Goal: Task Accomplishment & Management: Use online tool/utility

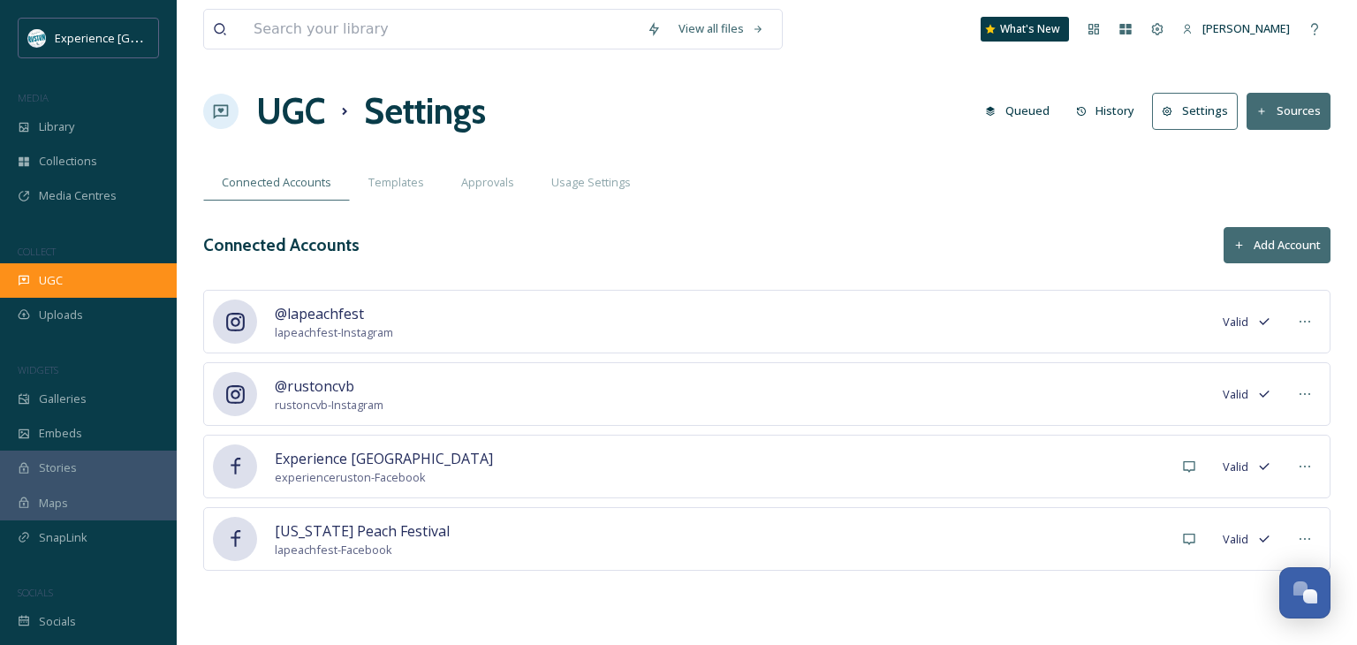
click at [76, 277] on div "UGC" at bounding box center [88, 280] width 177 height 34
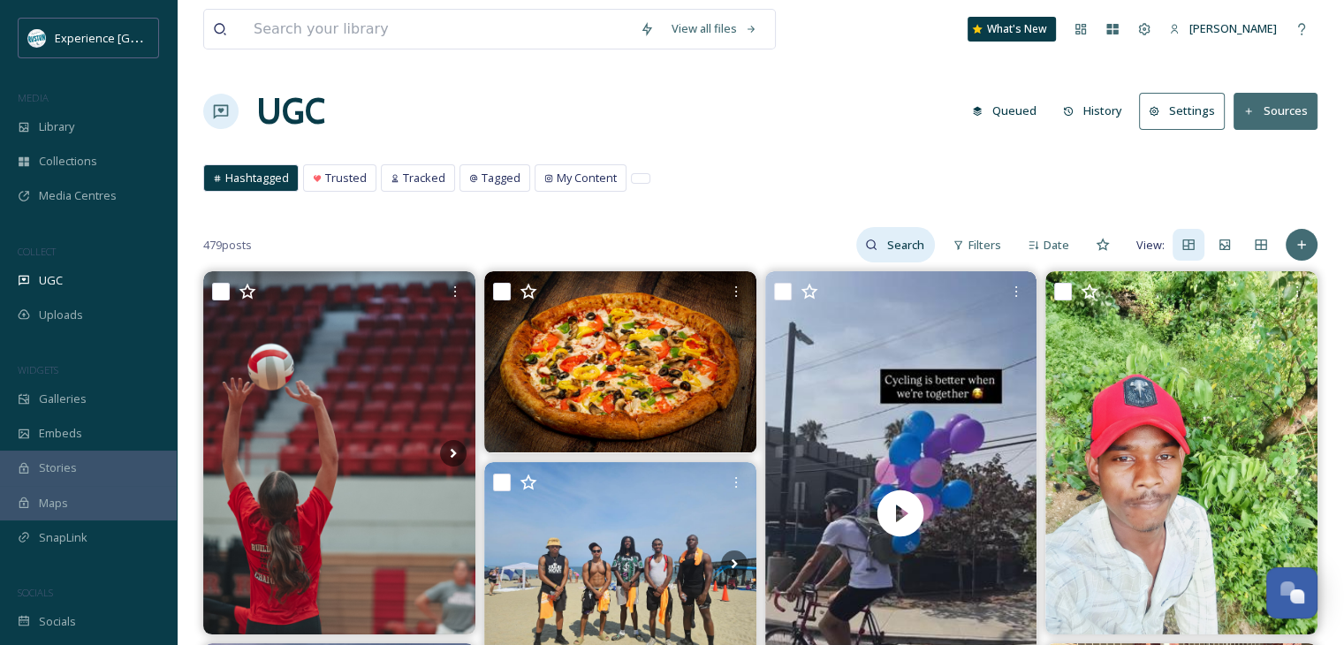
click at [916, 247] on input at bounding box center [906, 244] width 57 height 35
click at [386, 174] on div "Tracked" at bounding box center [418, 178] width 72 height 26
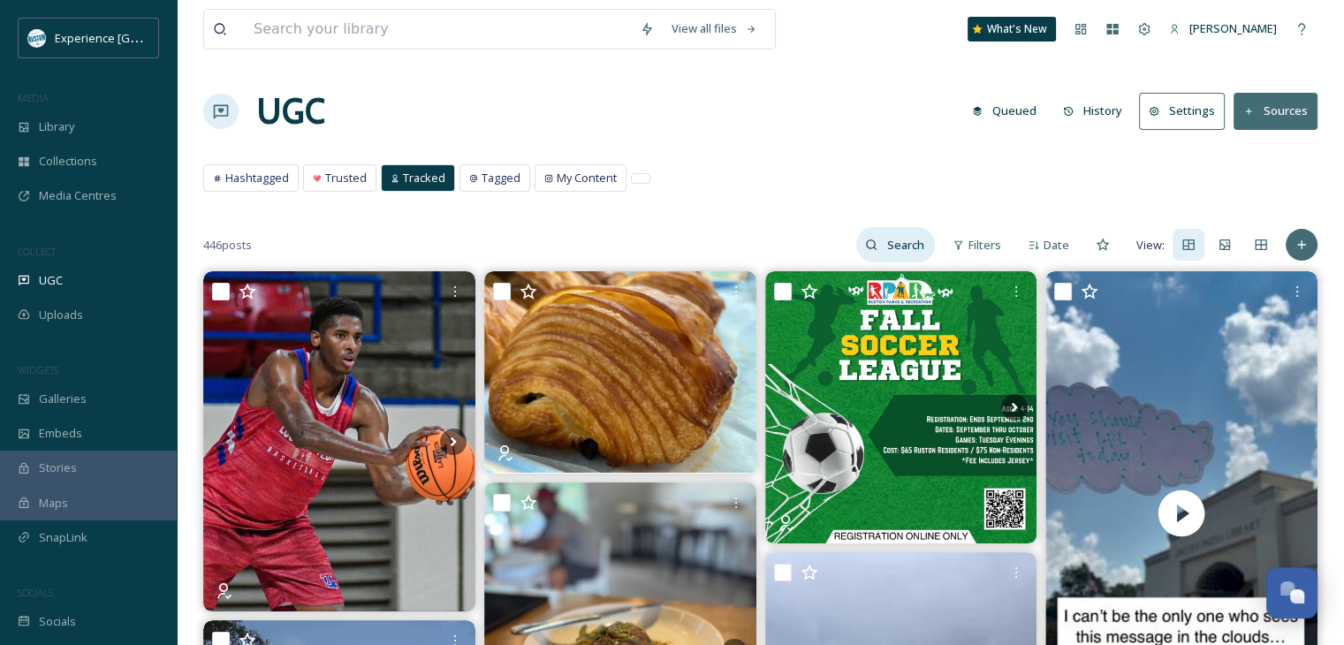
click at [882, 244] on input at bounding box center [906, 244] width 57 height 35
type input "u"
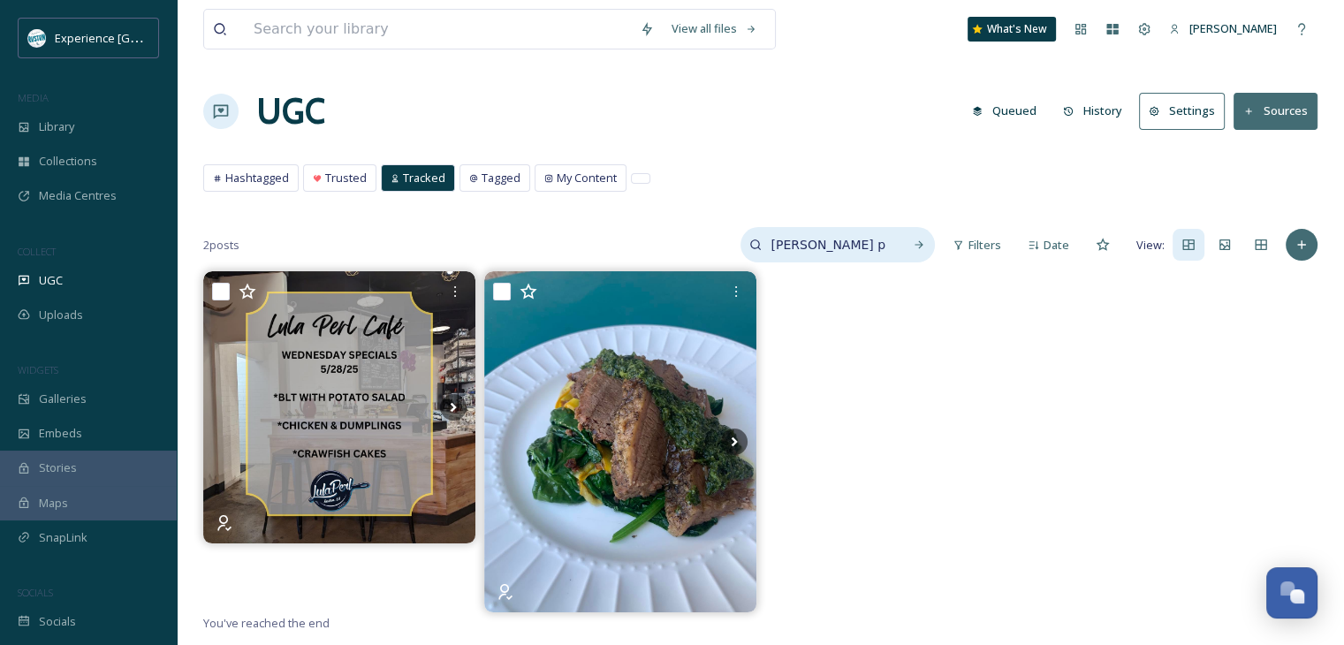
click at [786, 248] on input "[PERSON_NAME] perl" at bounding box center [828, 244] width 133 height 35
click at [787, 248] on input "[PERSON_NAME] perl" at bounding box center [828, 244] width 133 height 35
type input "@lulaperlcafe"
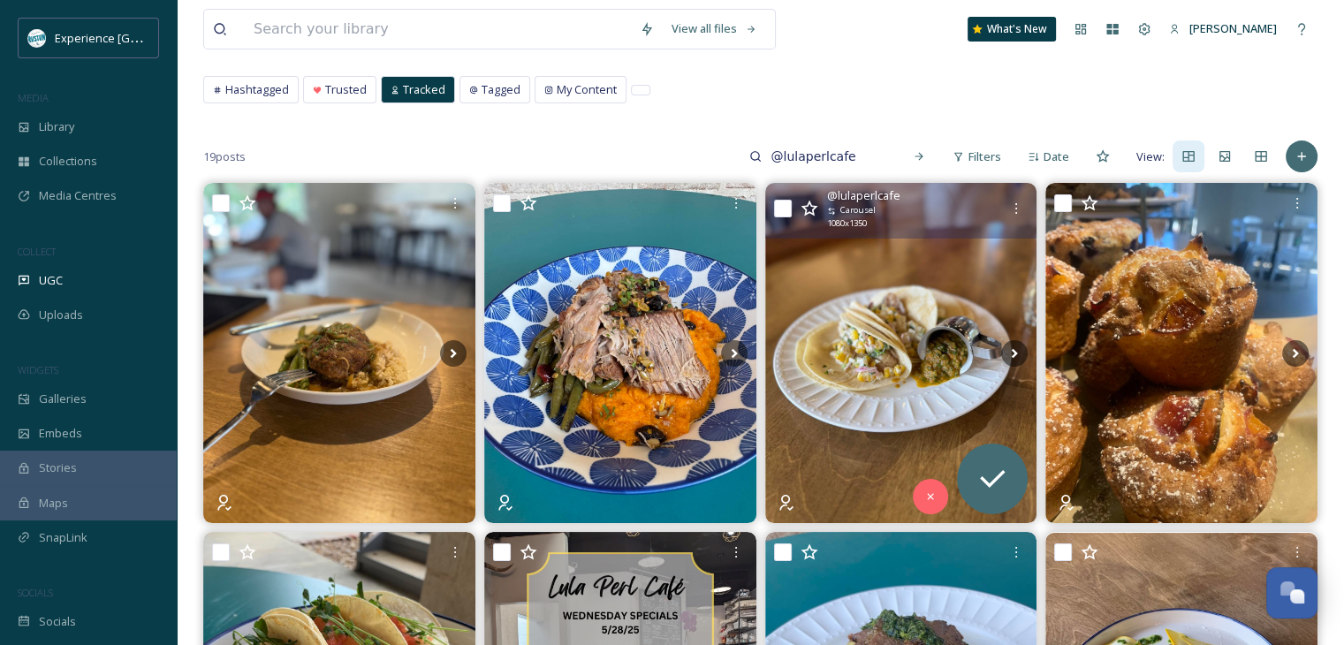
scroll to position [177, 0]
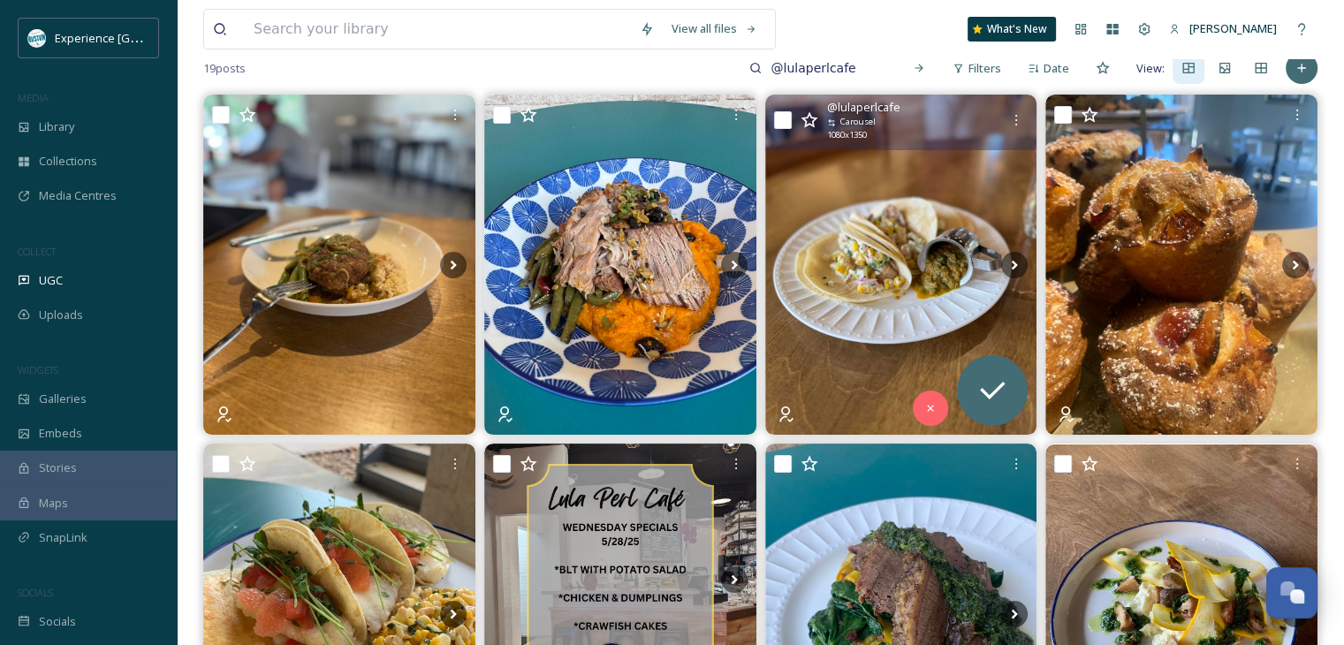
click at [928, 323] on img at bounding box center [901, 265] width 272 height 340
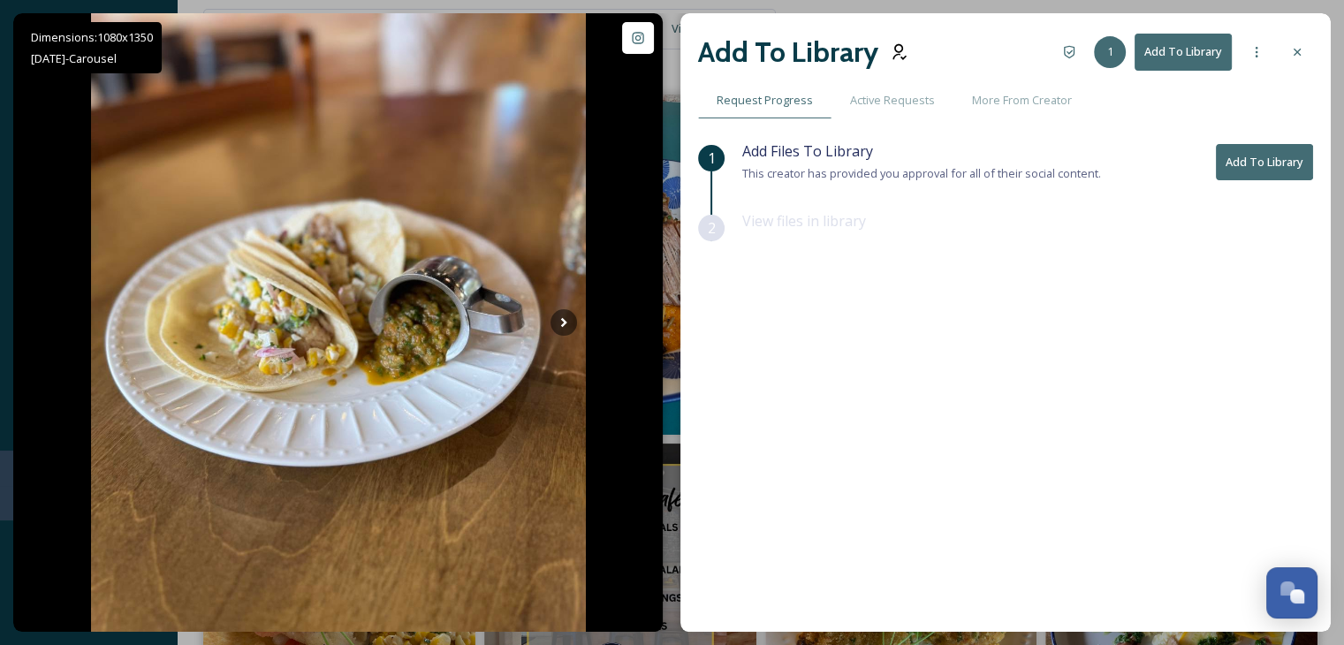
click at [1183, 54] on button "Add To Library" at bounding box center [1183, 52] width 97 height 36
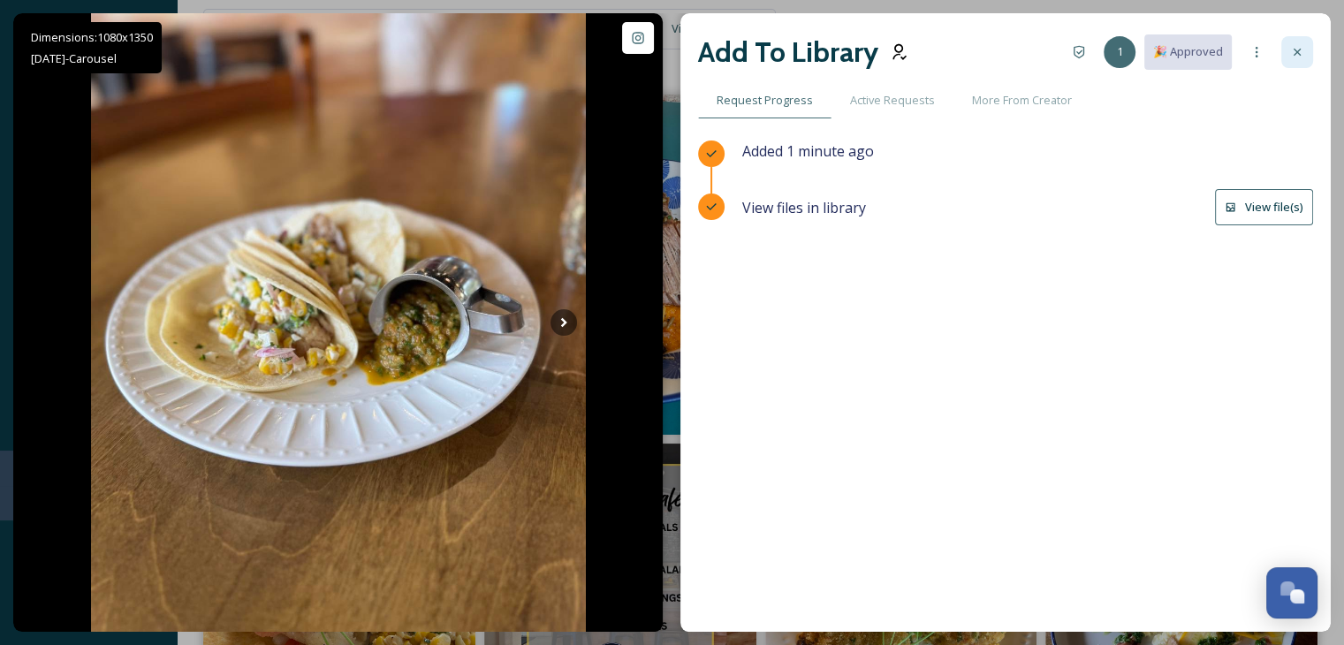
click at [1295, 57] on icon at bounding box center [1297, 52] width 14 height 14
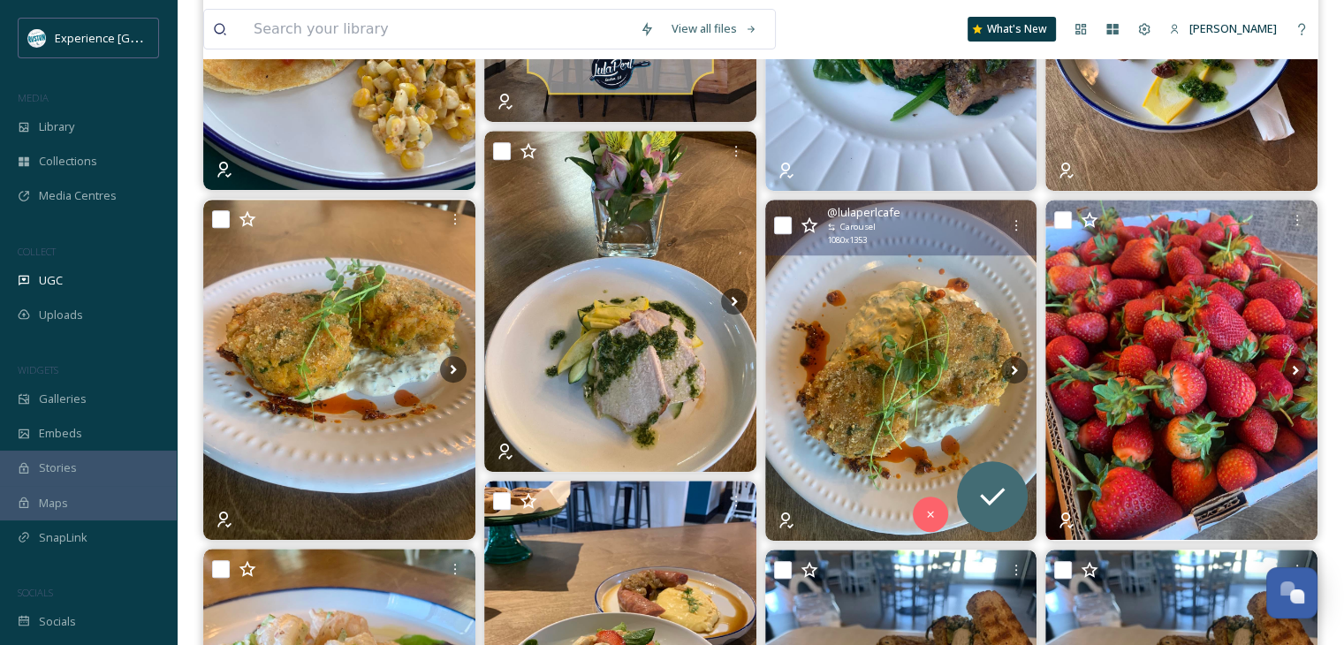
scroll to position [767, 0]
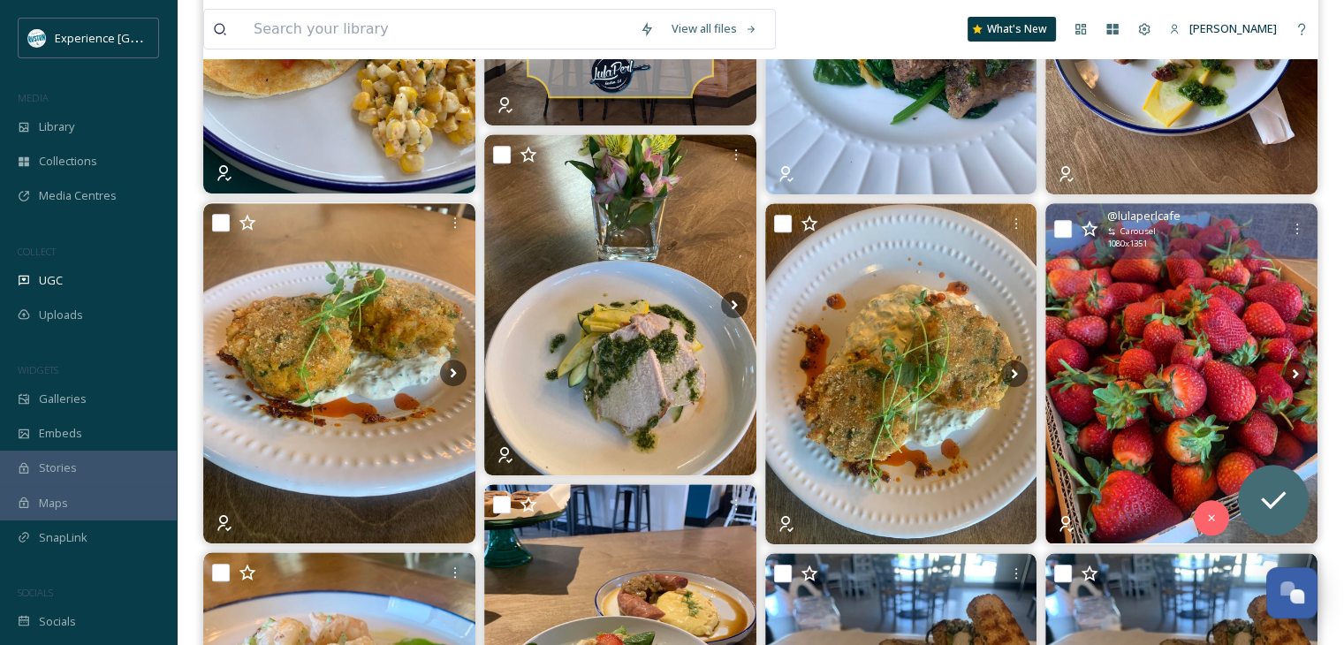
click at [1159, 334] on img at bounding box center [1181, 373] width 272 height 340
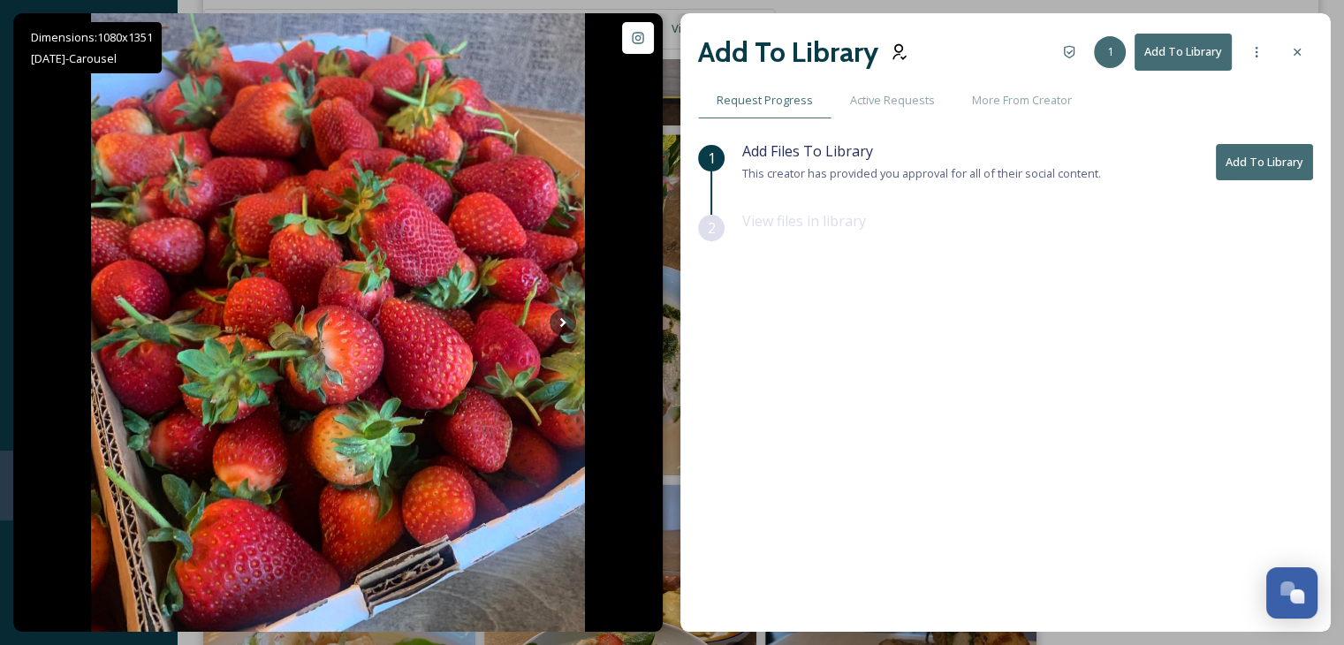
click at [1183, 43] on button "Add To Library" at bounding box center [1183, 52] width 97 height 36
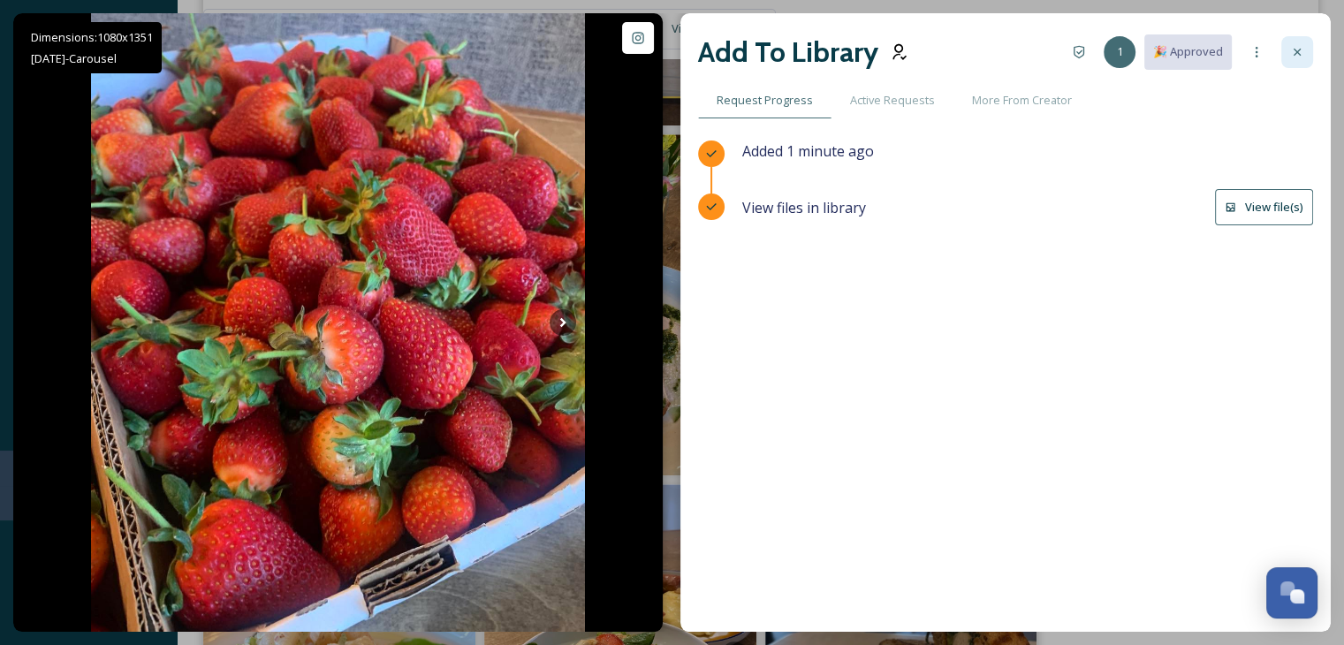
click at [1287, 58] on div at bounding box center [1297, 52] width 32 height 32
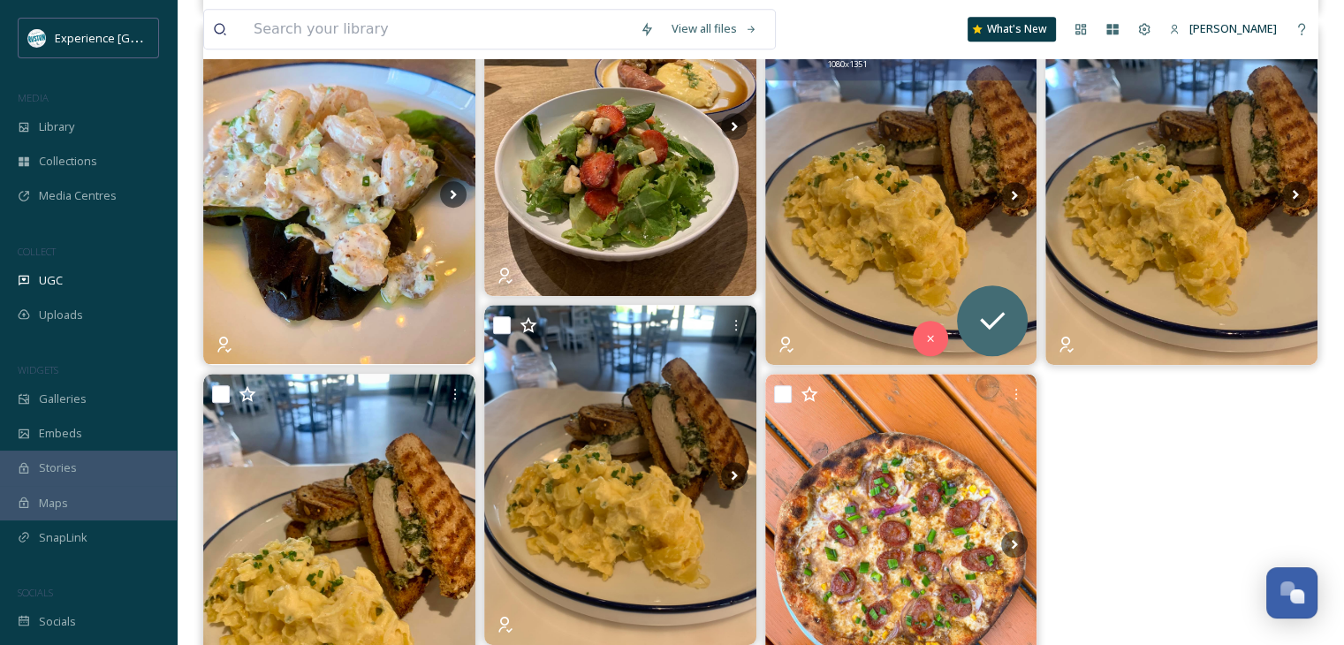
scroll to position [1386, 0]
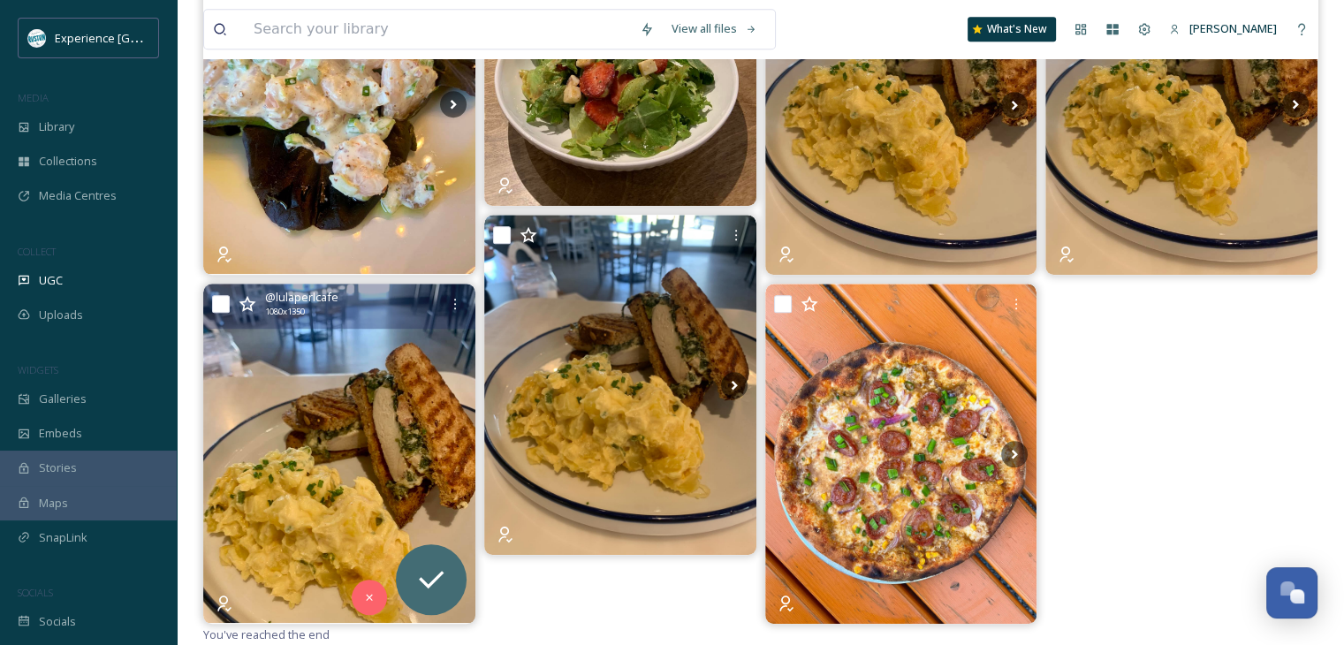
click at [366, 422] on img at bounding box center [339, 454] width 272 height 340
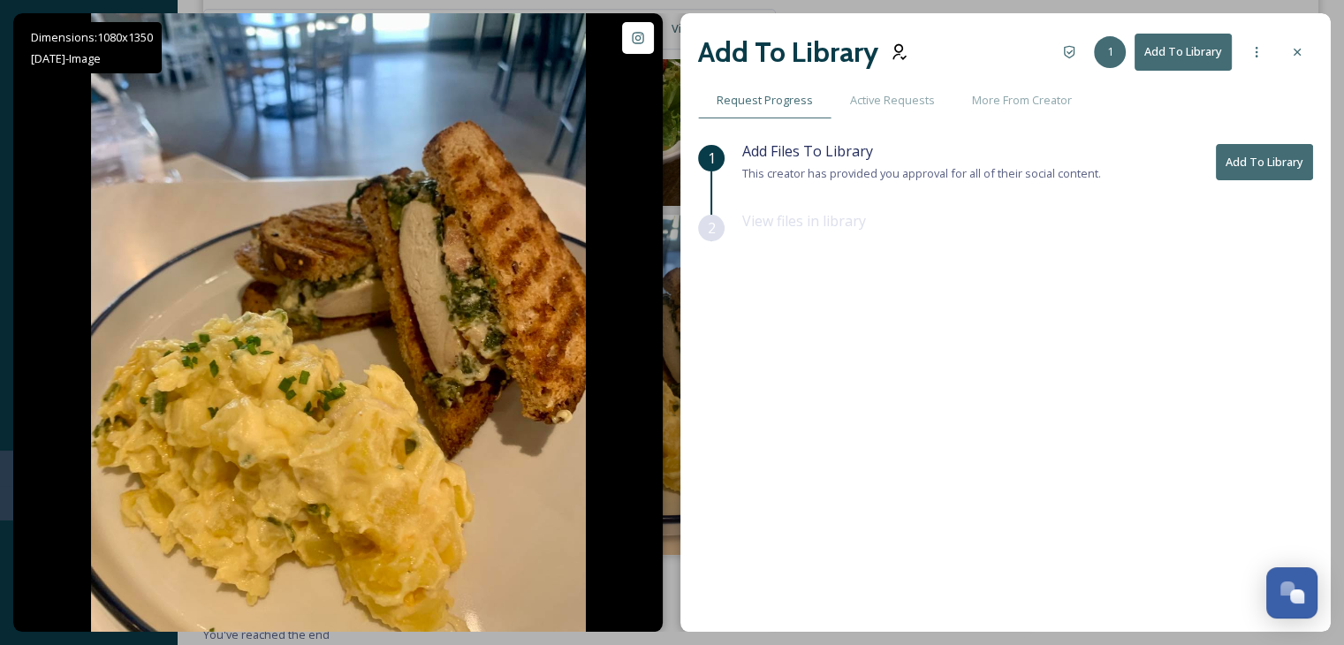
click at [1206, 57] on button "Add To Library" at bounding box center [1183, 52] width 97 height 36
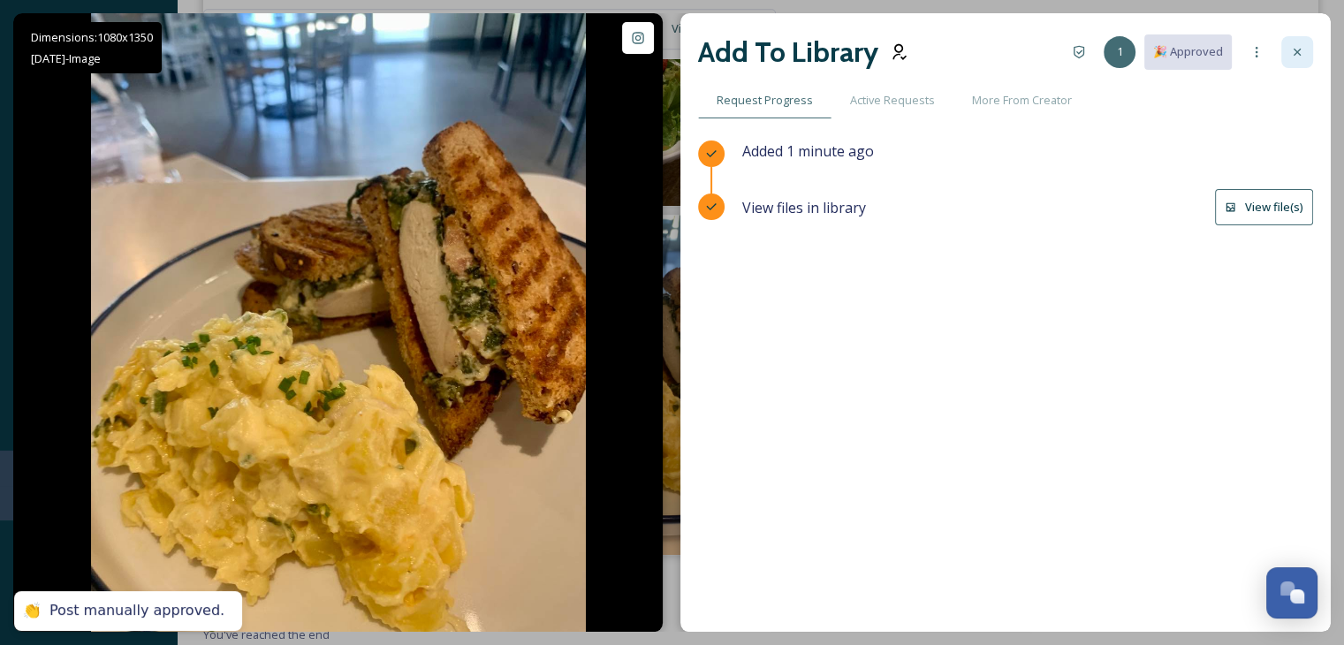
click at [1294, 54] on icon at bounding box center [1297, 52] width 14 height 14
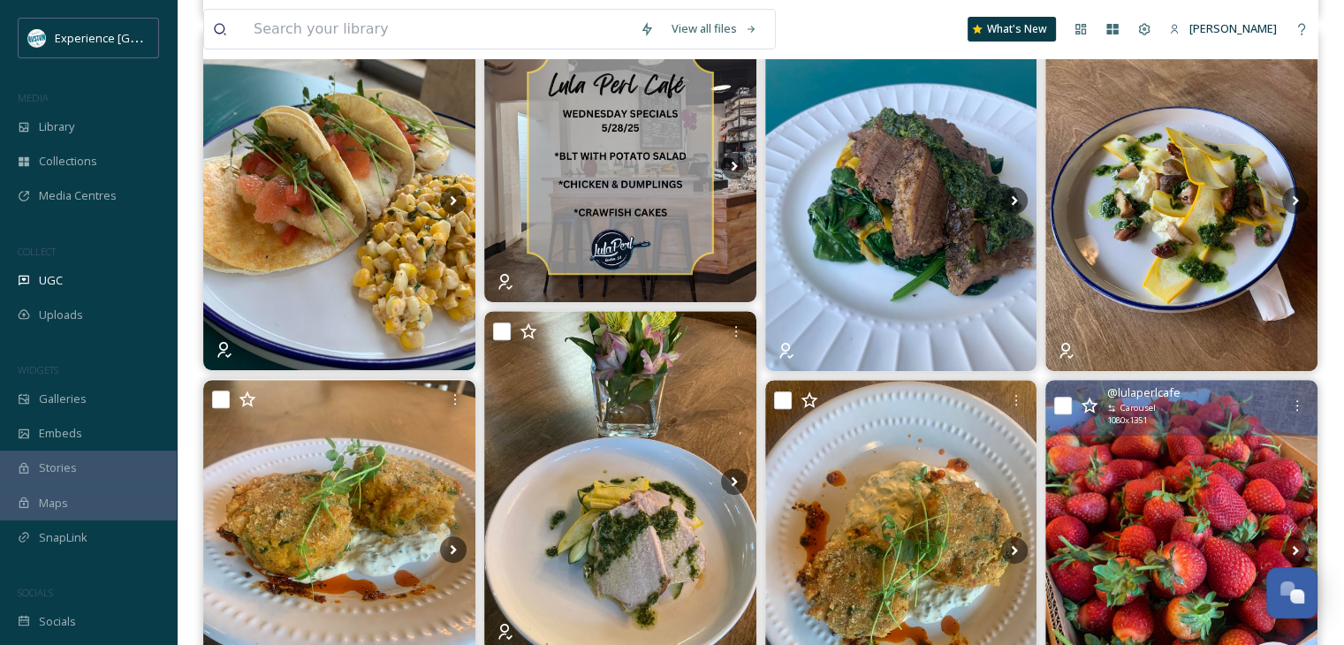
scroll to position [590, 0]
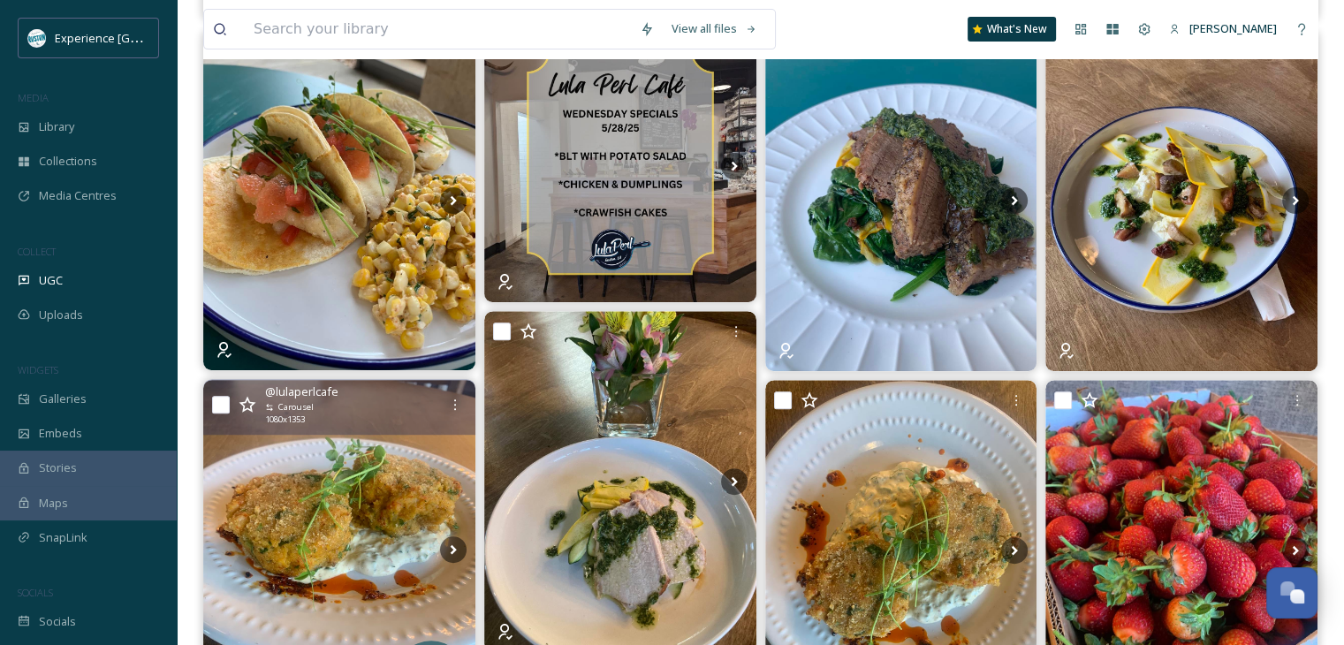
click at [363, 544] on img at bounding box center [339, 550] width 272 height 341
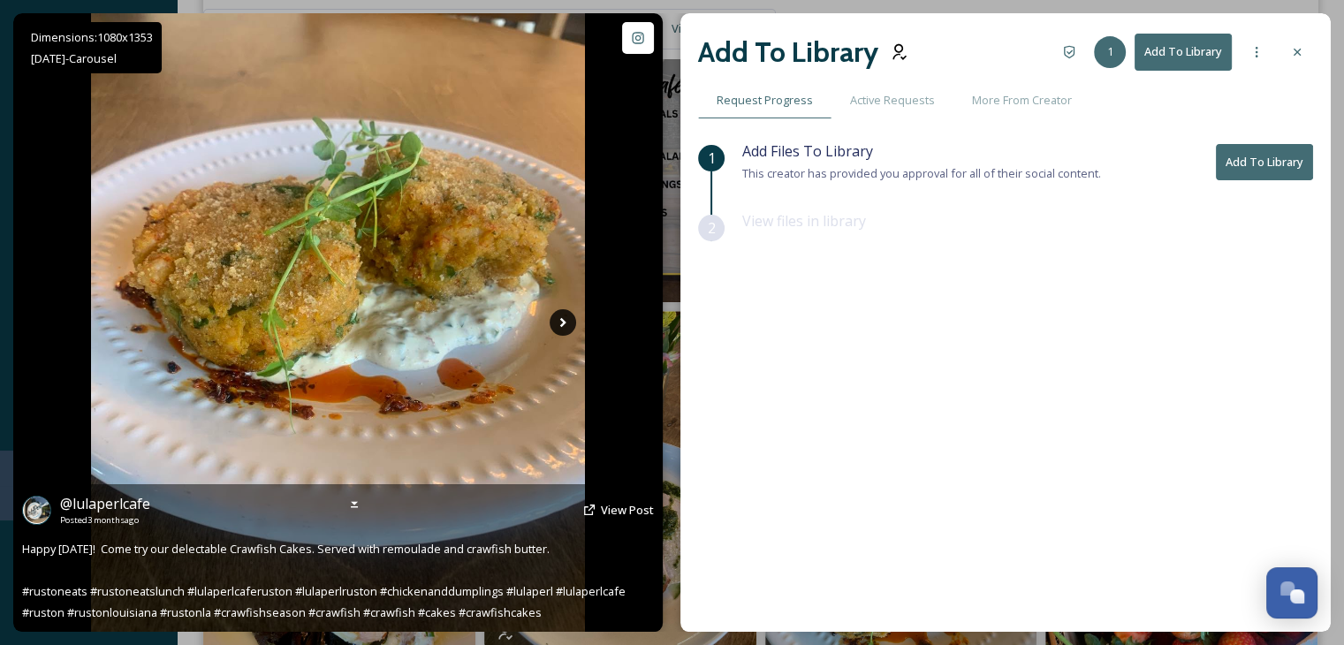
click at [551, 321] on icon at bounding box center [563, 322] width 27 height 27
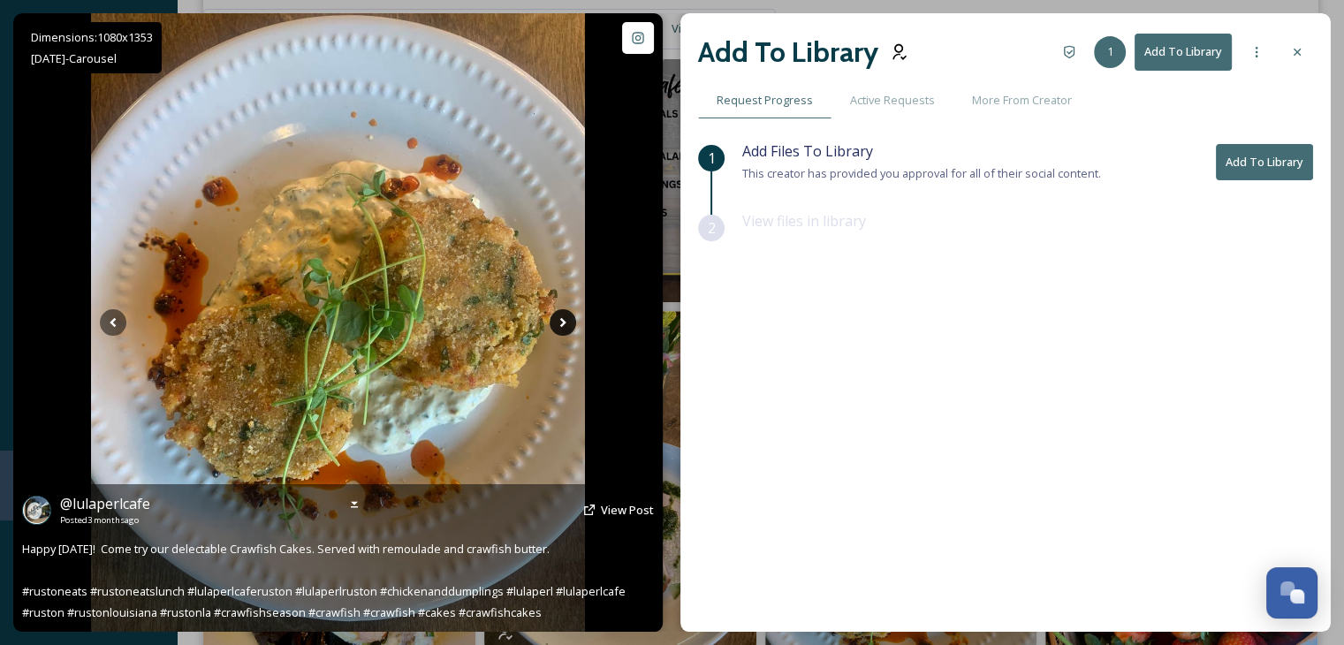
click at [557, 321] on icon at bounding box center [563, 322] width 27 height 27
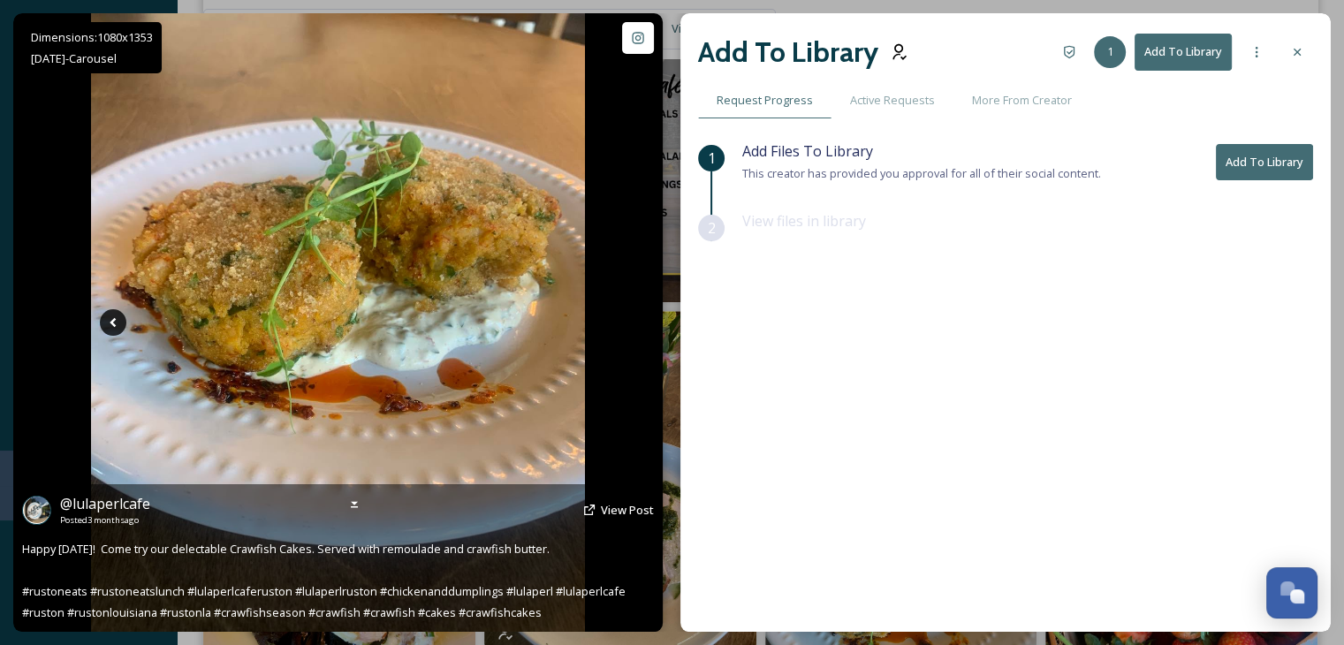
click at [110, 330] on icon at bounding box center [113, 322] width 27 height 27
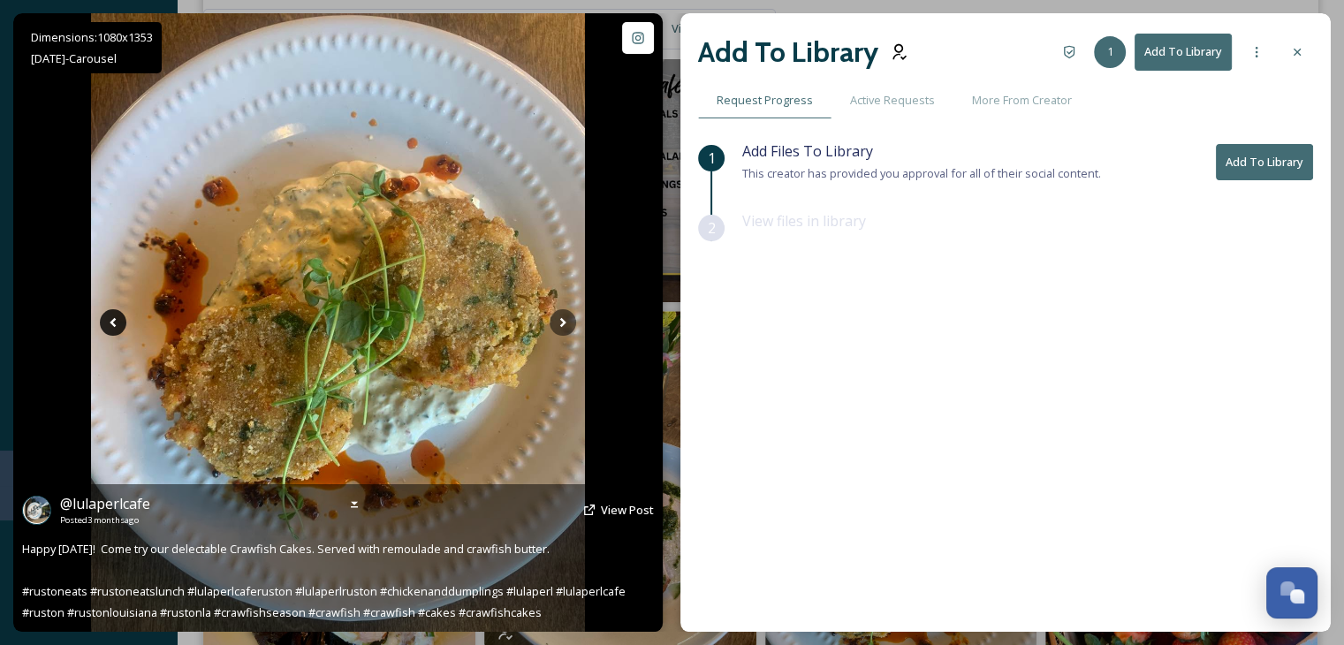
click at [110, 330] on icon at bounding box center [113, 322] width 27 height 27
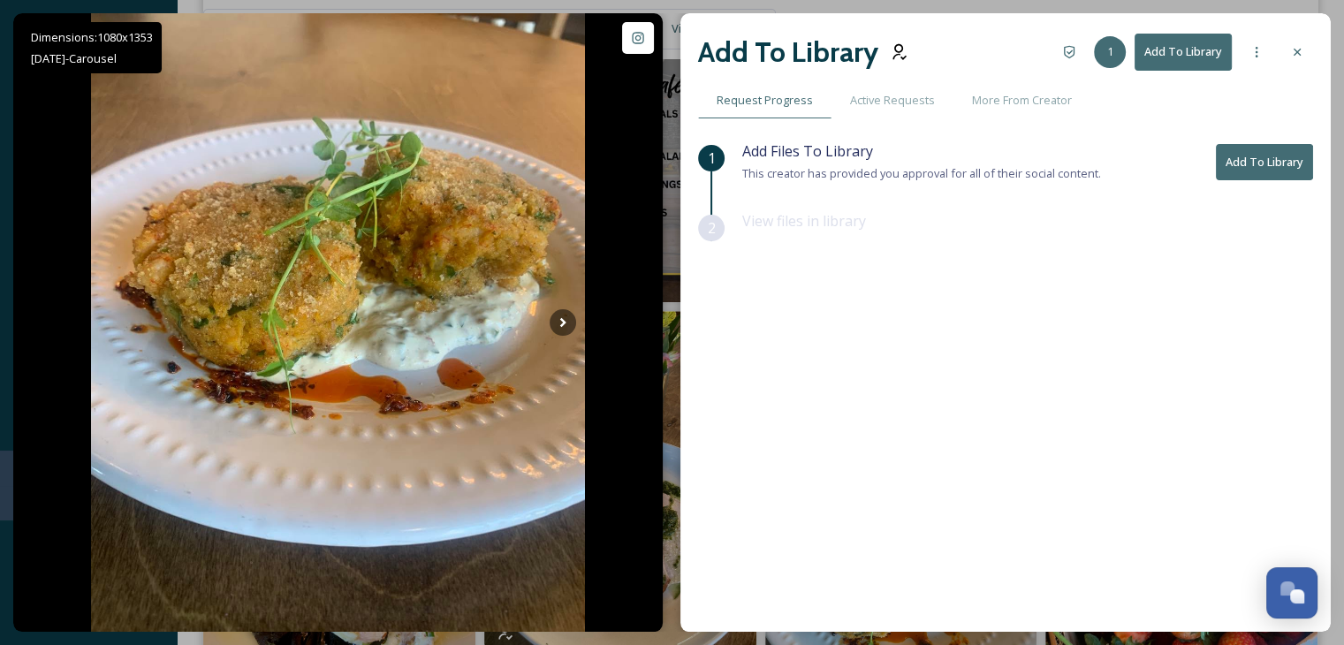
click at [1180, 65] on button "Add To Library" at bounding box center [1183, 52] width 97 height 36
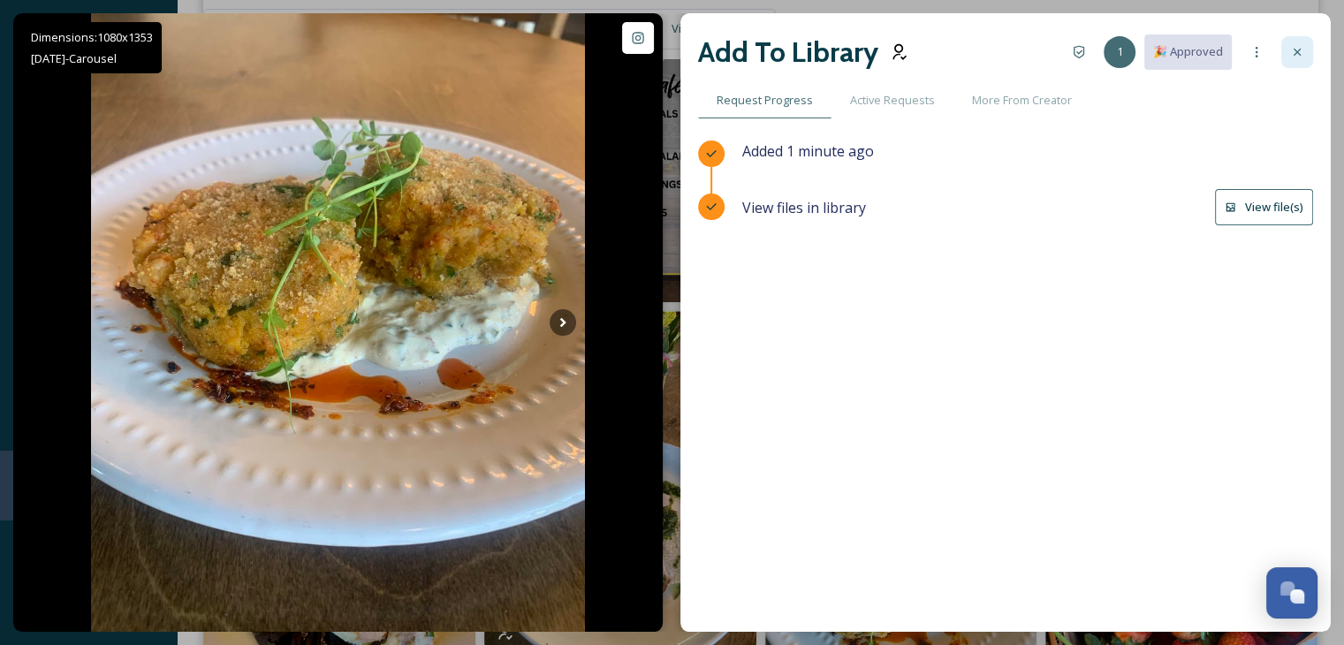
click at [1288, 57] on div at bounding box center [1297, 52] width 32 height 32
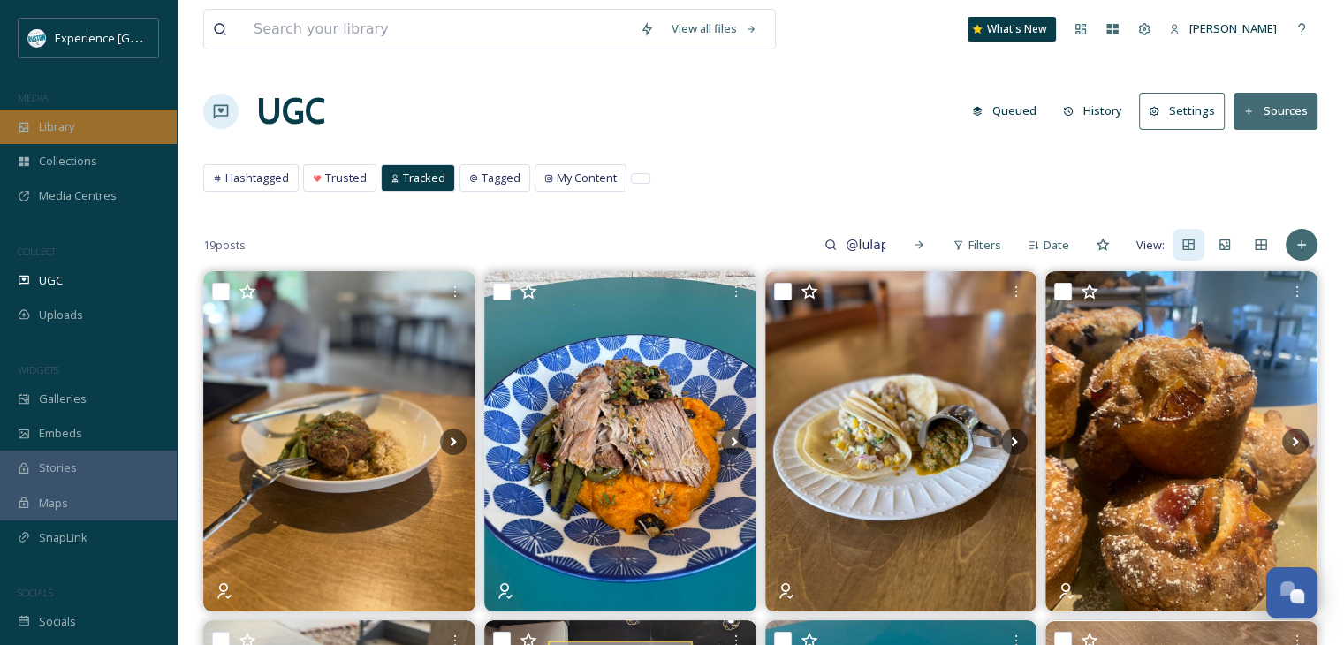
click at [118, 134] on div "Library" at bounding box center [88, 127] width 177 height 34
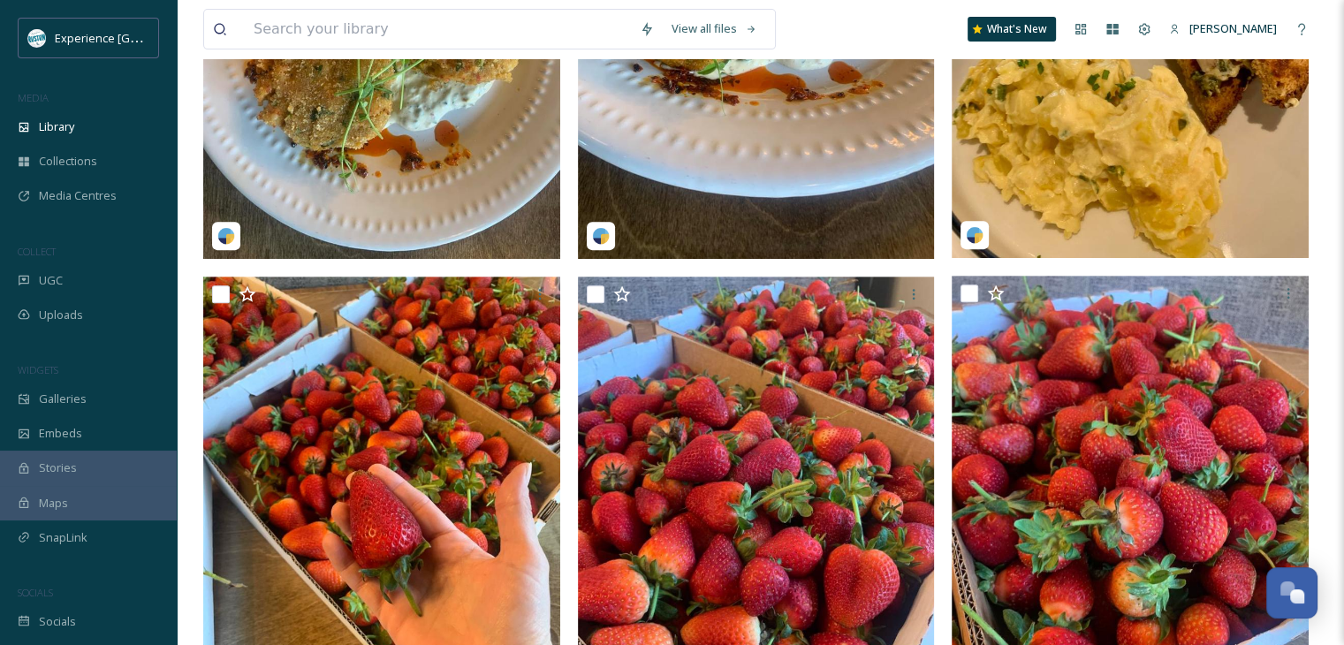
scroll to position [530, 0]
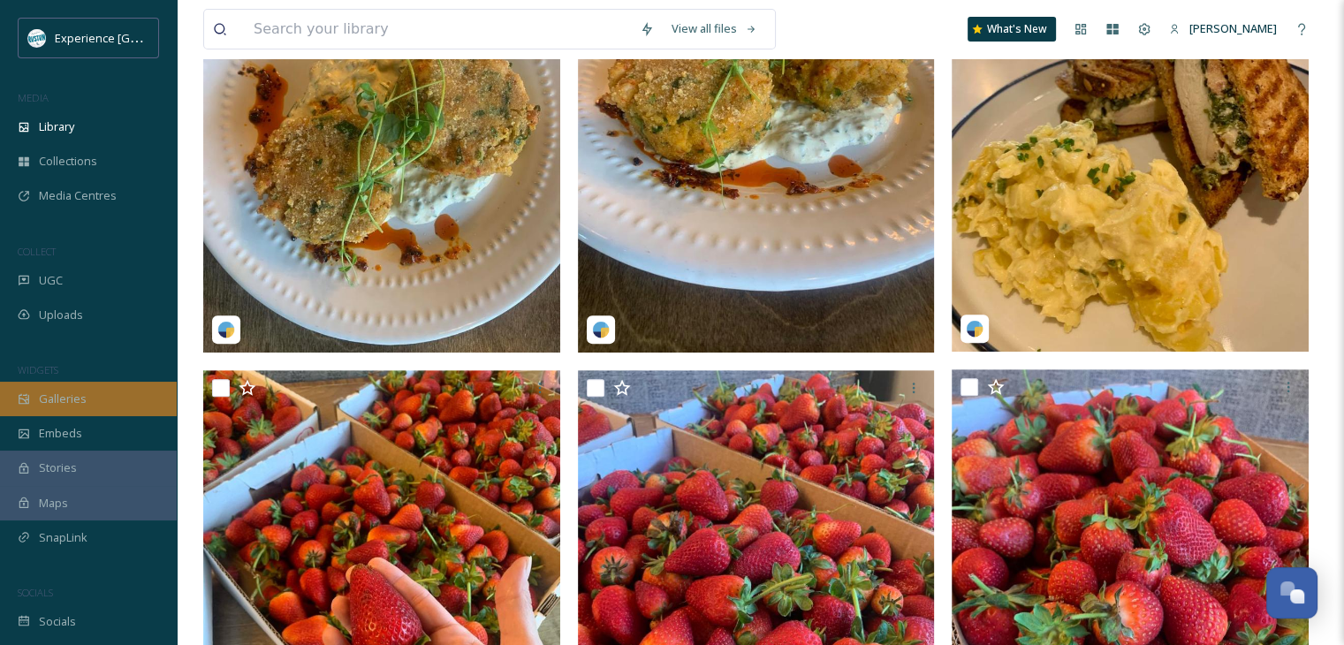
click at [87, 410] on div "Galleries" at bounding box center [88, 399] width 177 height 34
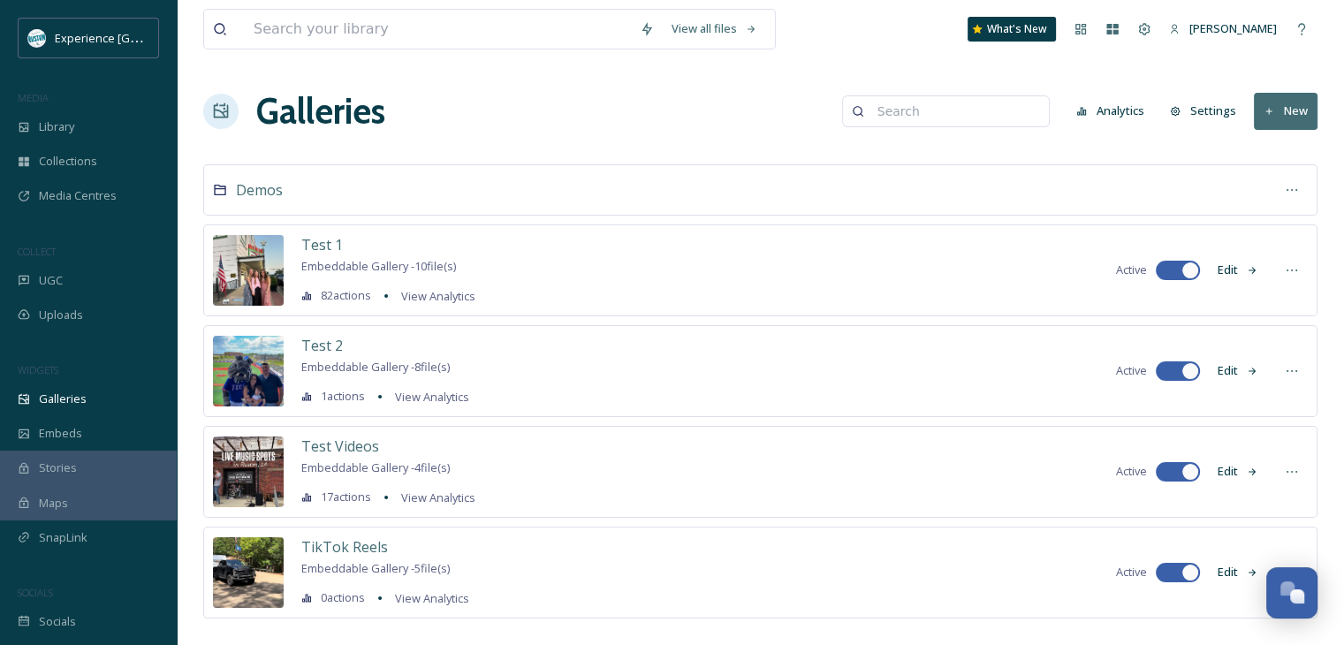
click at [1288, 114] on button "New" at bounding box center [1286, 111] width 64 height 36
click at [1271, 148] on span "Gallery" at bounding box center [1289, 152] width 37 height 17
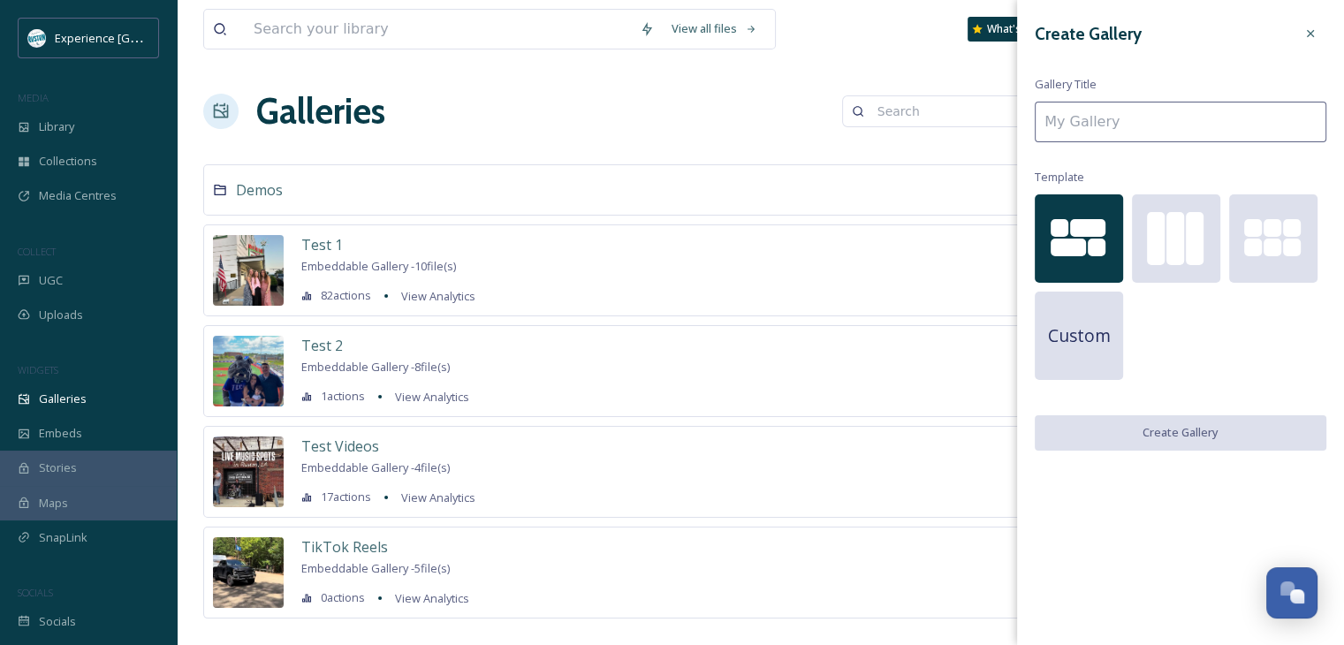
click at [1166, 125] on input at bounding box center [1181, 122] width 292 height 41
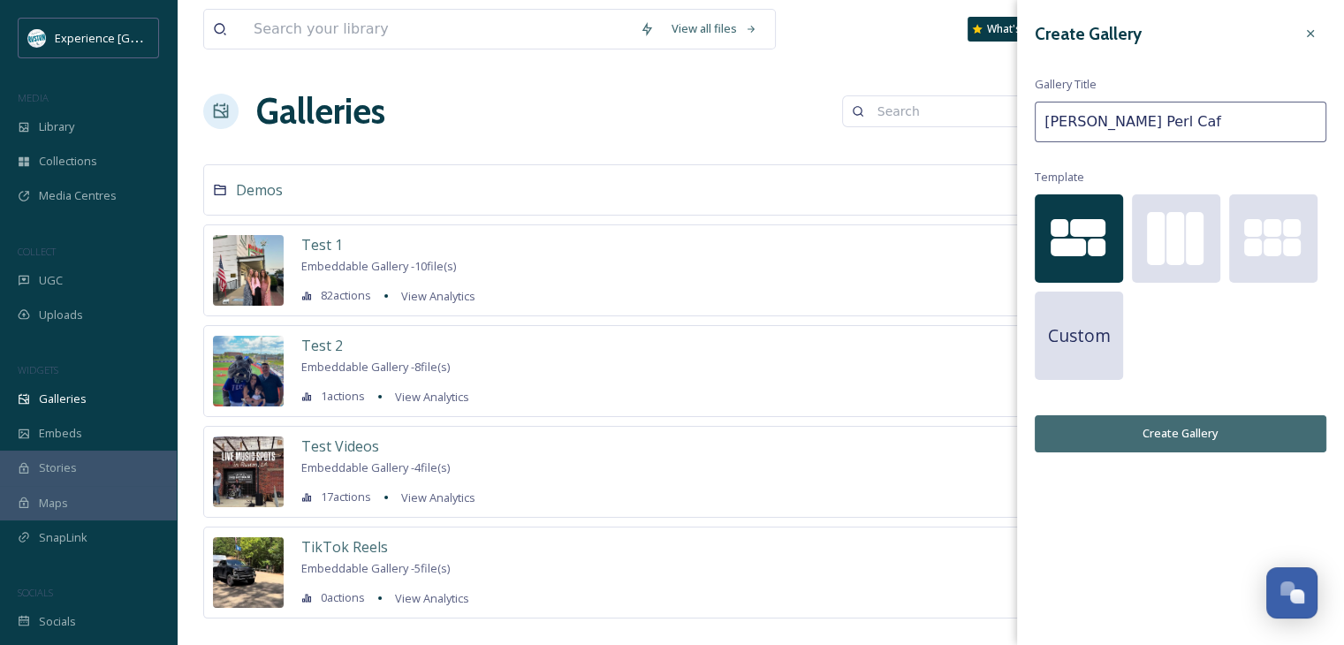
paste input "é"
drag, startPoint x: 1142, startPoint y: 125, endPoint x: 1040, endPoint y: 119, distance: 101.8
click at [1040, 119] on input "[PERSON_NAME] Perl Café" at bounding box center [1181, 122] width 292 height 41
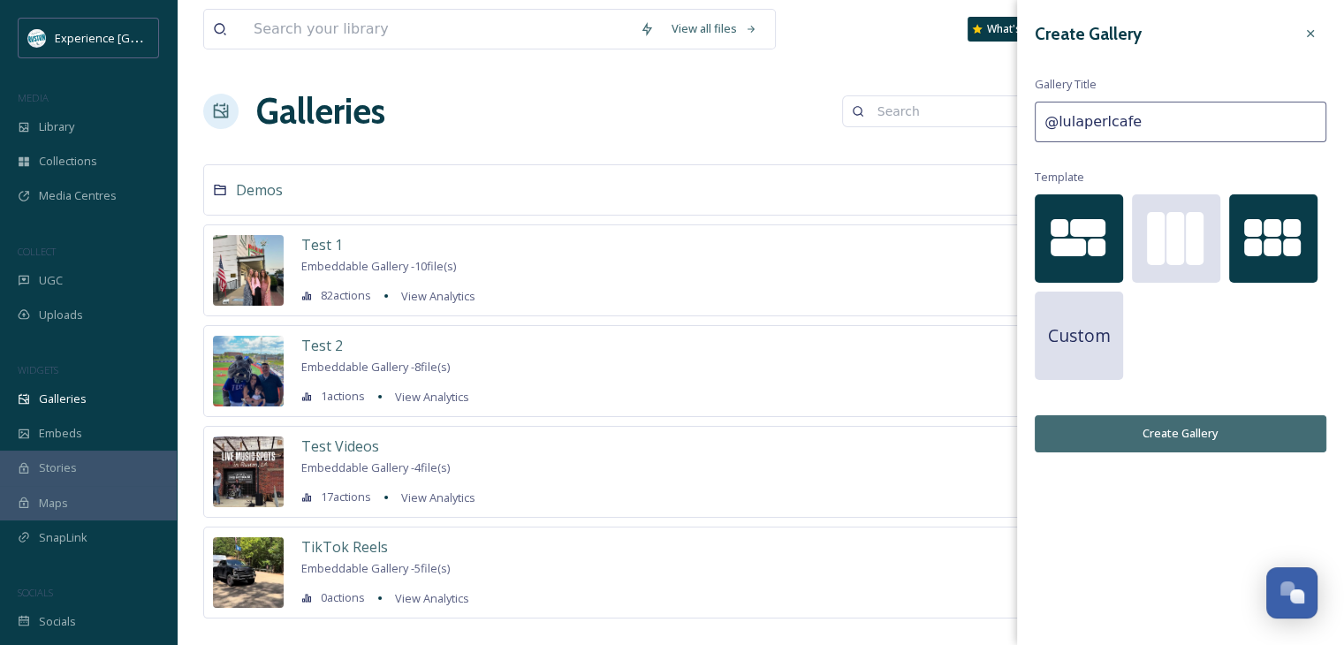
type input "@lulaperlcafe"
click at [1248, 257] on div at bounding box center [1273, 248] width 88 height 19
click at [1177, 428] on button "Create Gallery" at bounding box center [1181, 433] width 292 height 36
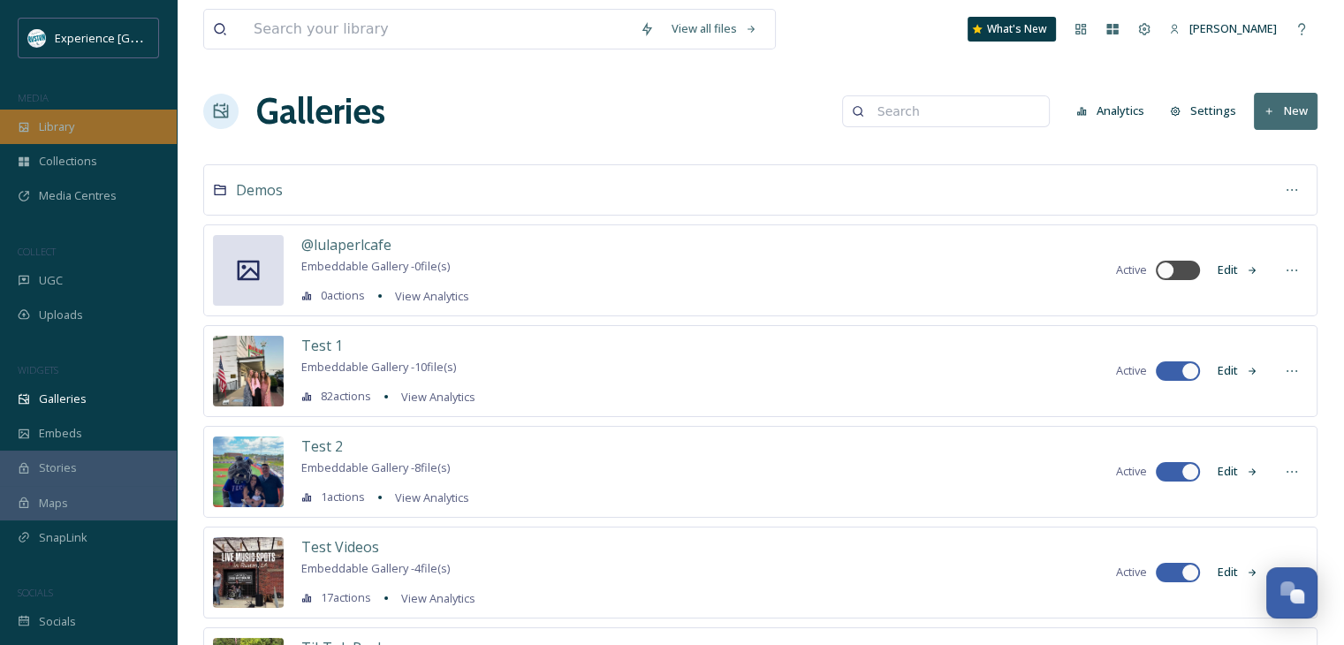
click at [99, 132] on div "Library" at bounding box center [88, 127] width 177 height 34
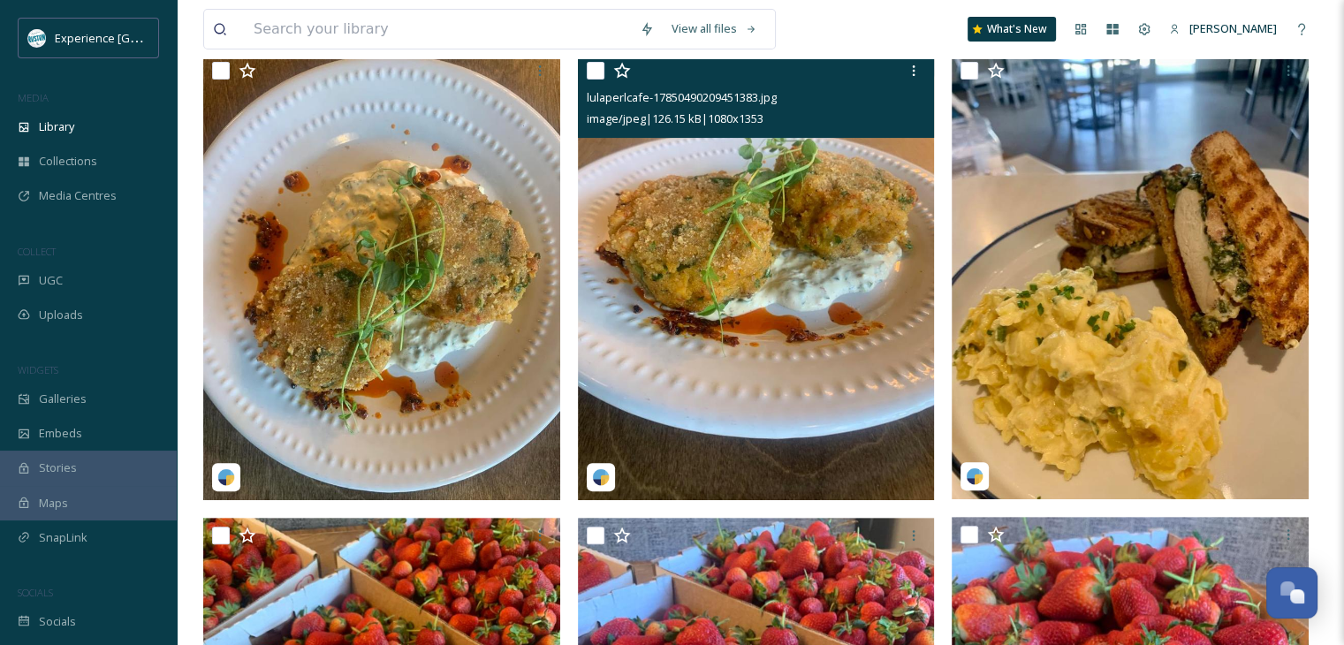
scroll to position [353, 0]
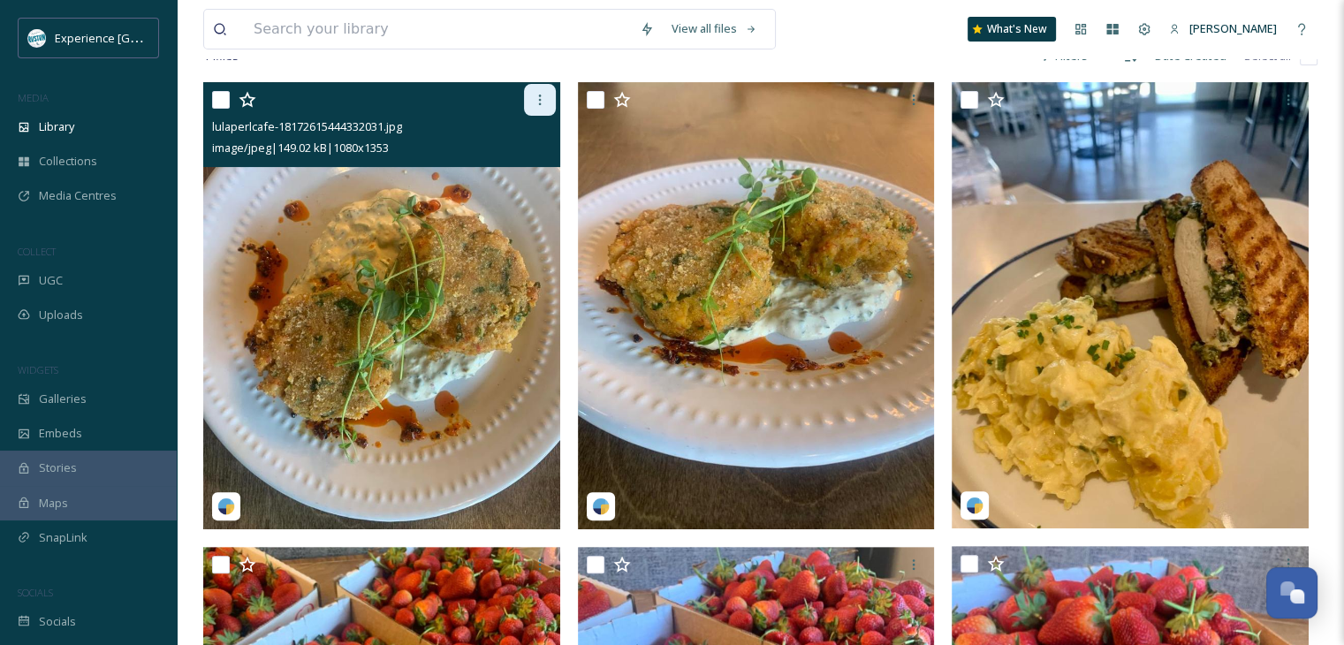
click at [538, 107] on icon at bounding box center [540, 100] width 14 height 14
click at [218, 109] on input "checkbox" at bounding box center [221, 100] width 18 height 18
checkbox input "true"
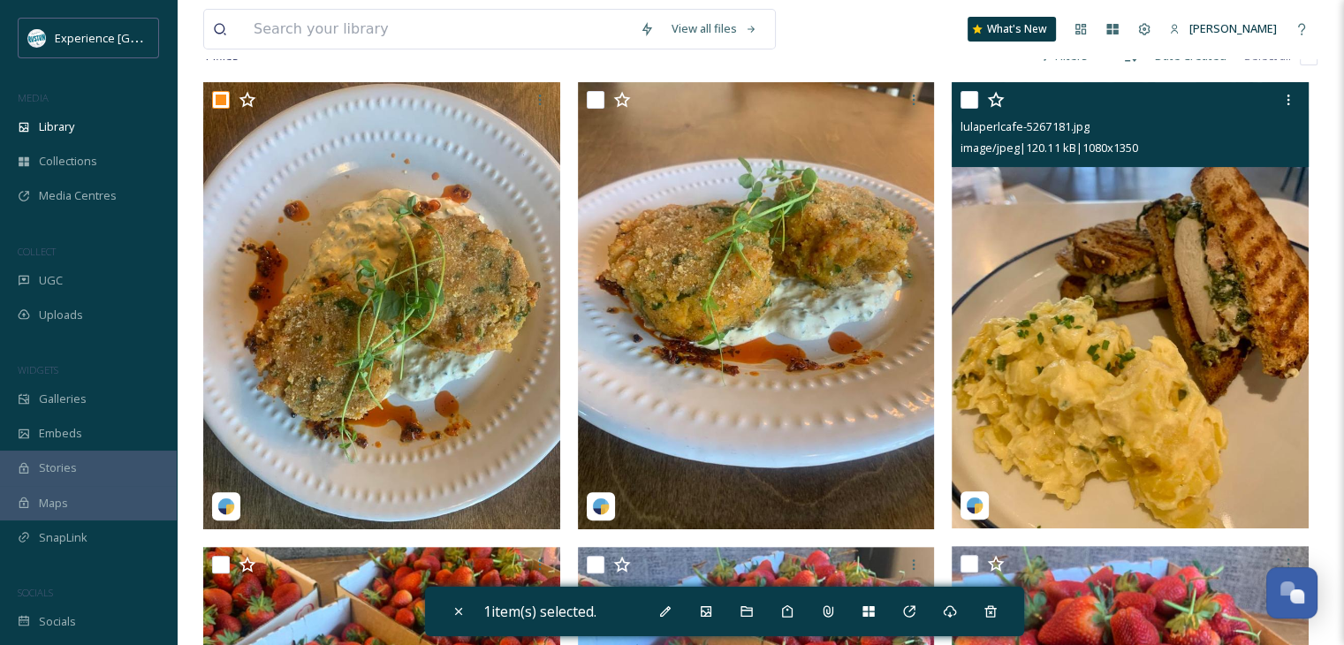
click at [960, 116] on div "lulaperlcafe-5267181.jpg image/jpeg | 120.11 kB | 1080 x 1350" at bounding box center [1130, 124] width 357 height 85
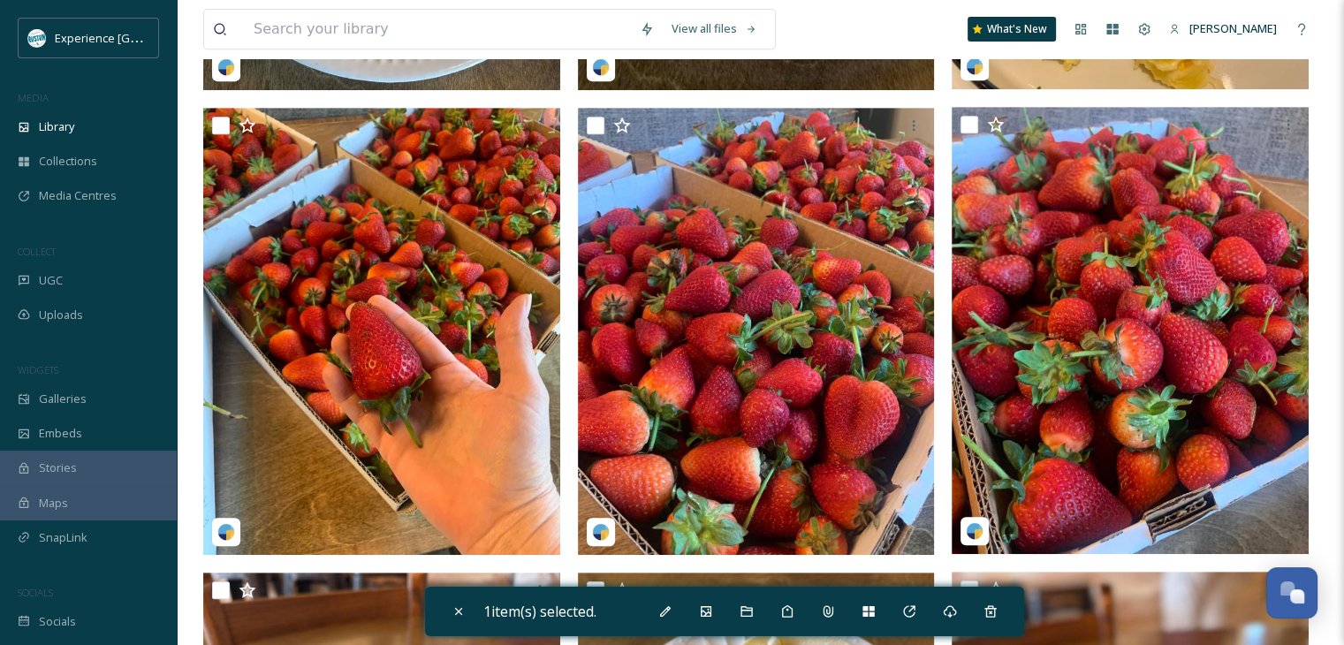
scroll to position [795, 0]
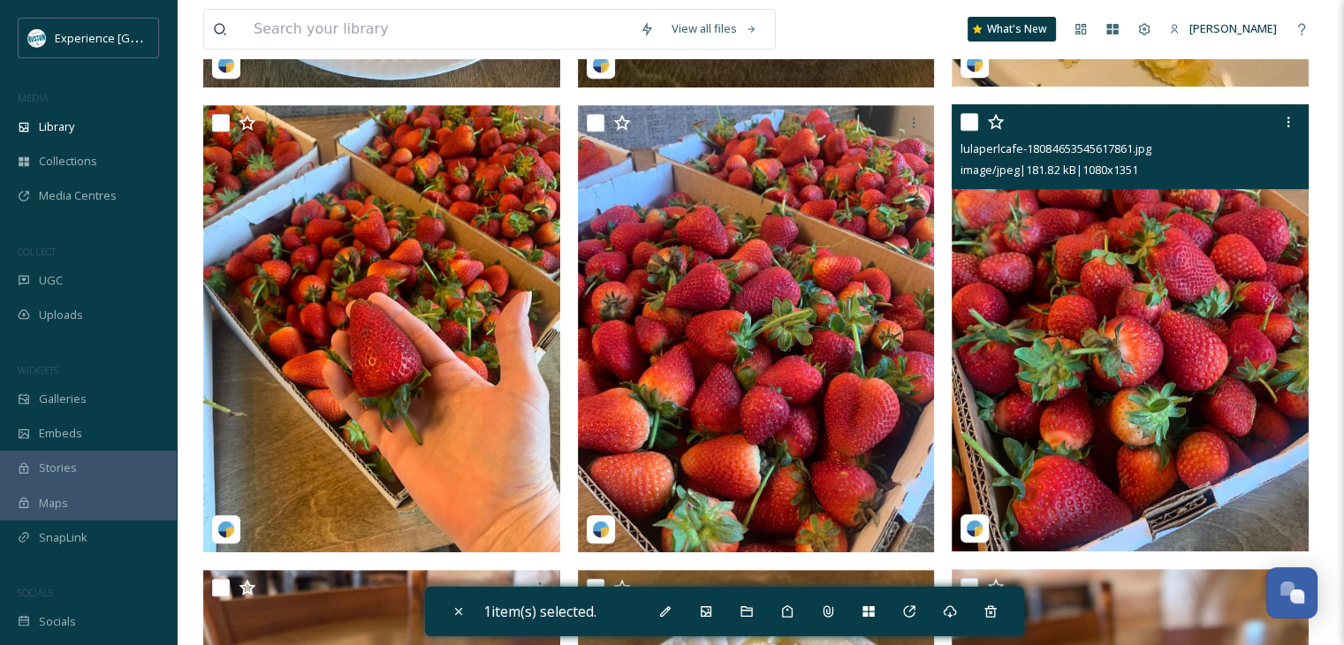
click at [964, 131] on input "checkbox" at bounding box center [970, 122] width 18 height 18
checkbox input "true"
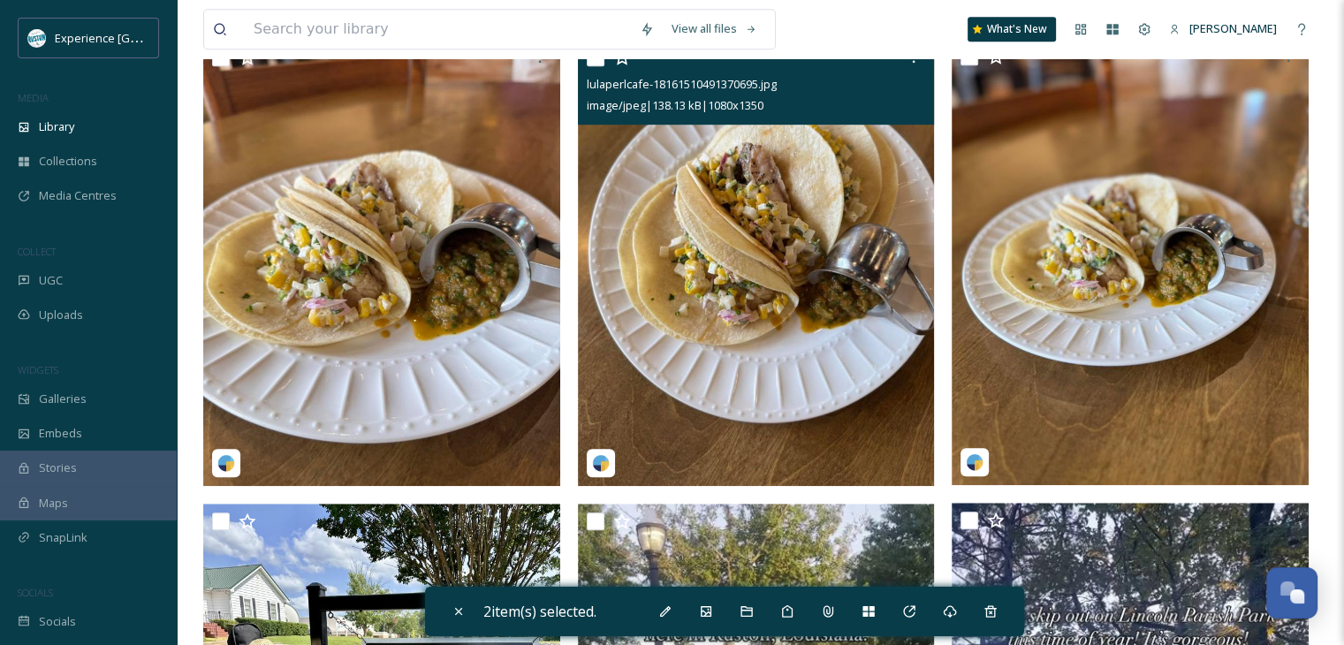
scroll to position [1237, 0]
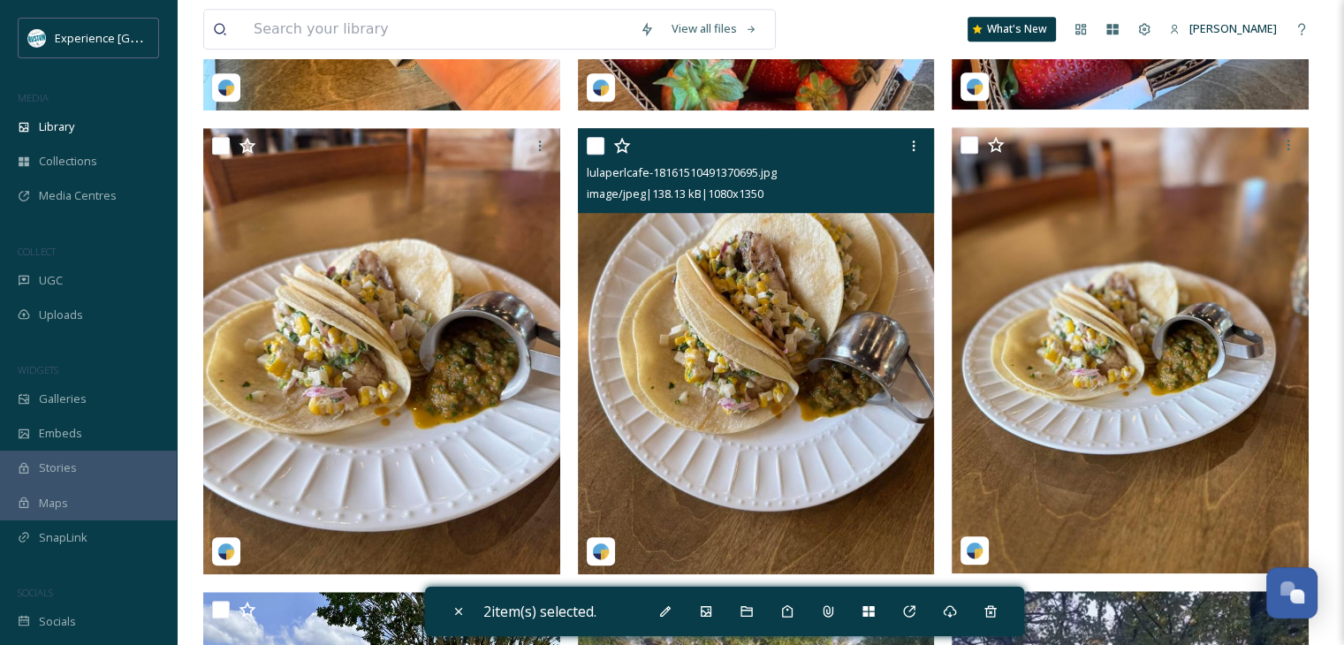
click at [597, 155] on input "checkbox" at bounding box center [596, 146] width 18 height 18
checkbox input "true"
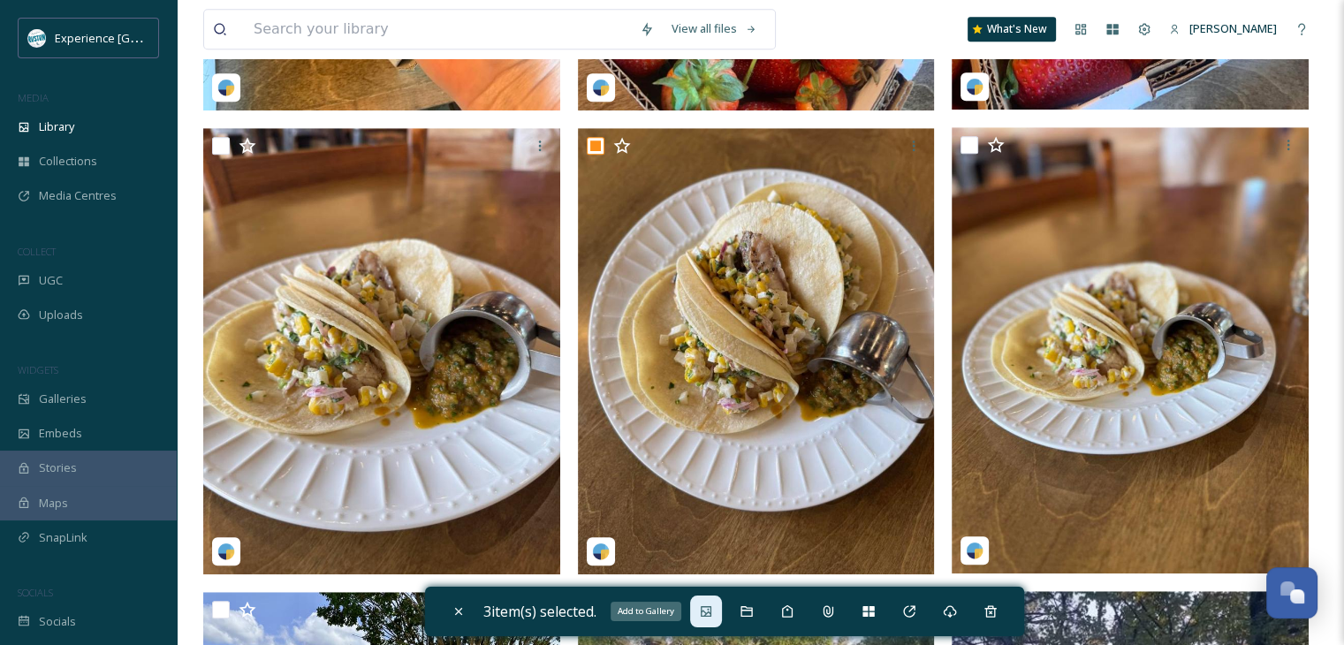
click at [703, 607] on icon at bounding box center [706, 611] width 14 height 14
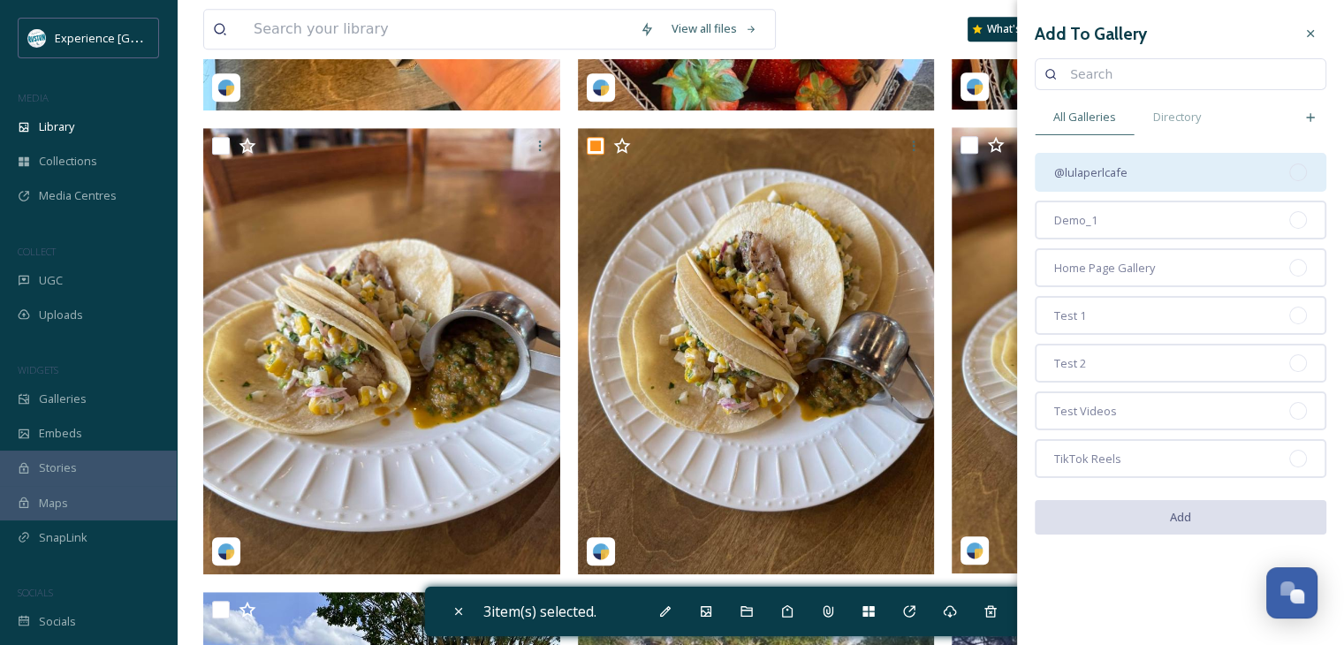
click at [1189, 172] on div "@lulaperlcafe" at bounding box center [1181, 172] width 292 height 39
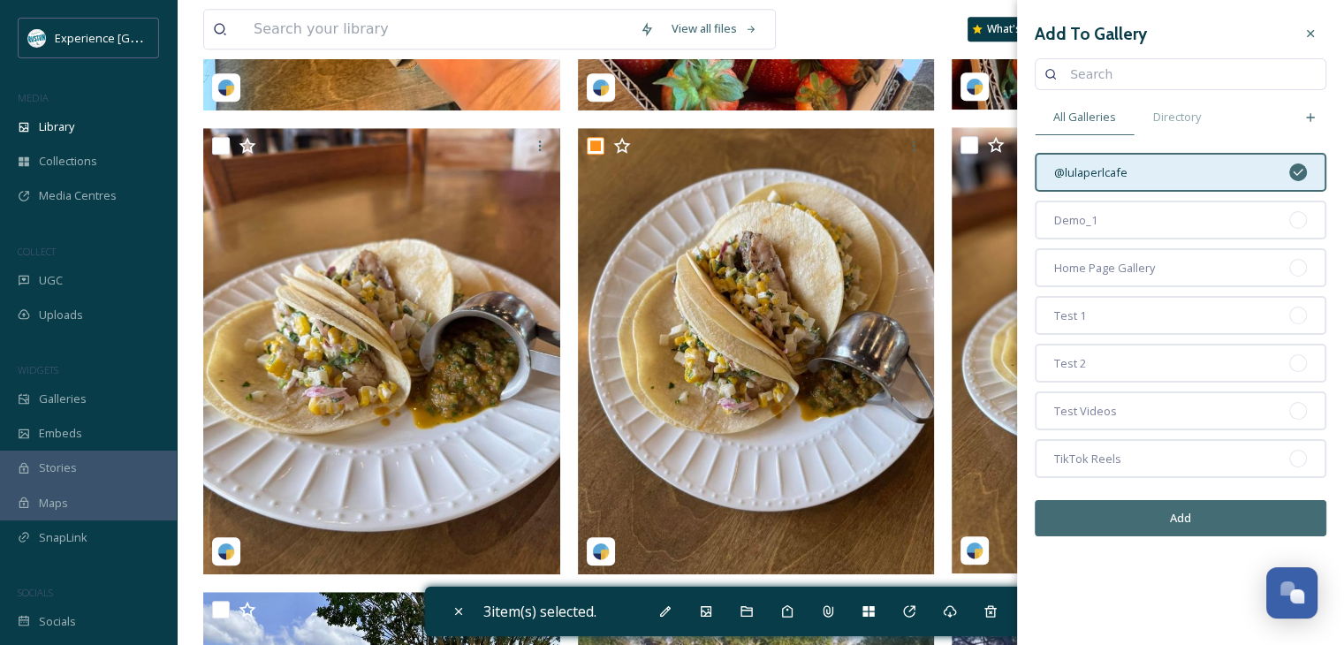
click at [1186, 519] on button "Add" at bounding box center [1181, 518] width 292 height 36
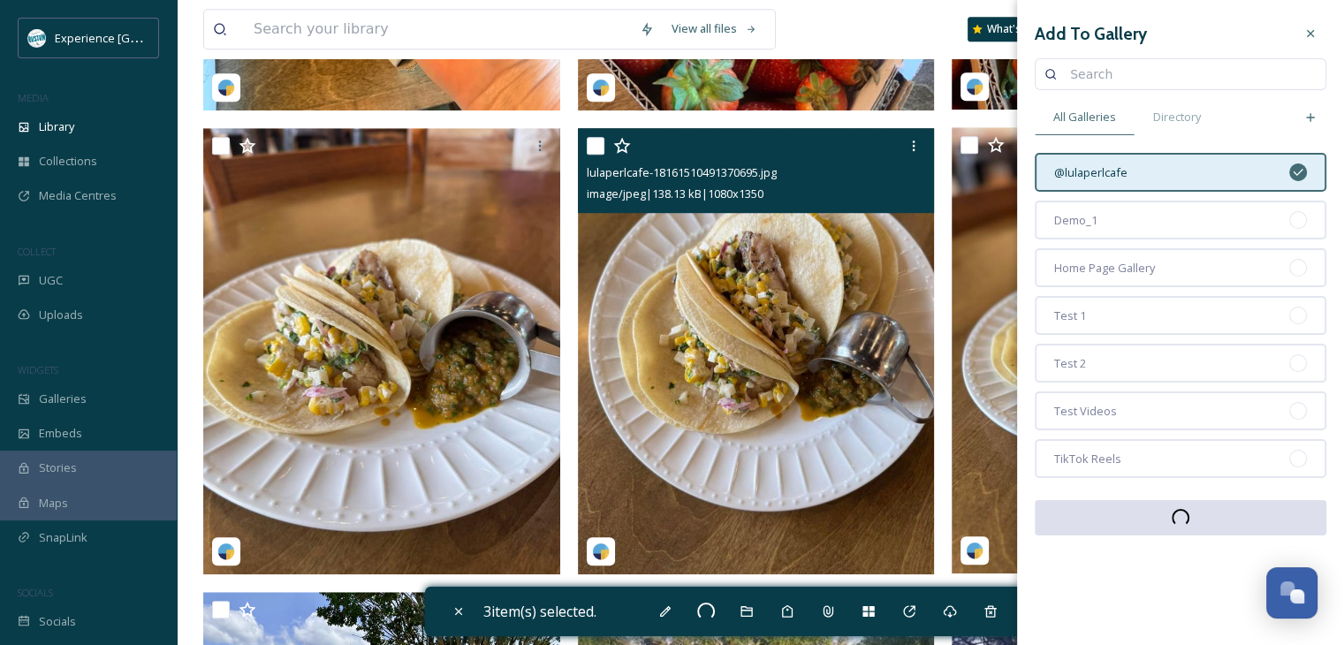
checkbox input "false"
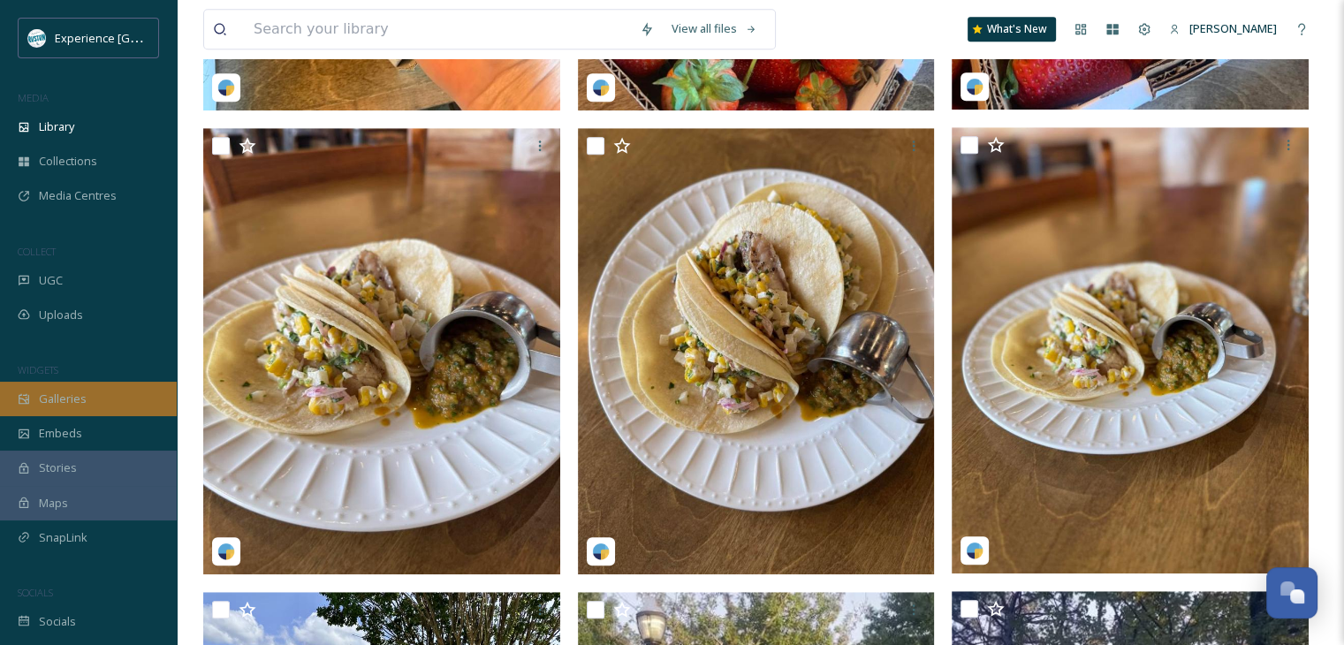
click at [69, 399] on span "Galleries" at bounding box center [63, 399] width 48 height 17
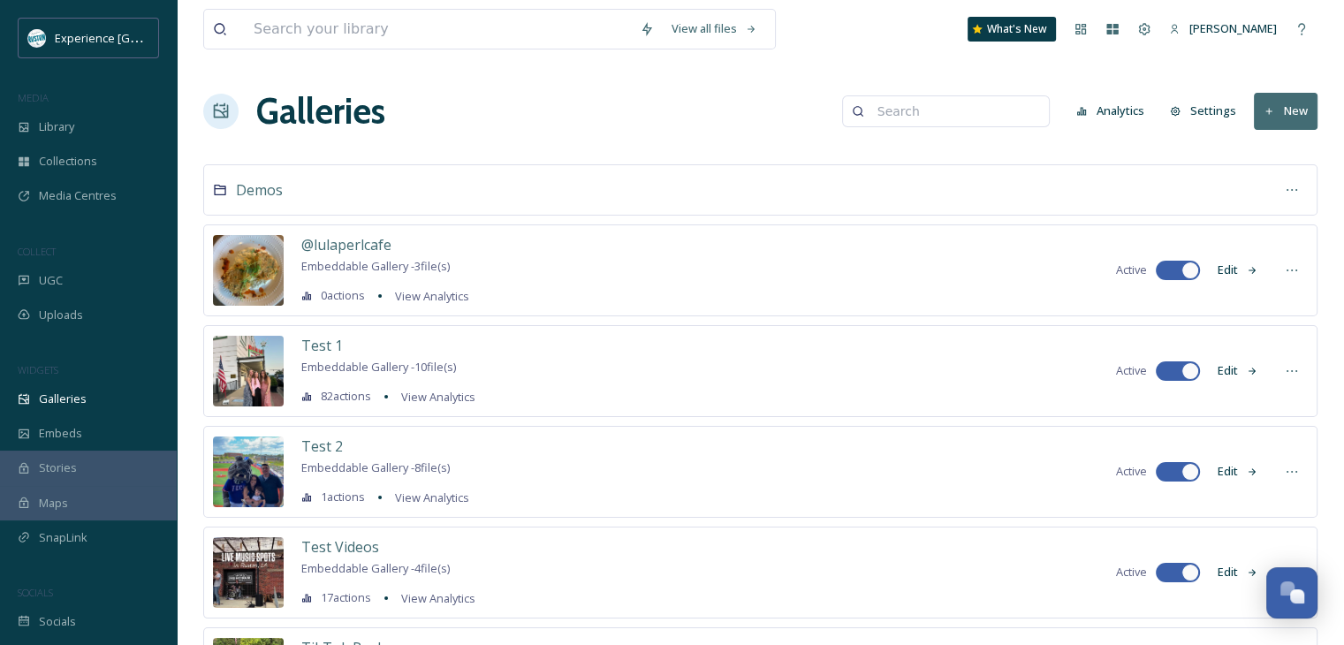
click at [1231, 259] on button "Edit" at bounding box center [1238, 270] width 58 height 34
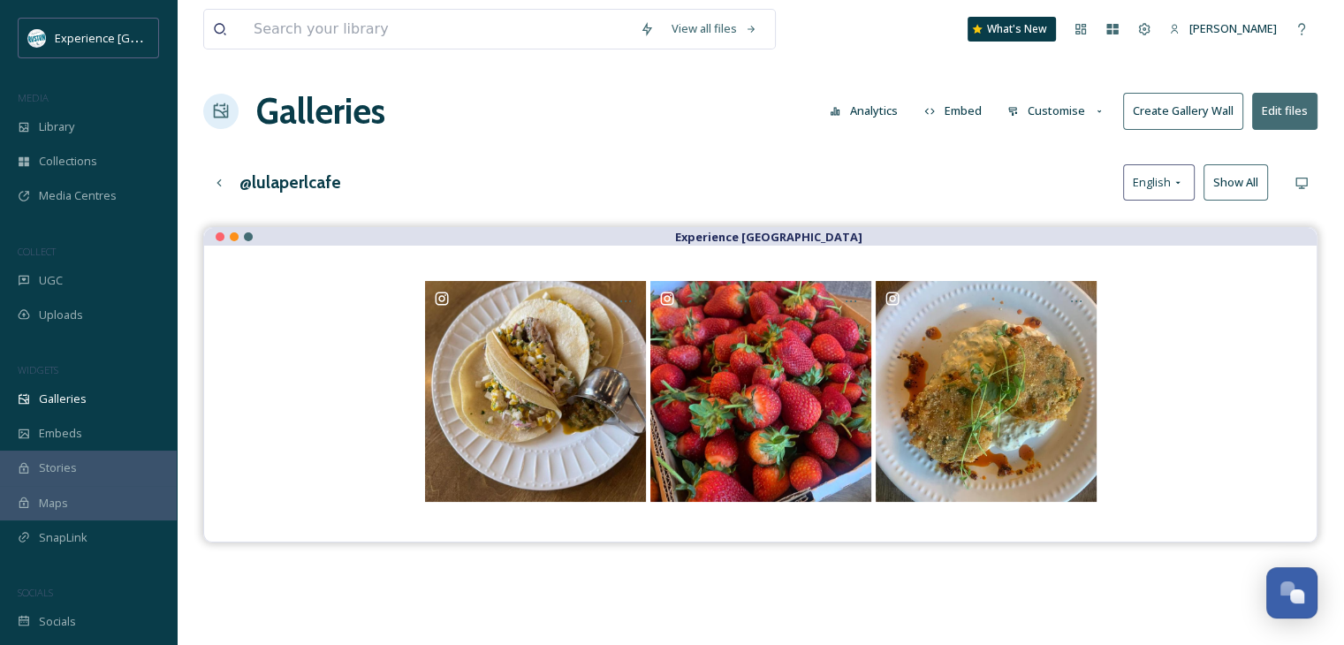
click at [1085, 110] on button "Customise" at bounding box center [1057, 111] width 116 height 34
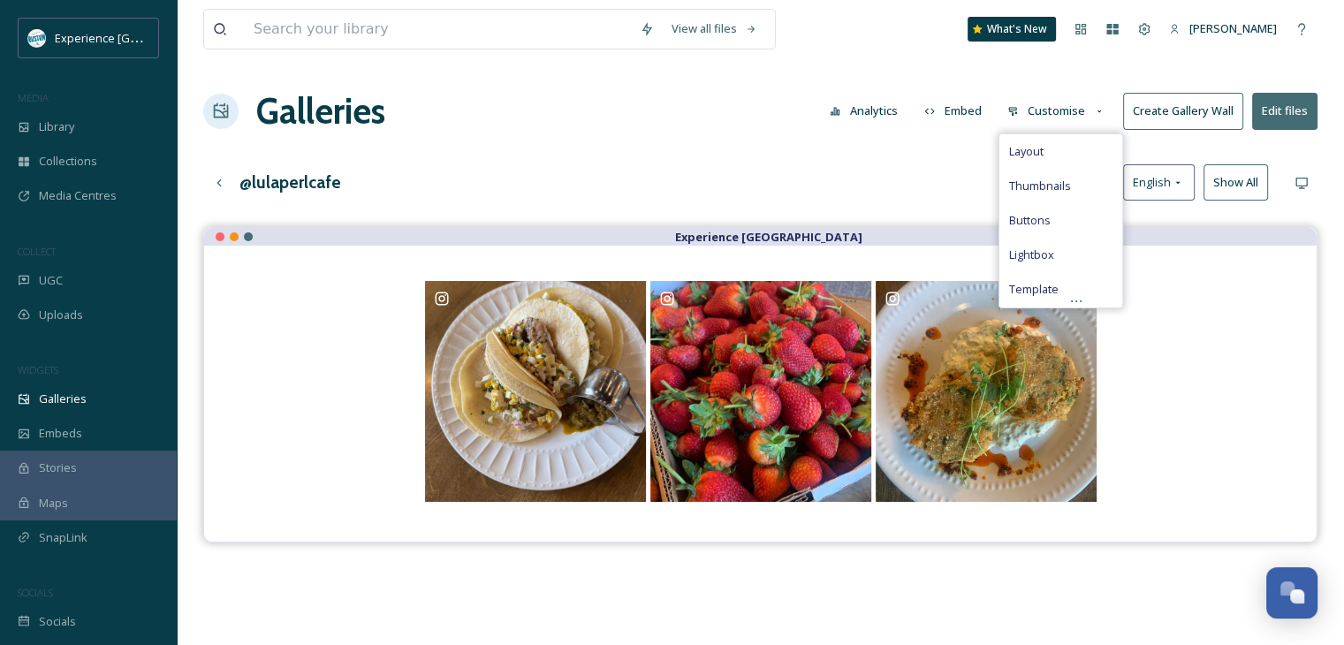
click at [1075, 116] on button "Customise" at bounding box center [1057, 111] width 116 height 34
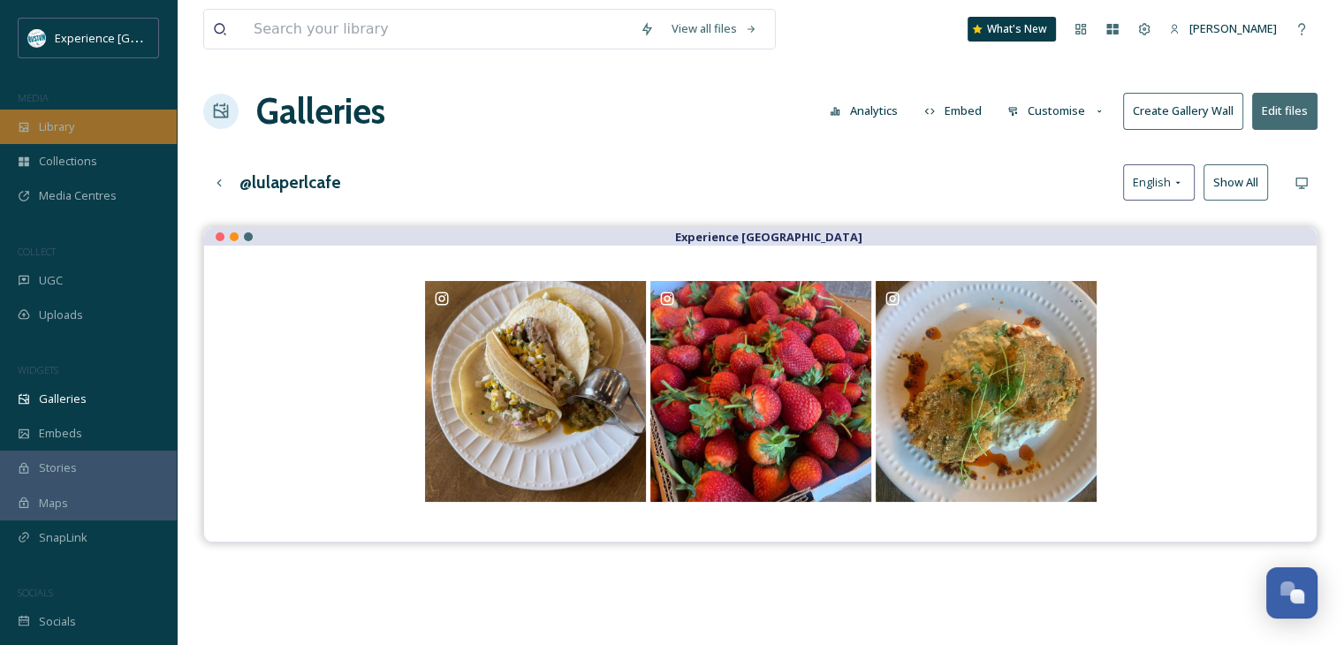
click at [67, 136] on div "Library" at bounding box center [88, 127] width 177 height 34
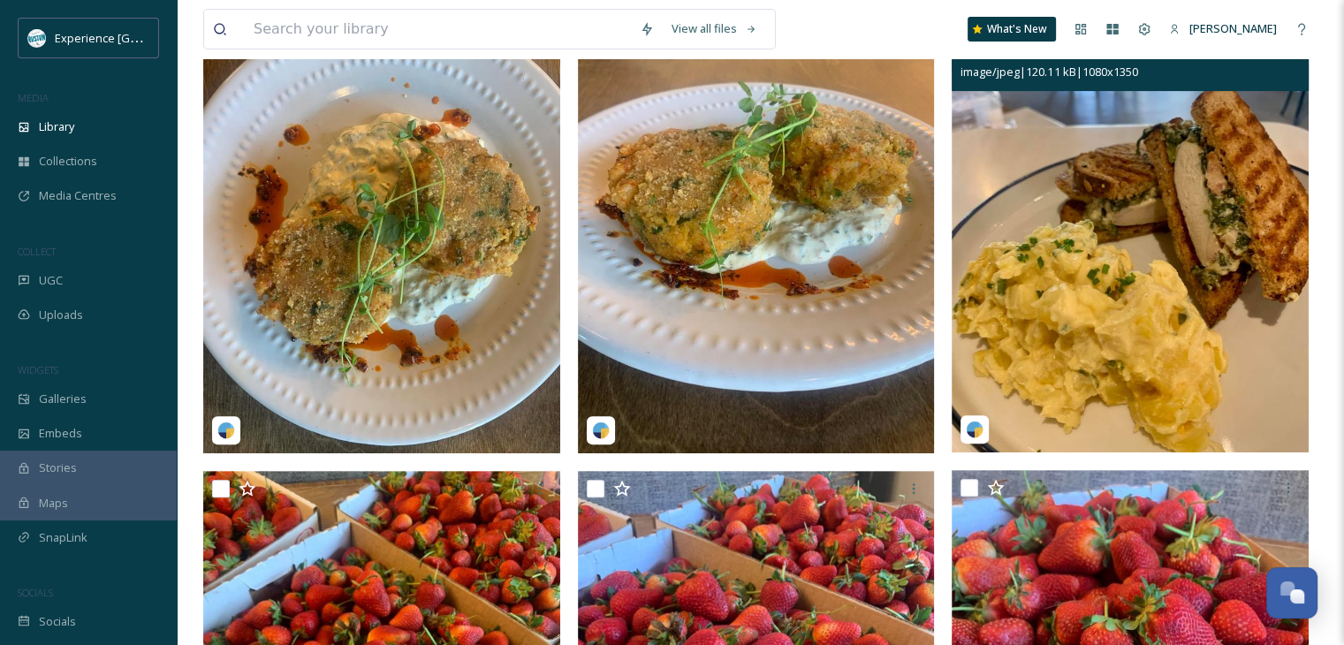
scroll to position [353, 0]
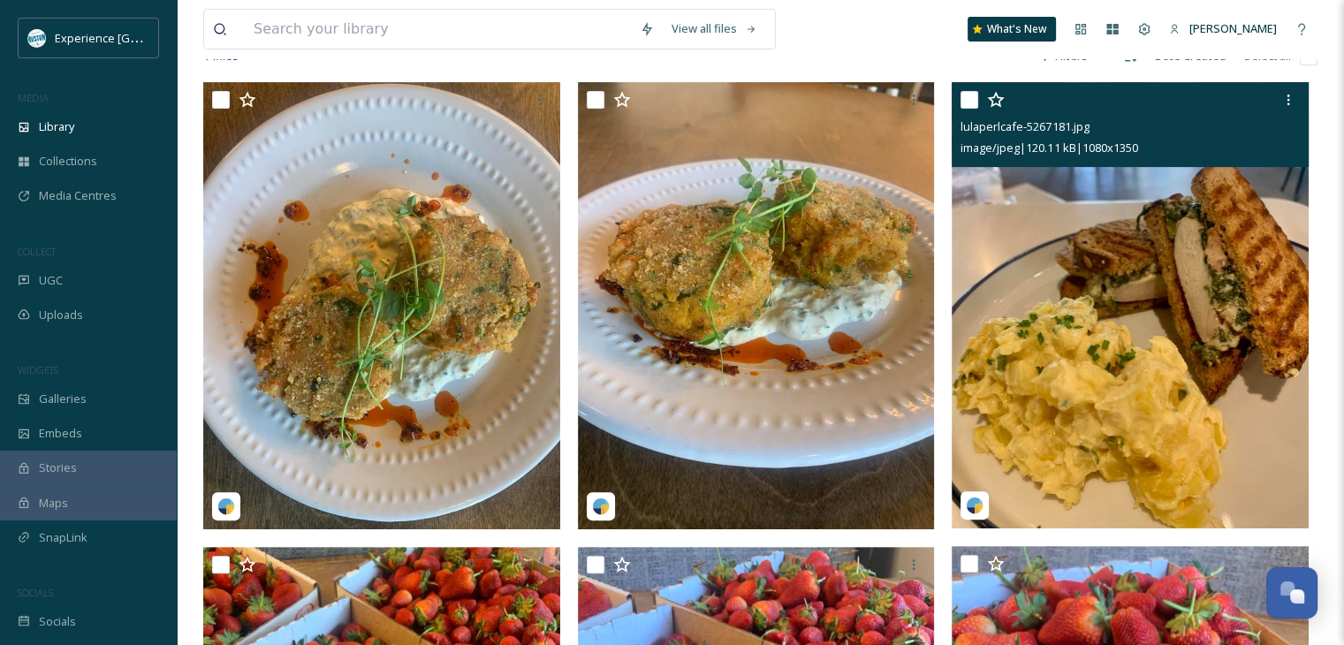
click at [966, 109] on input "checkbox" at bounding box center [970, 100] width 18 height 18
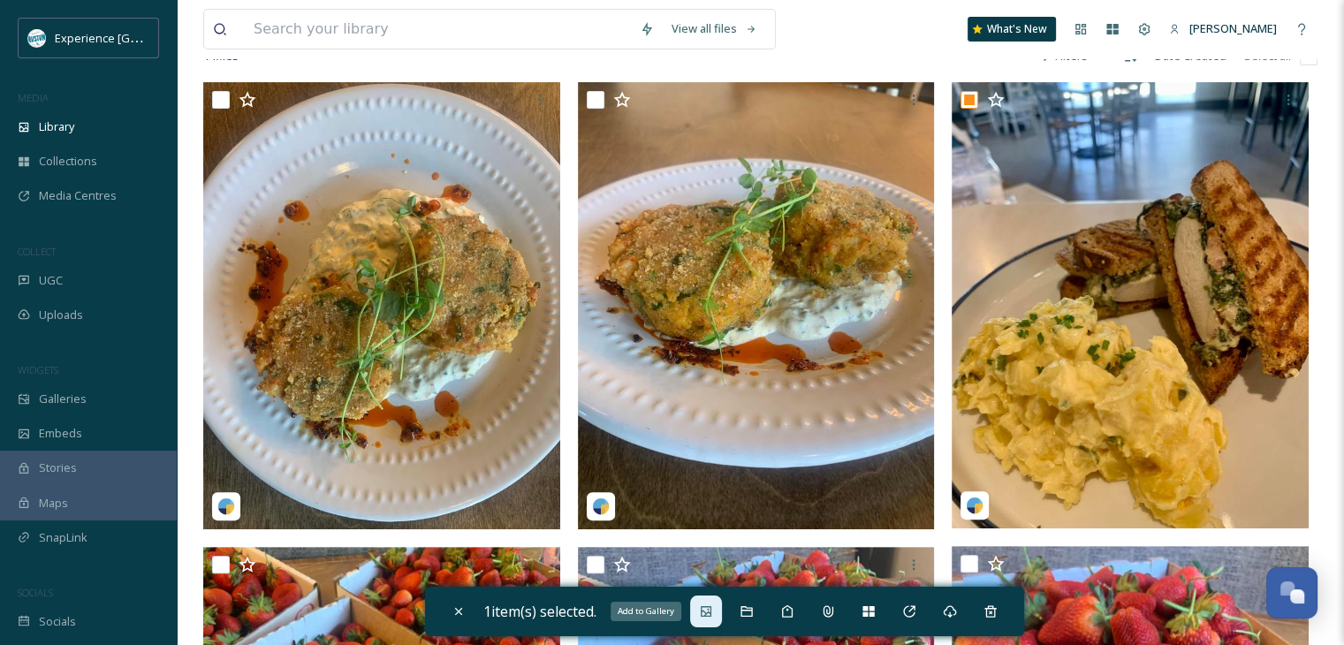
click at [707, 611] on icon at bounding box center [706, 611] width 11 height 11
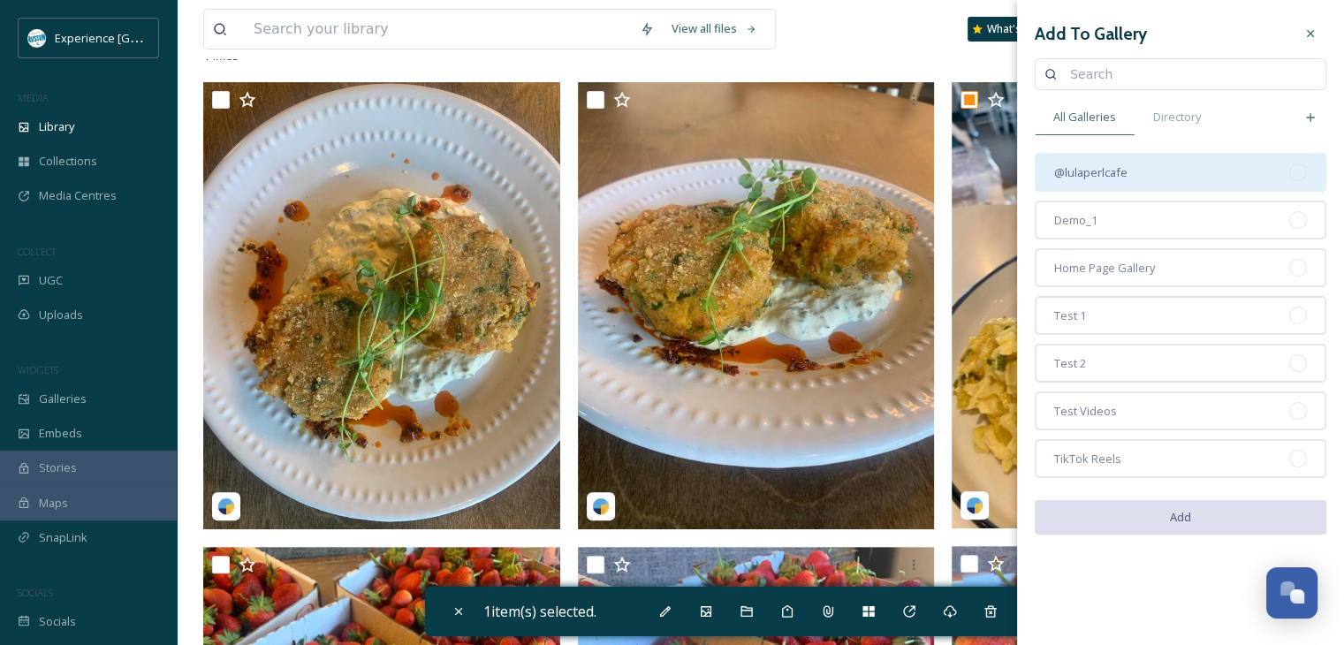
click at [1217, 184] on div "@lulaperlcafe" at bounding box center [1181, 172] width 292 height 39
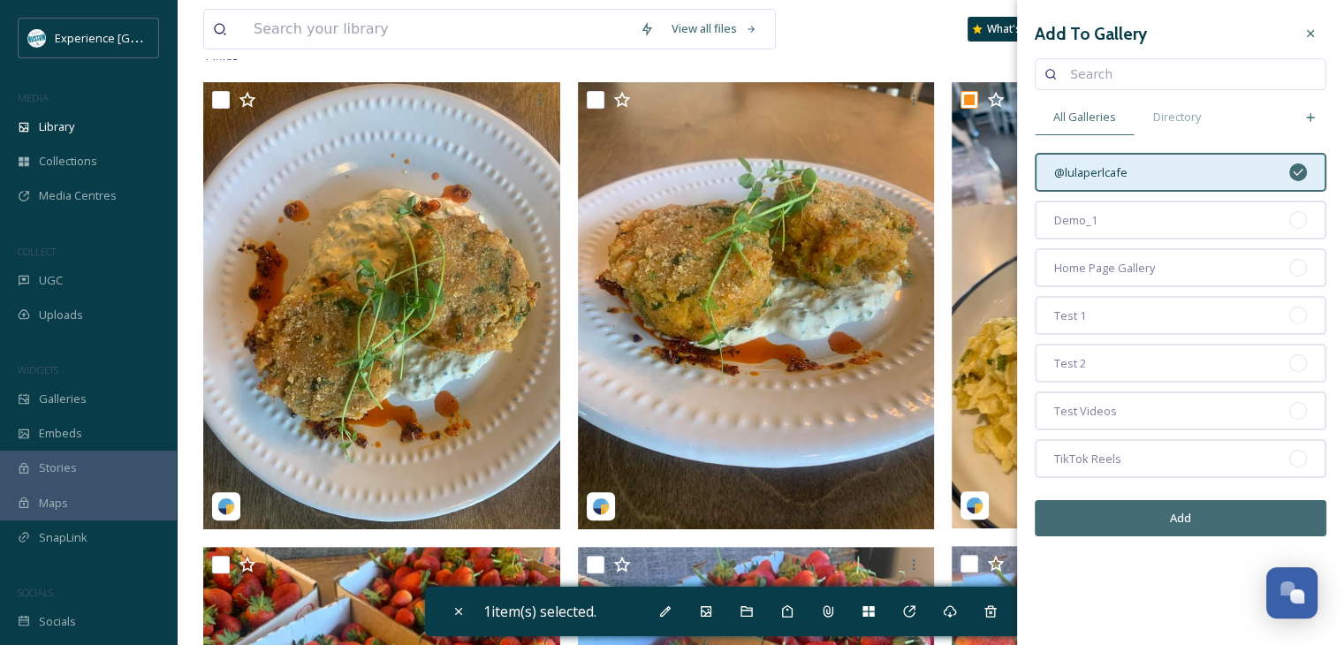
click at [1146, 520] on button "Add" at bounding box center [1181, 518] width 292 height 36
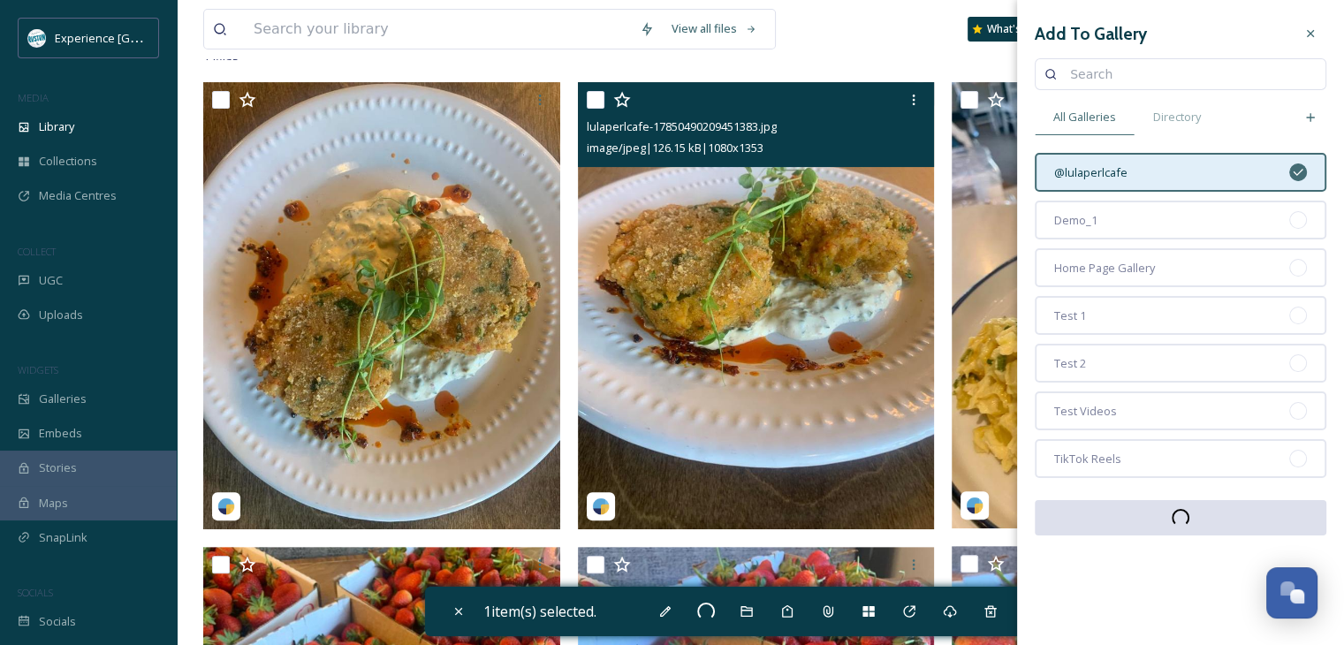
checkbox input "false"
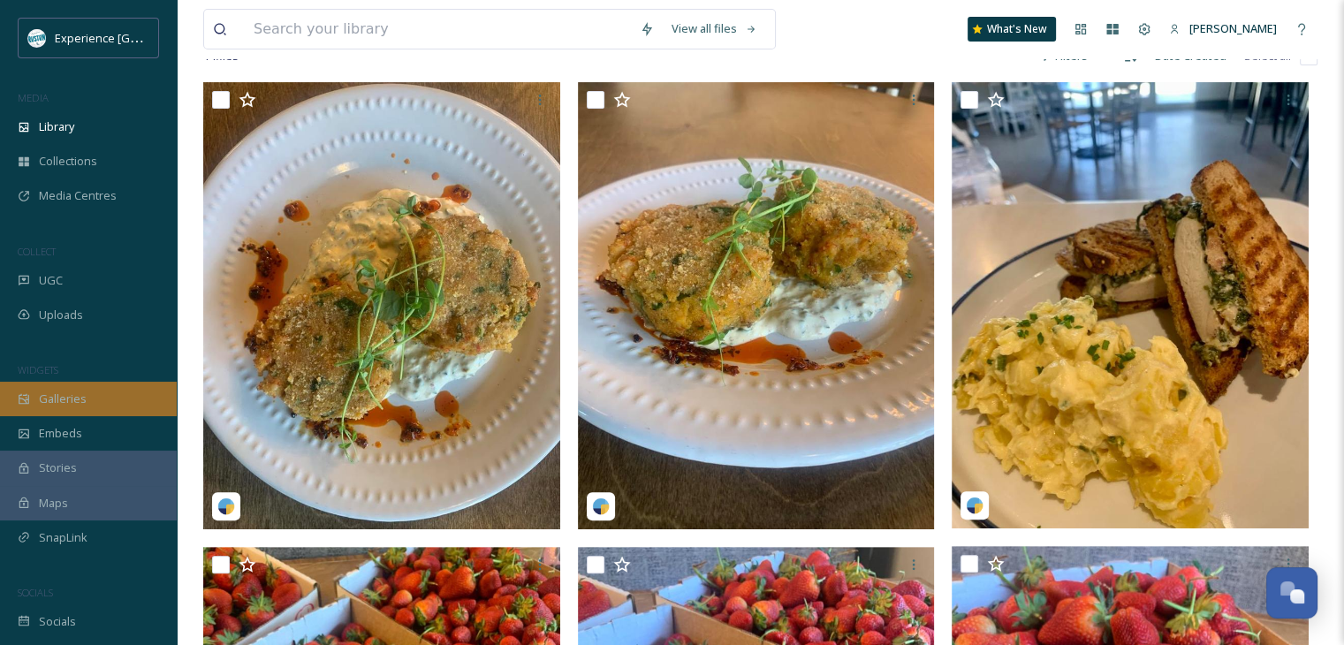
click at [72, 403] on span "Galleries" at bounding box center [63, 399] width 48 height 17
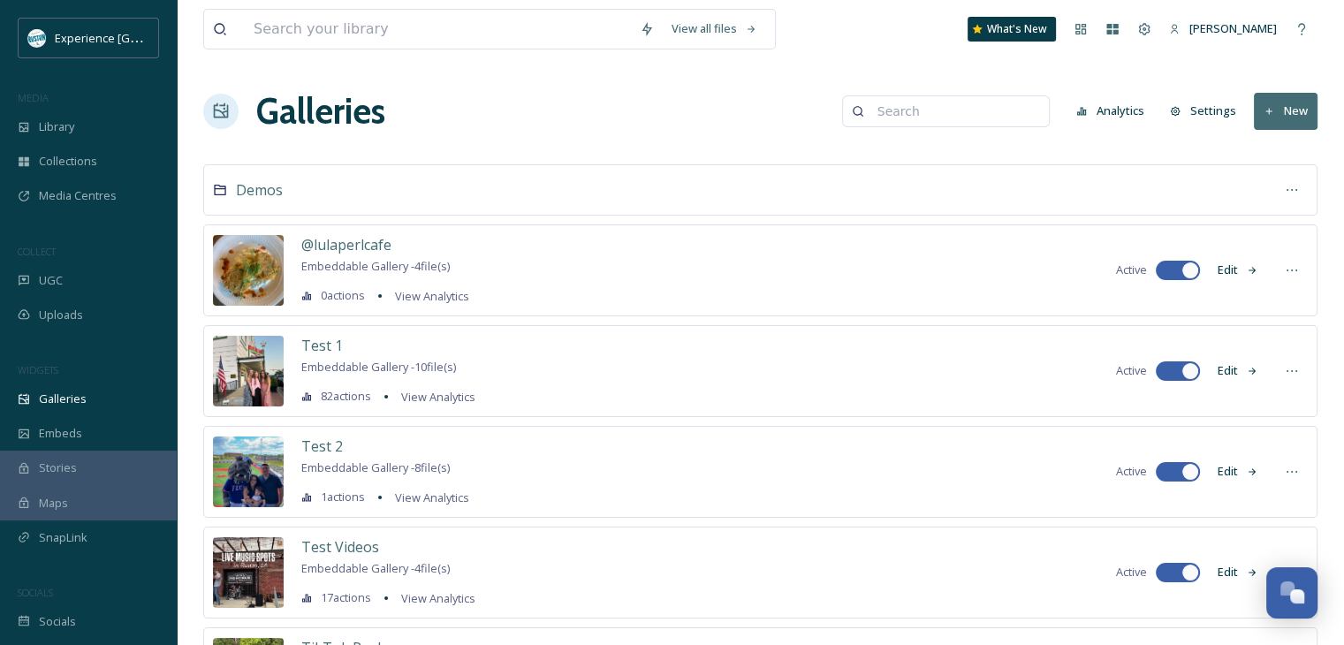
click at [1248, 273] on icon at bounding box center [1252, 270] width 11 height 11
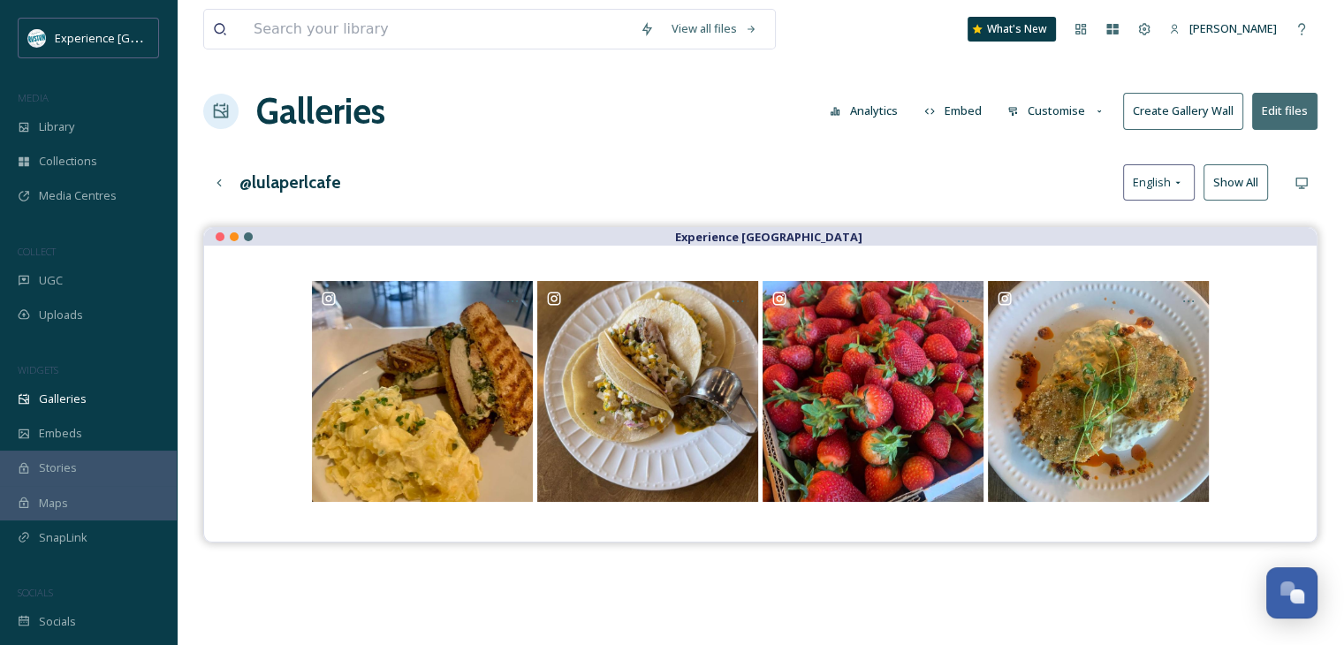
click at [945, 114] on button "Embed" at bounding box center [953, 111] width 75 height 34
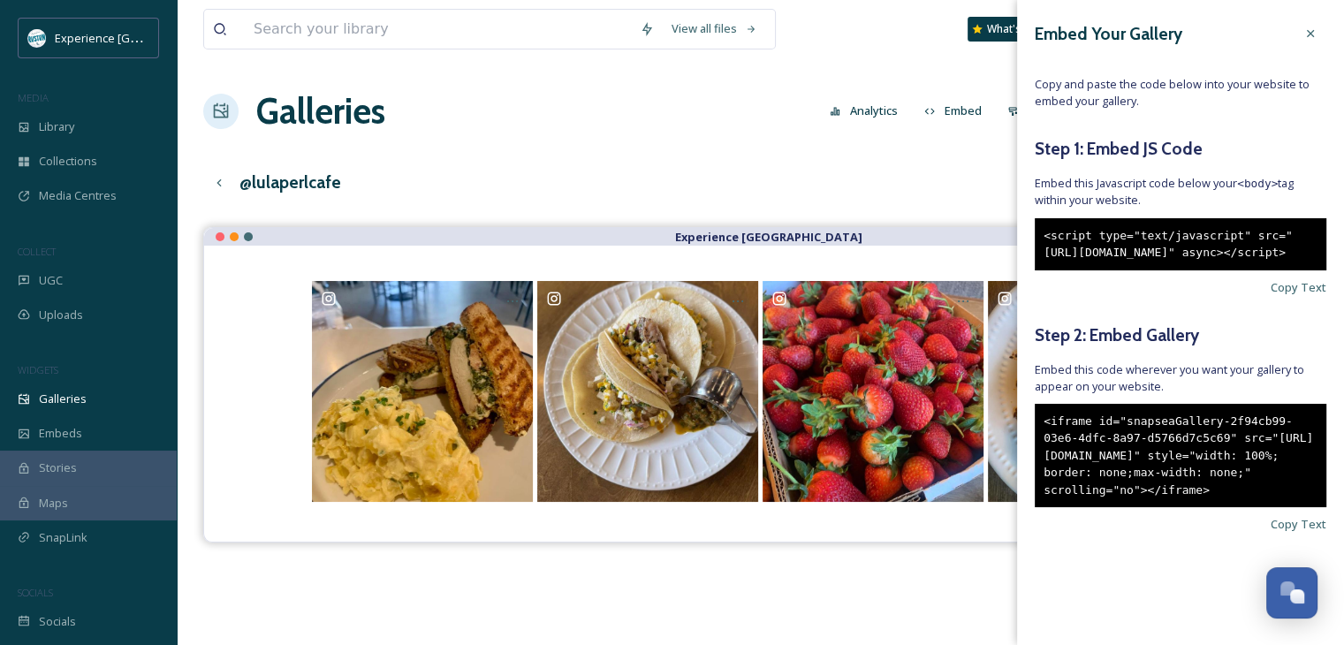
click at [954, 178] on div "@lulaperlcafe English Show All" at bounding box center [760, 182] width 1114 height 36
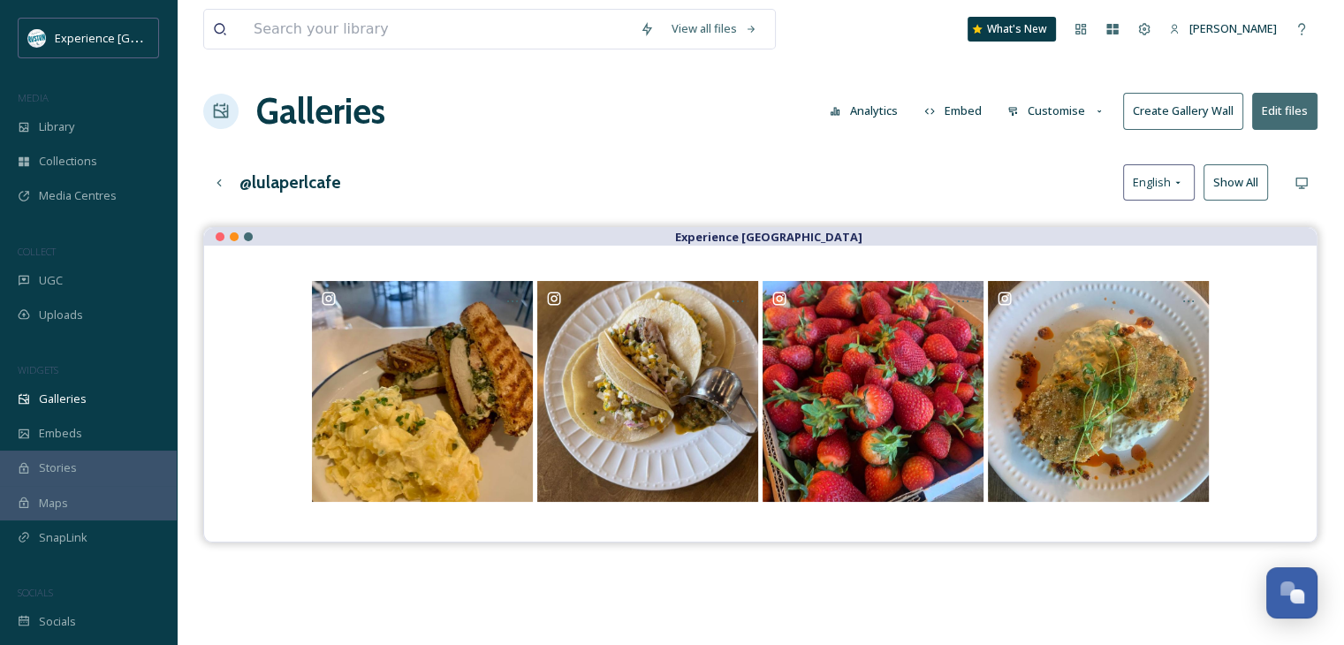
click at [1059, 106] on button "Customise" at bounding box center [1057, 111] width 116 height 34
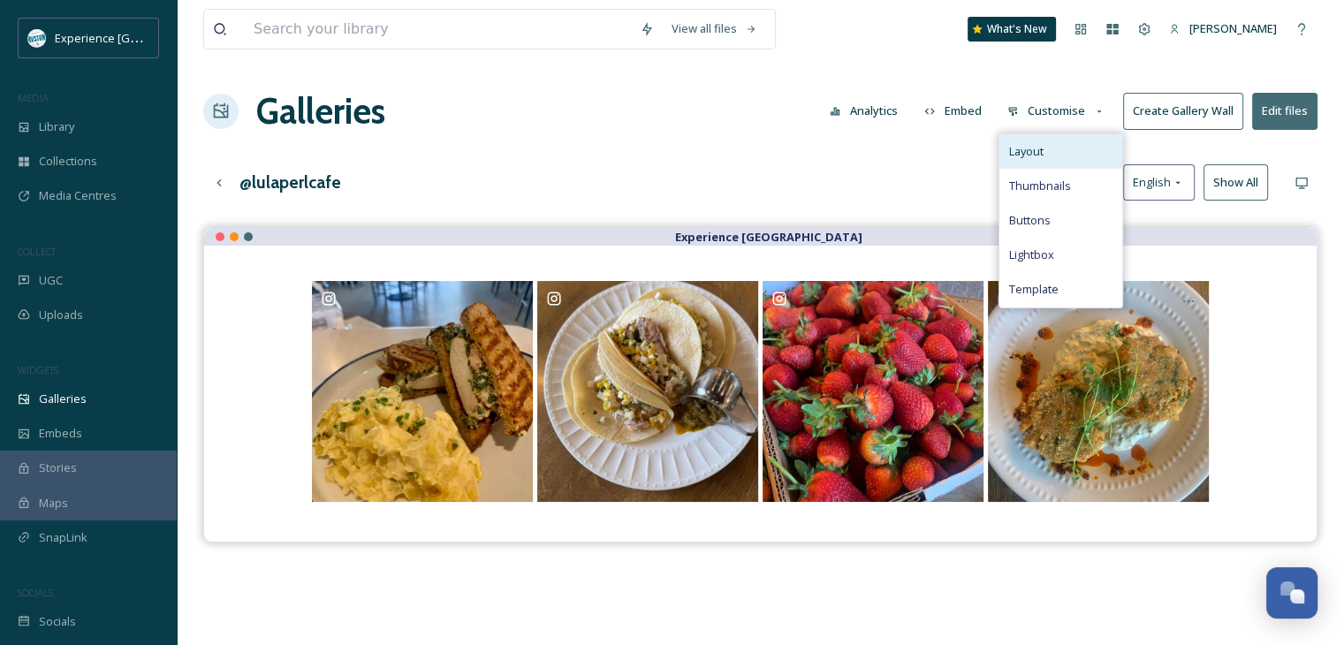
click at [1075, 166] on div "Layout" at bounding box center [1060, 151] width 123 height 34
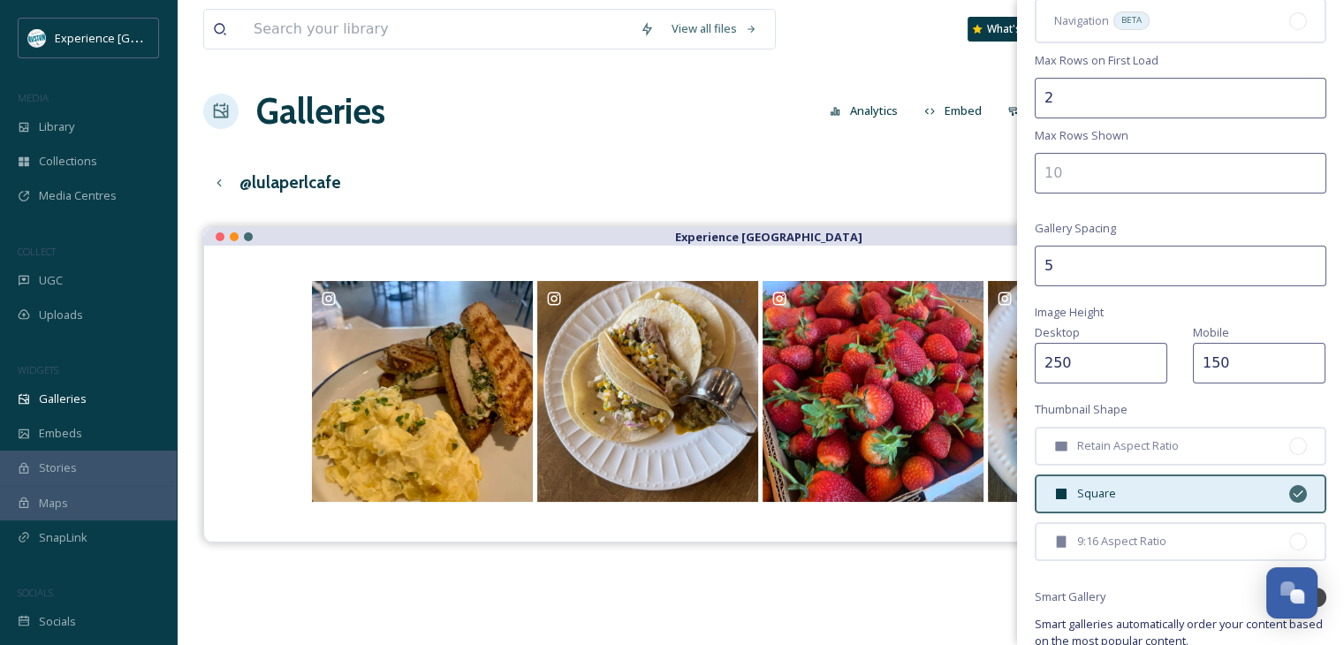
scroll to position [353, 0]
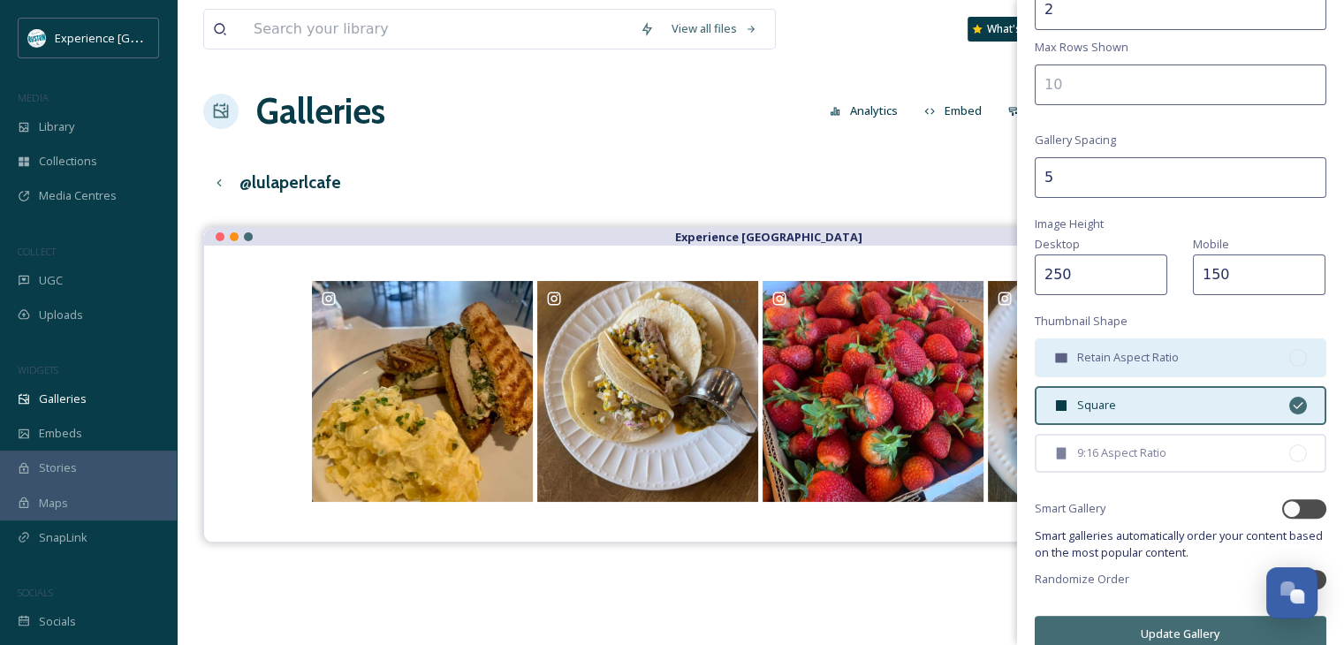
click at [1190, 346] on div "Retain Aspect Ratio" at bounding box center [1181, 357] width 292 height 39
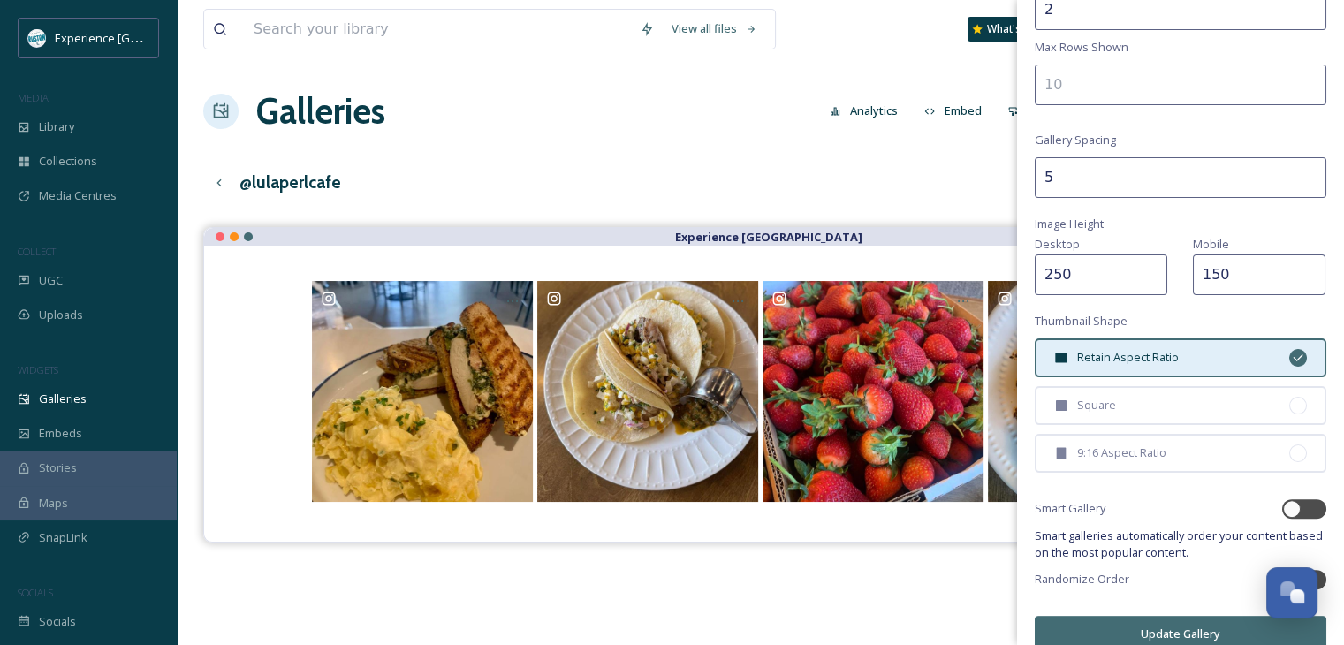
click at [1174, 635] on button "Update Gallery" at bounding box center [1181, 634] width 292 height 36
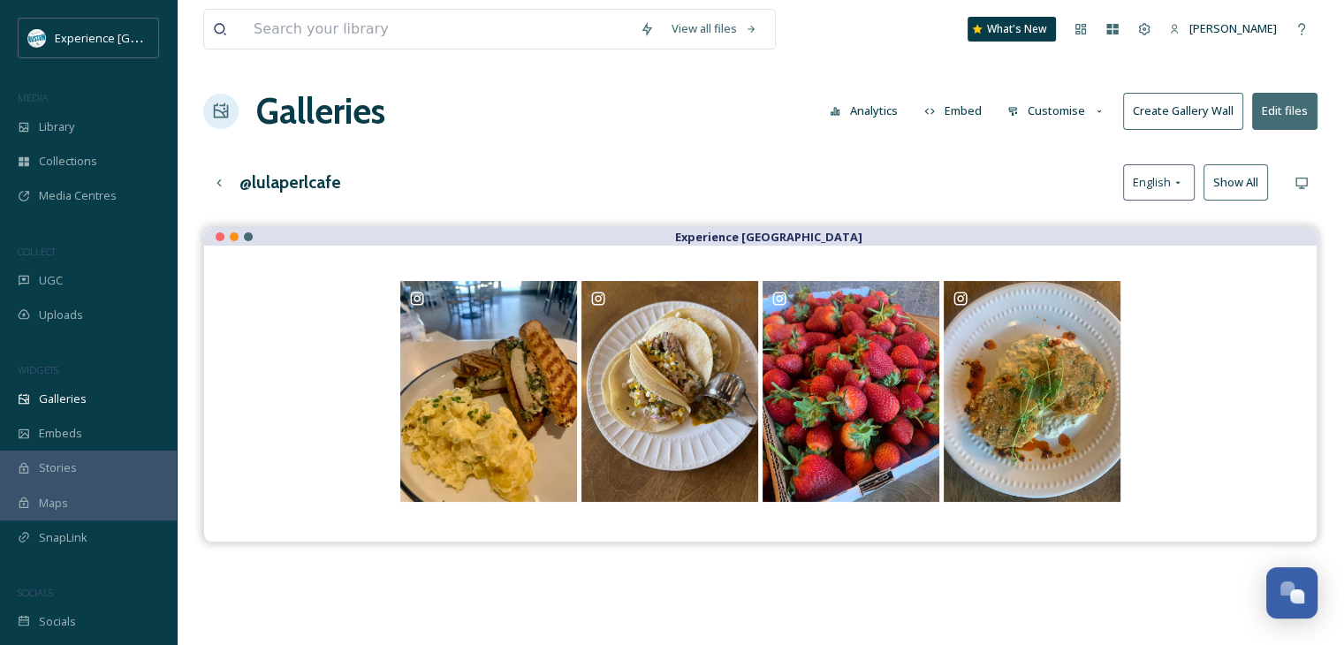
click at [1025, 116] on button "Customise" at bounding box center [1057, 111] width 116 height 34
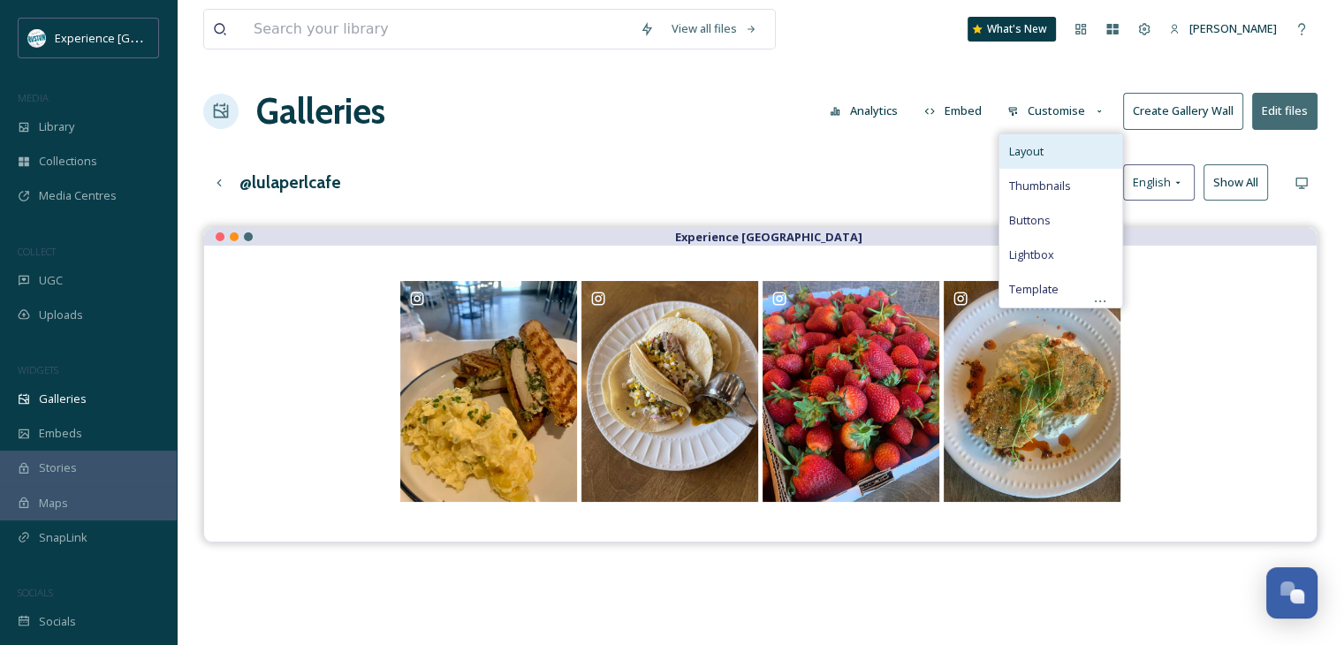
click at [1052, 151] on div "Layout" at bounding box center [1060, 151] width 123 height 34
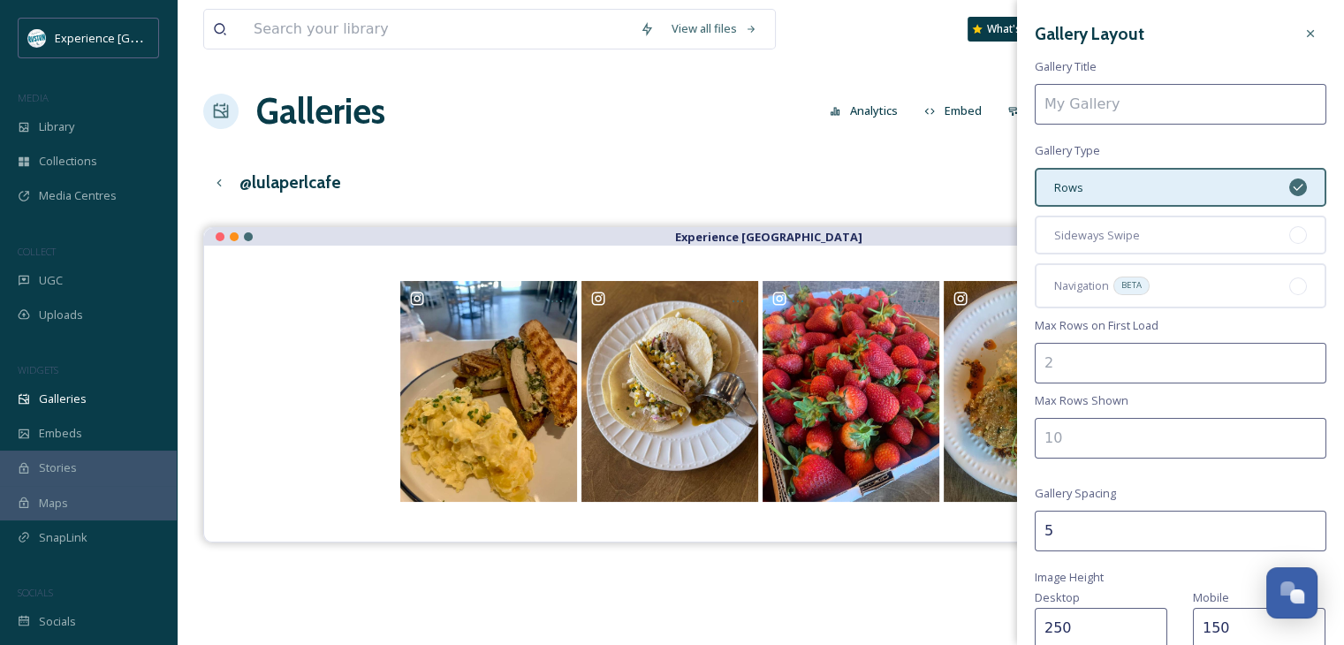
type input "@lulaperlcafe"
type input "2"
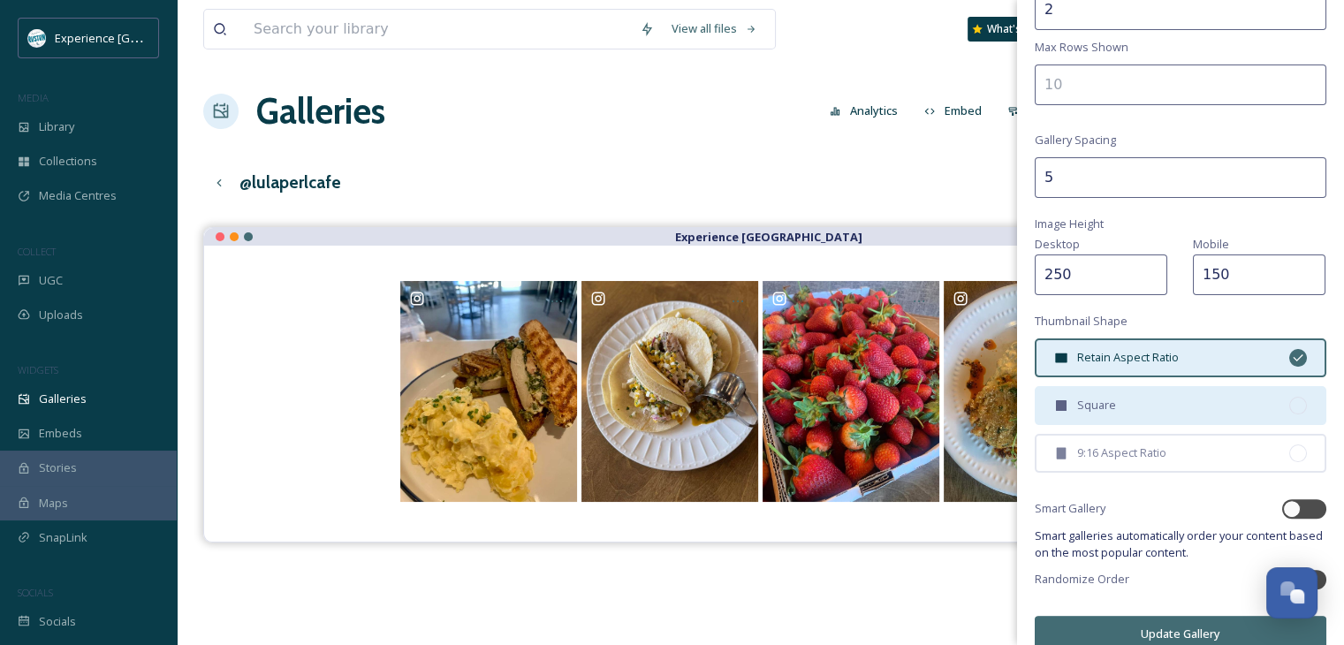
click at [1134, 405] on div "Square" at bounding box center [1181, 405] width 292 height 39
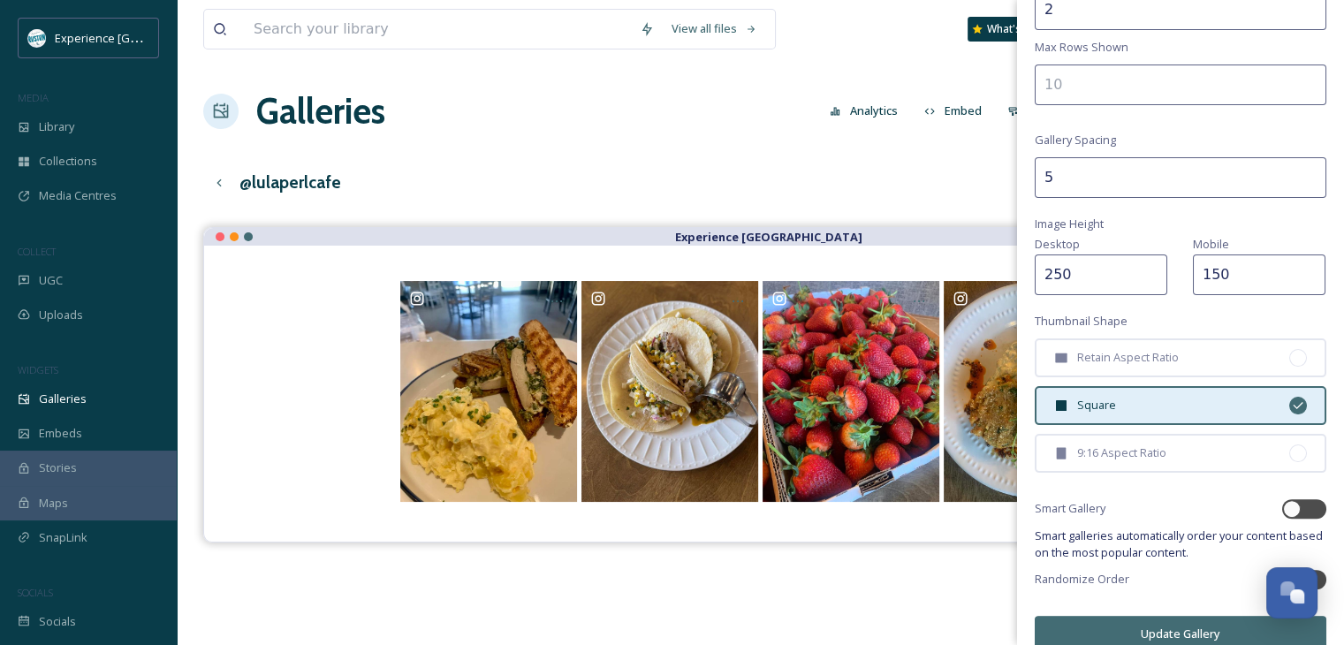
click at [1162, 620] on button "Update Gallery" at bounding box center [1181, 634] width 292 height 36
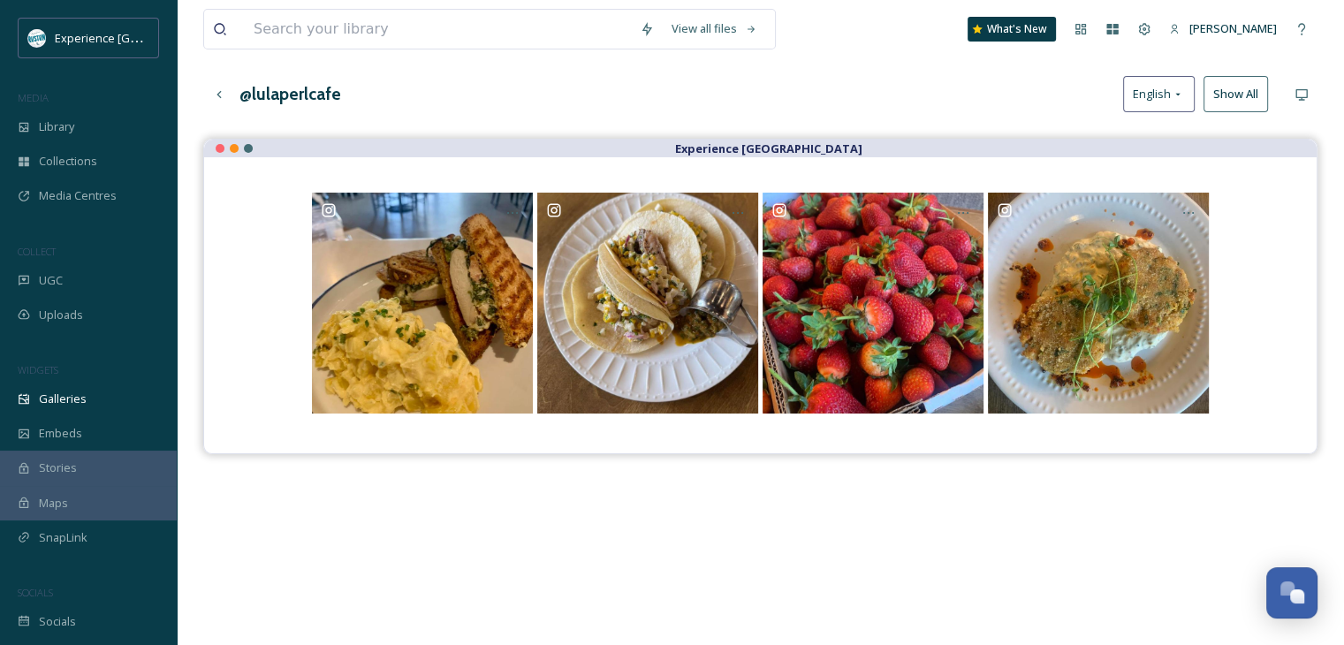
scroll to position [0, 0]
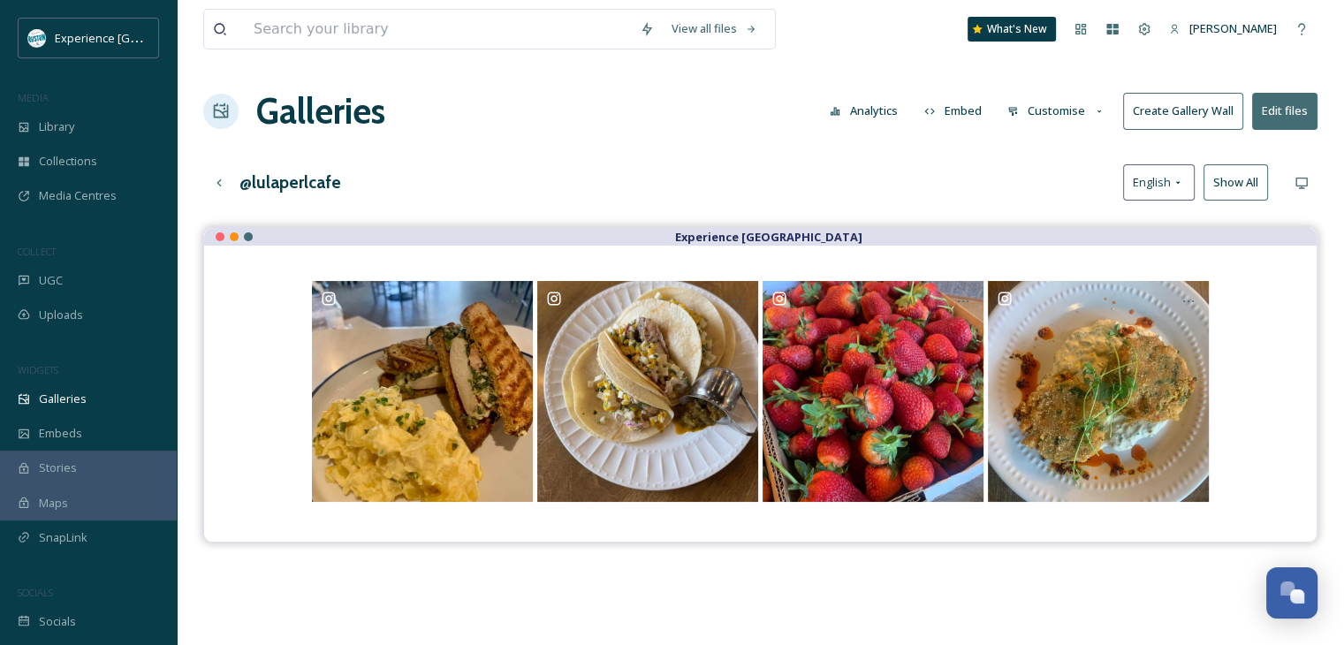
click at [965, 113] on button "Embed" at bounding box center [953, 111] width 75 height 34
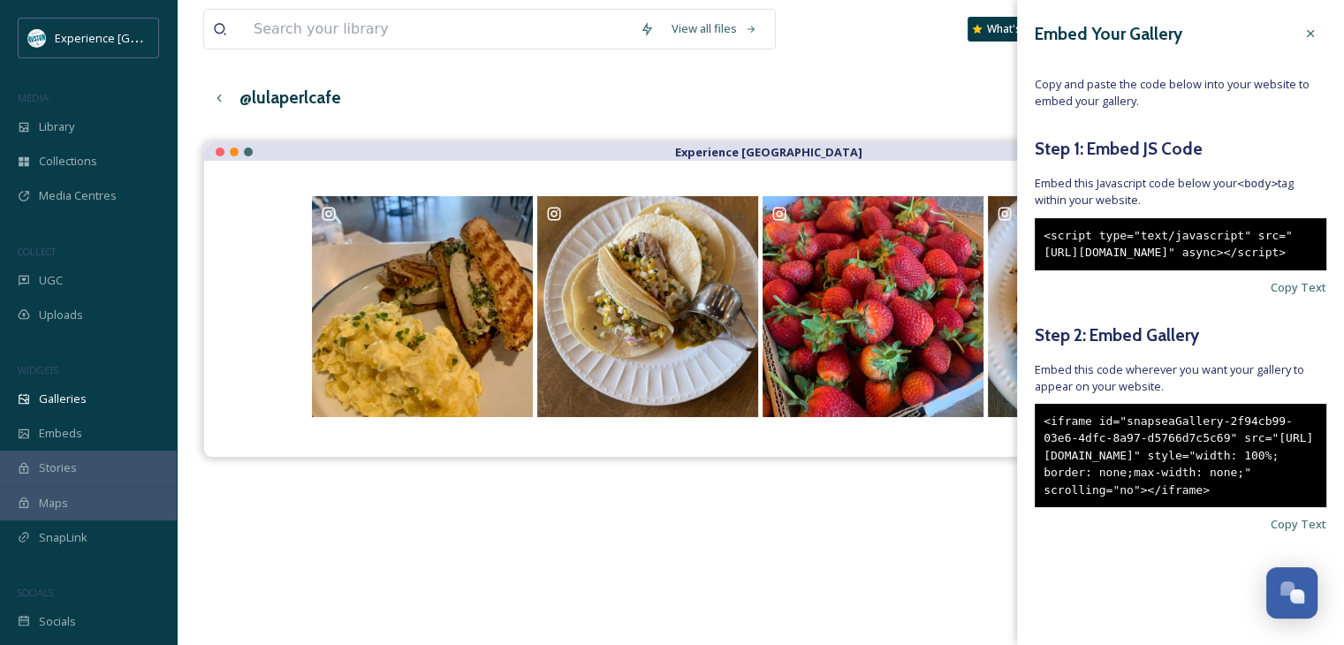
scroll to position [177, 0]
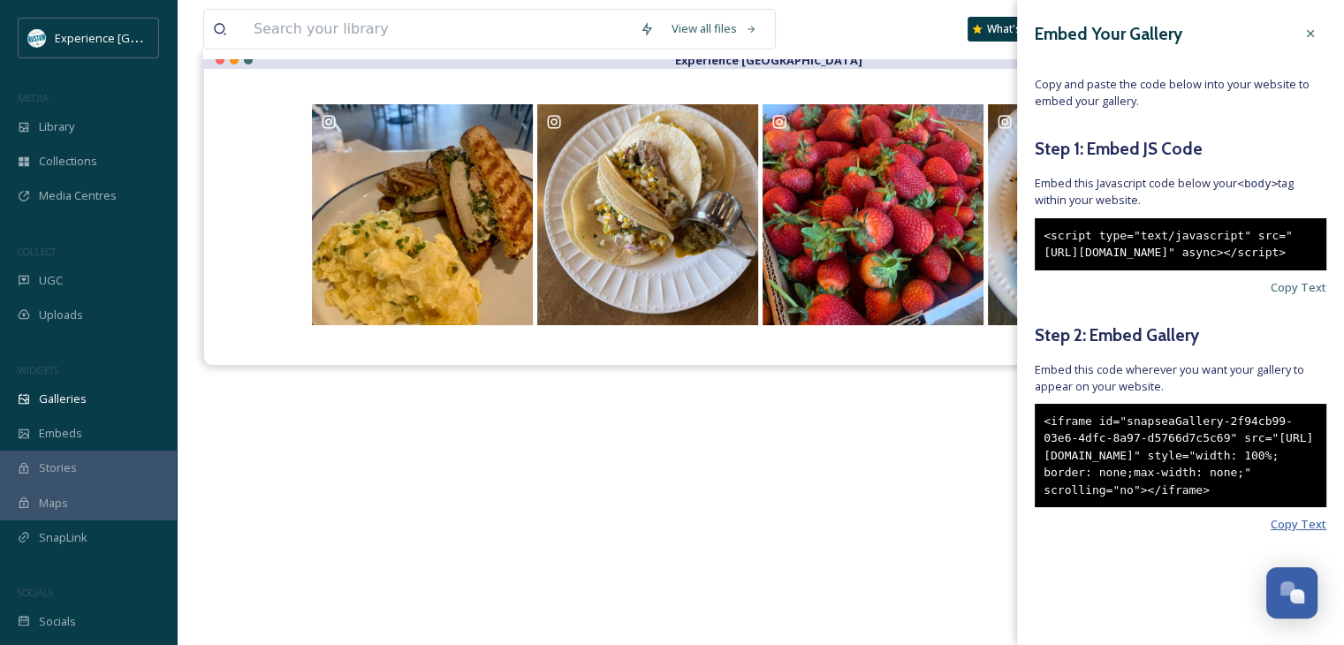
click at [1271, 533] on span "Copy Text" at bounding box center [1299, 524] width 56 height 17
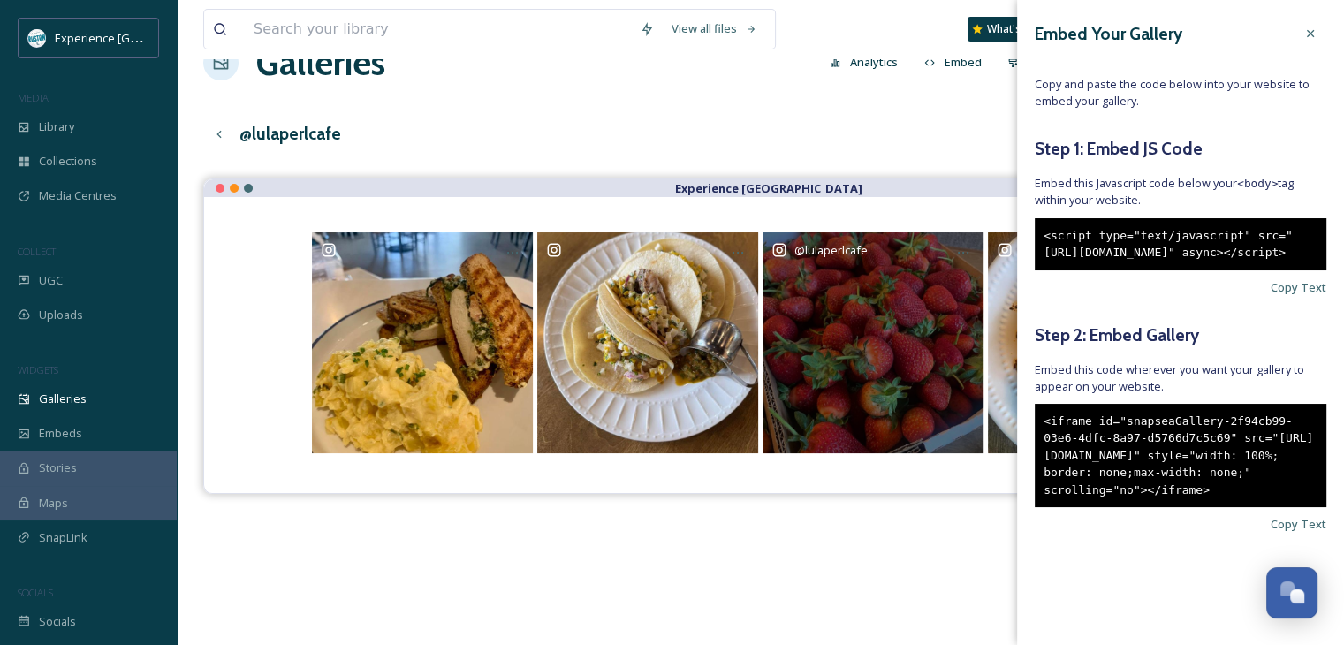
scroll to position [0, 0]
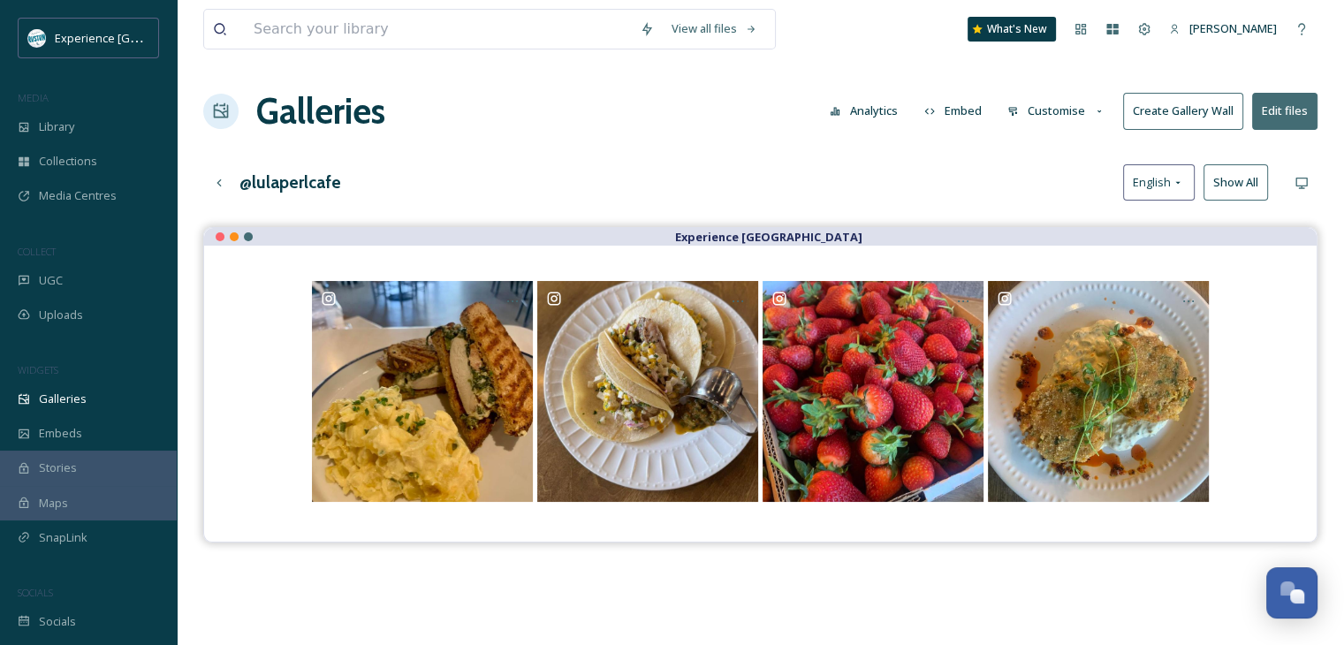
click at [854, 174] on div "@lulaperlcafe English Show All" at bounding box center [760, 182] width 1114 height 36
click at [1086, 118] on button "Customise" at bounding box center [1057, 111] width 116 height 34
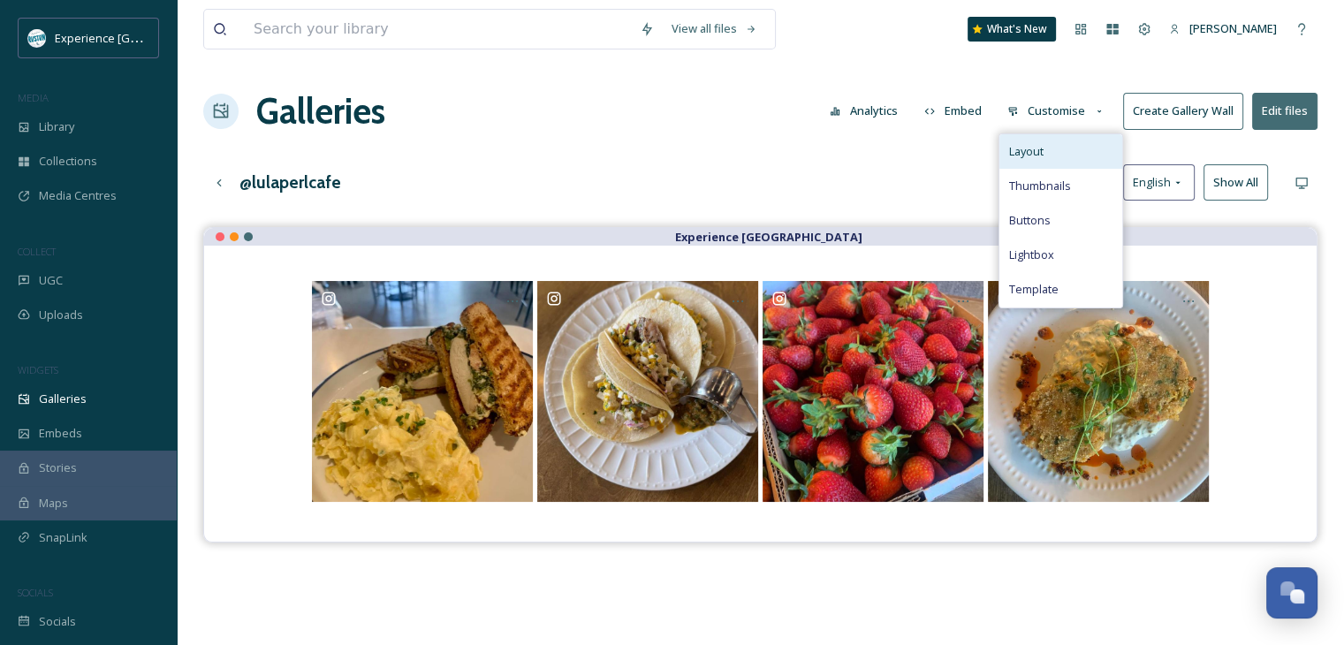
click at [1077, 159] on div "Layout" at bounding box center [1060, 151] width 123 height 34
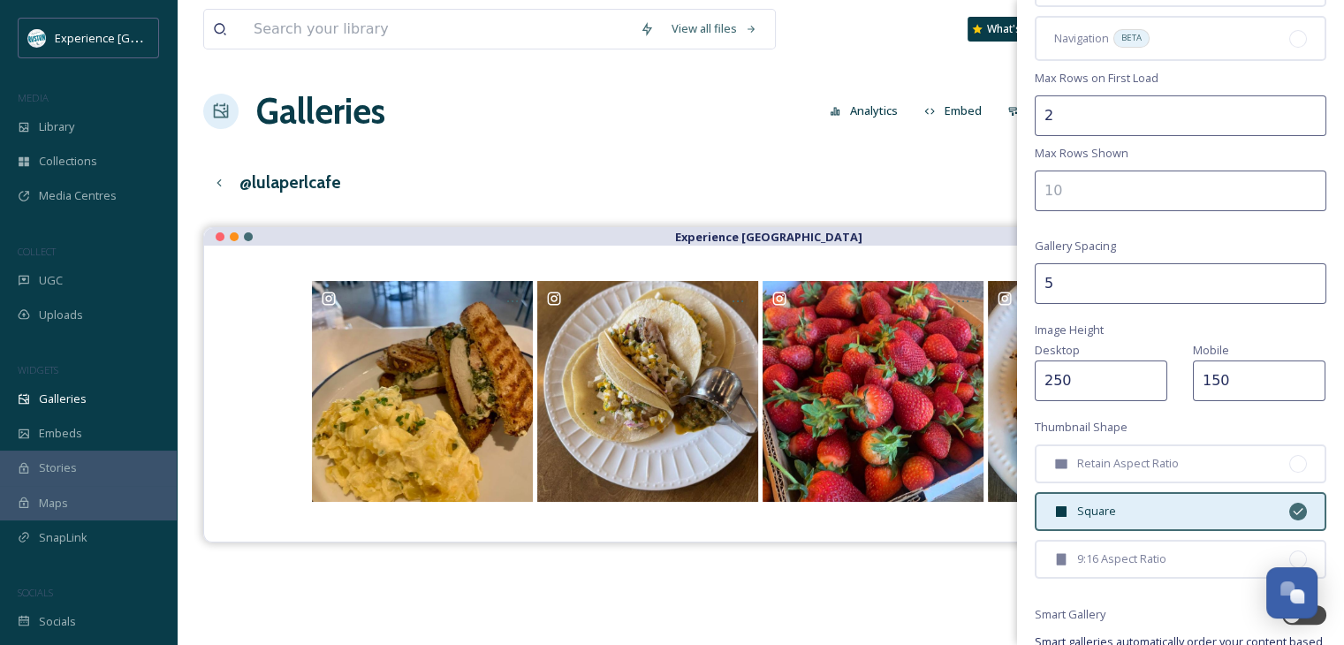
scroll to position [353, 0]
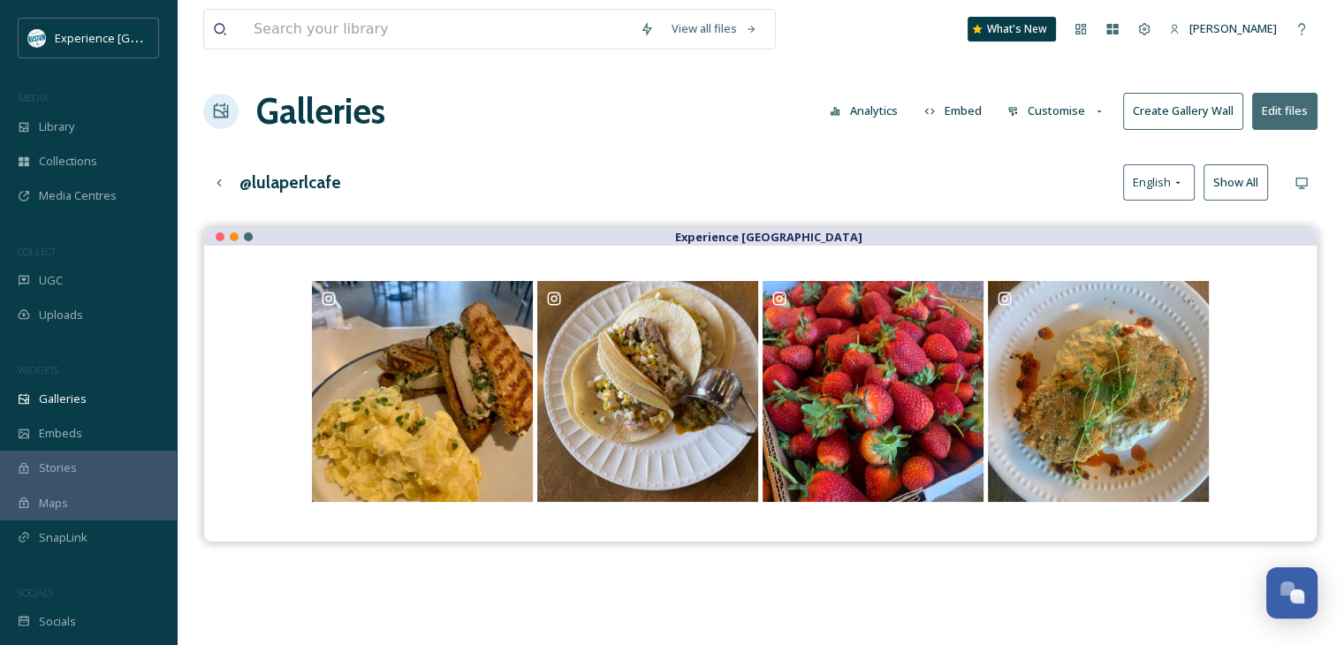
click at [971, 598] on div "Experience [GEOGRAPHIC_DATA]" at bounding box center [760, 549] width 1114 height 645
click at [1036, 110] on button "Customise" at bounding box center [1057, 111] width 116 height 34
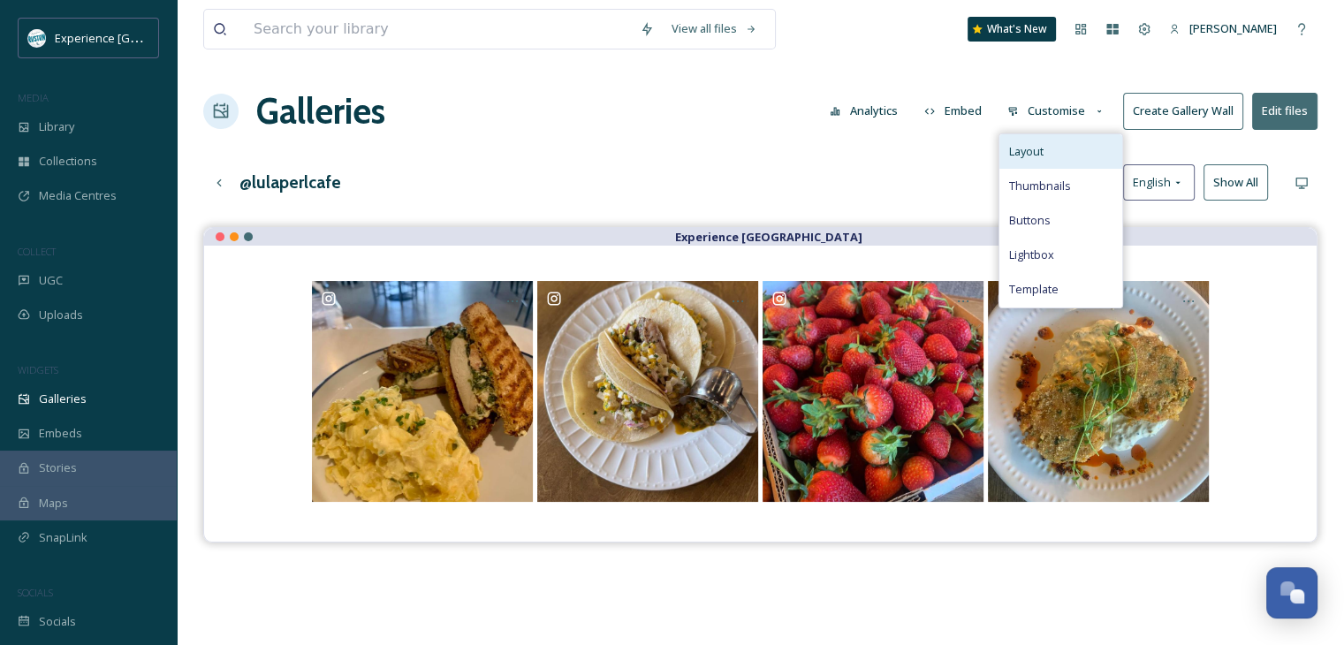
click at [1047, 156] on div "Layout" at bounding box center [1060, 151] width 123 height 34
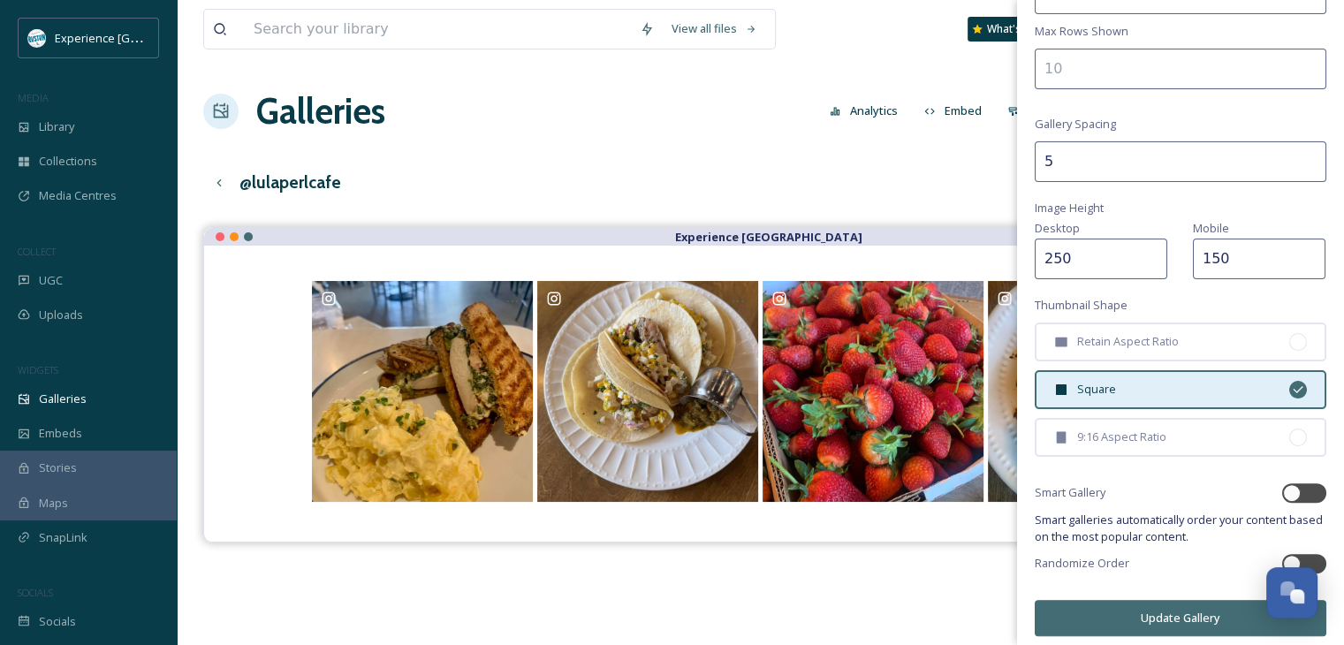
scroll to position [372, 0]
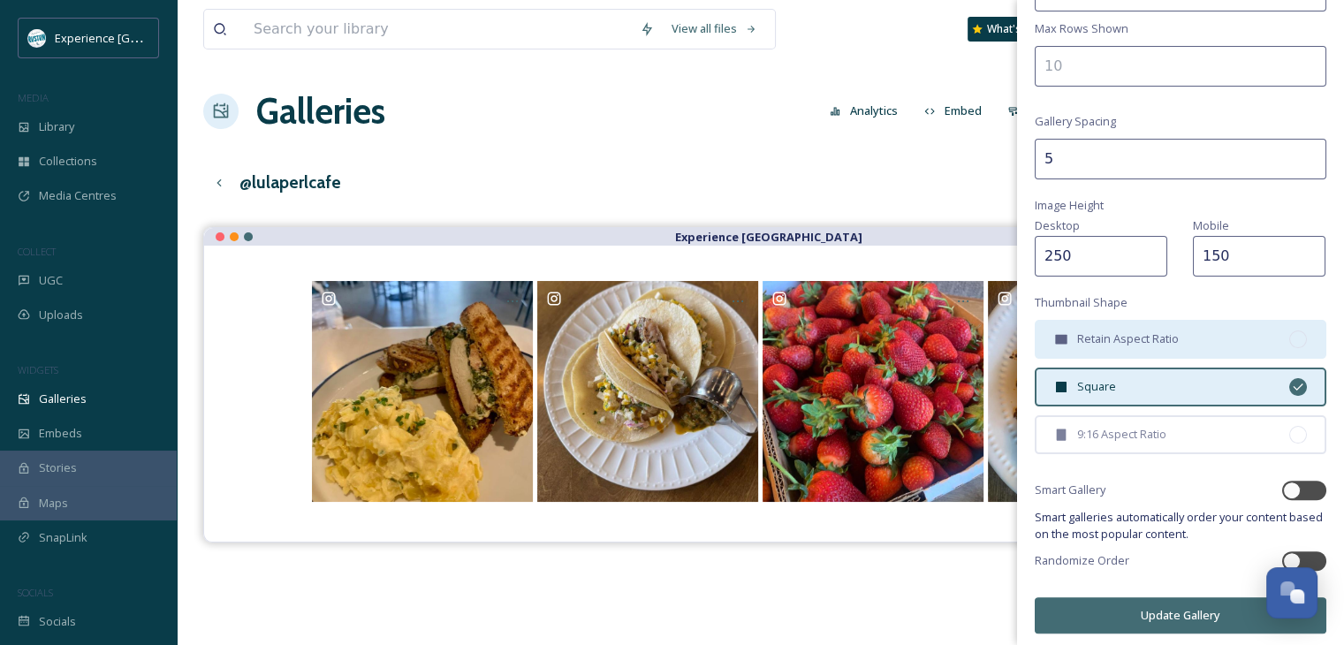
click at [1133, 335] on span "Retain Aspect Ratio" at bounding box center [1128, 339] width 102 height 17
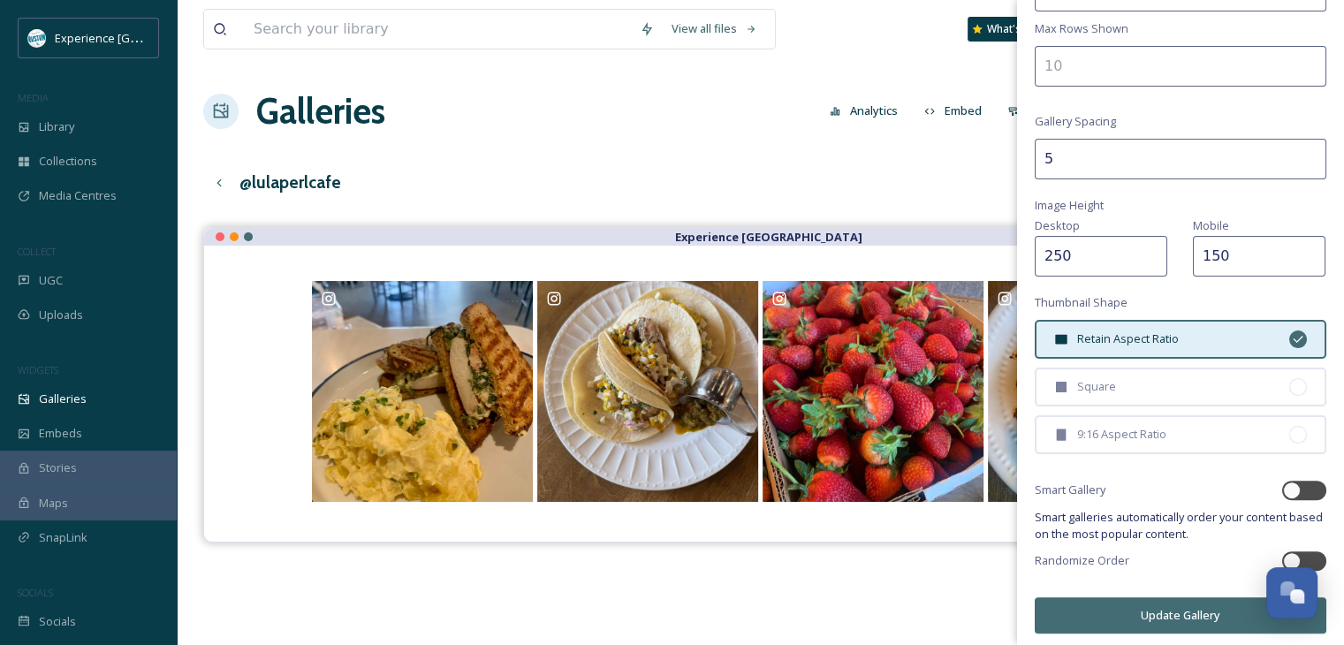
click at [1129, 602] on button "Update Gallery" at bounding box center [1181, 615] width 292 height 36
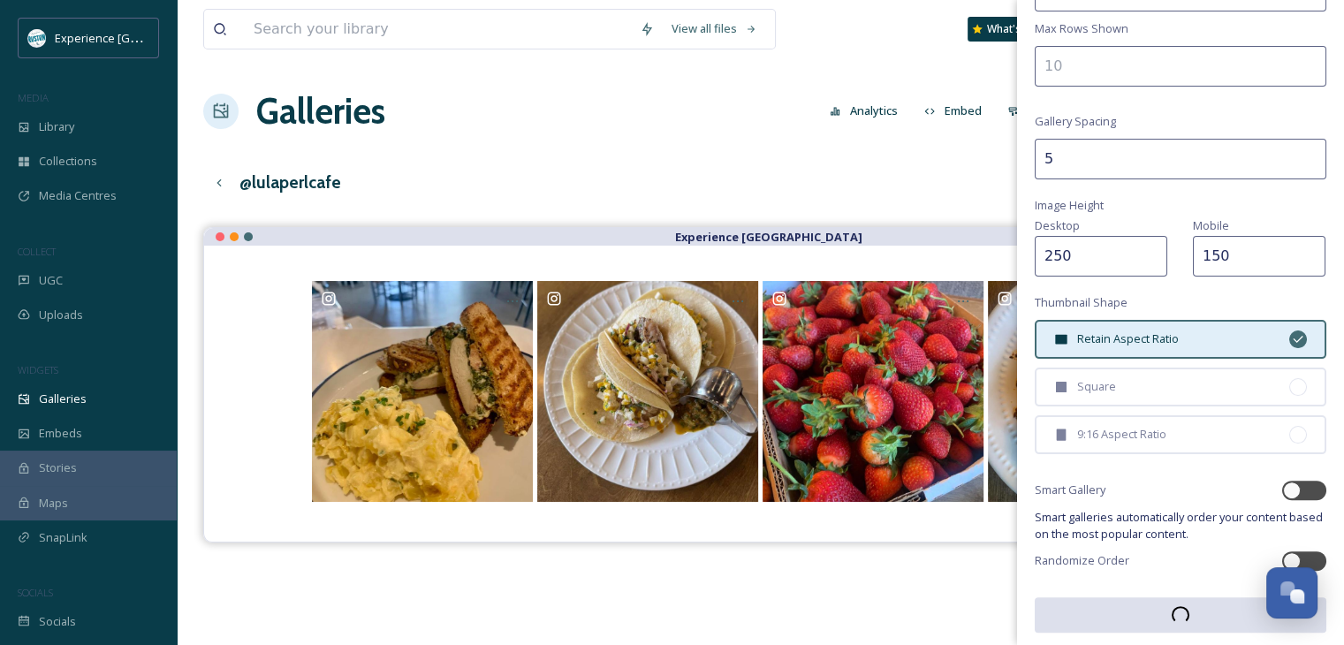
scroll to position [371, 0]
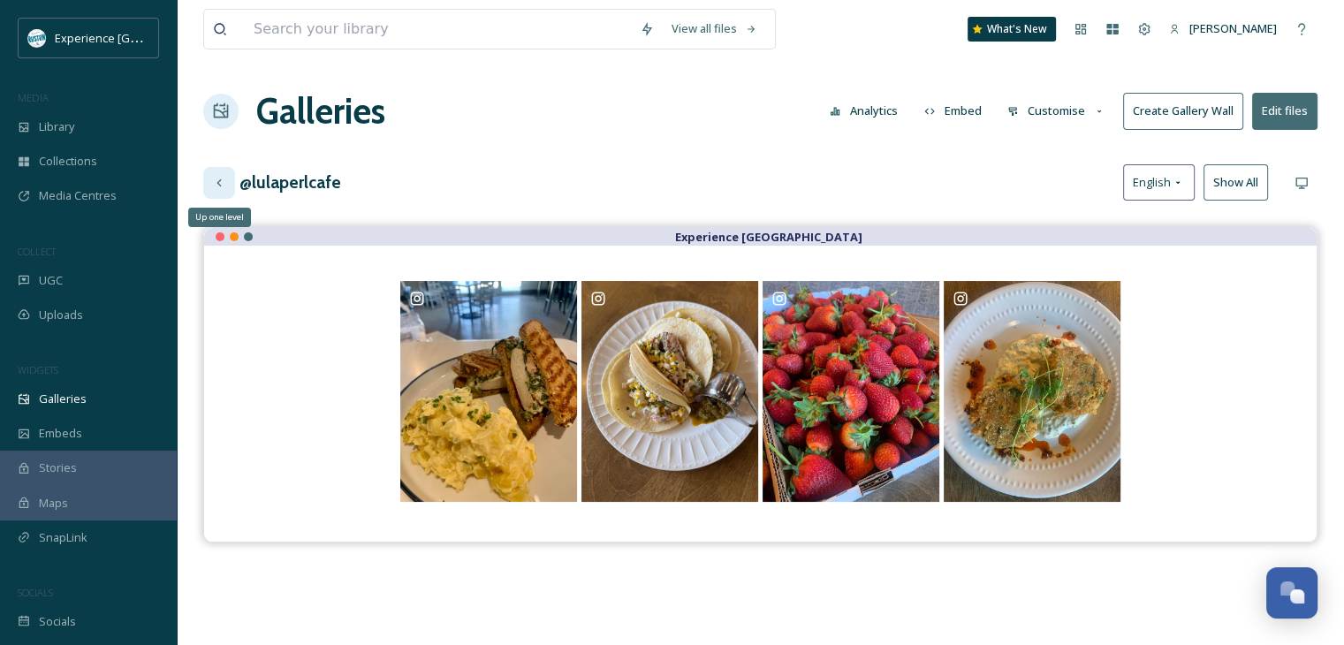
click at [224, 179] on icon at bounding box center [219, 183] width 14 height 14
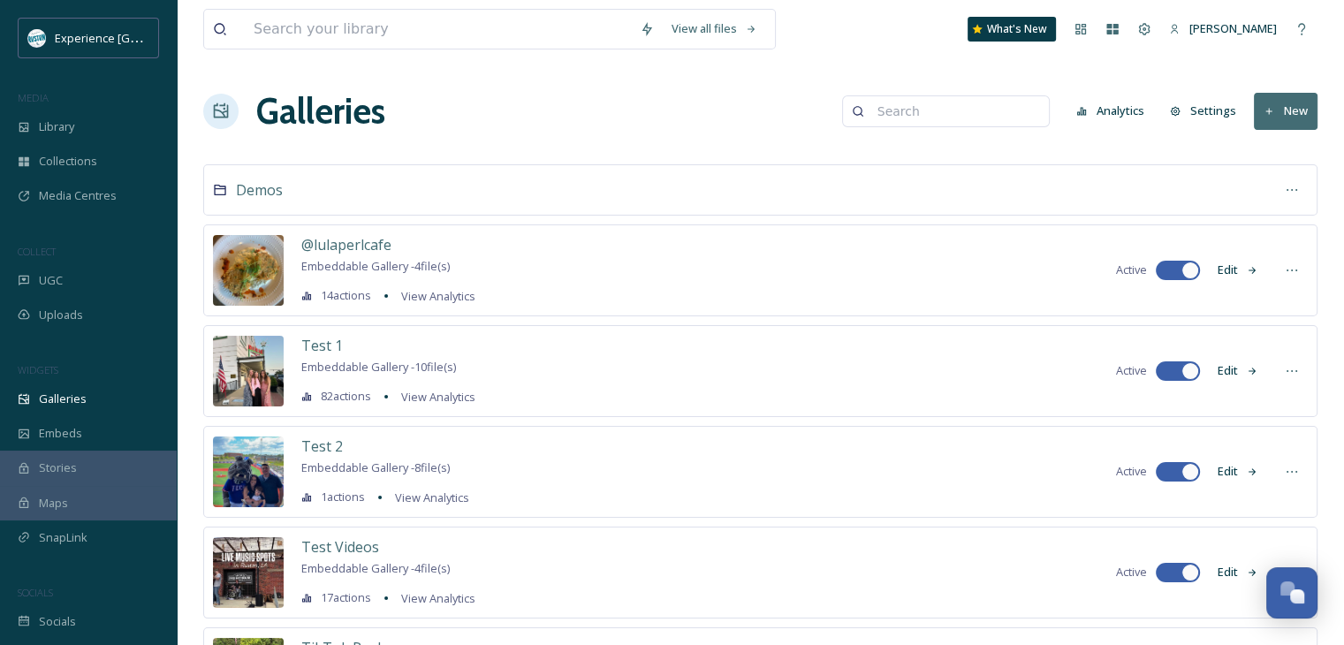
click at [339, 194] on div "Demos" at bounding box center [760, 189] width 1114 height 51
click at [271, 196] on span "Demos" at bounding box center [259, 189] width 47 height 19
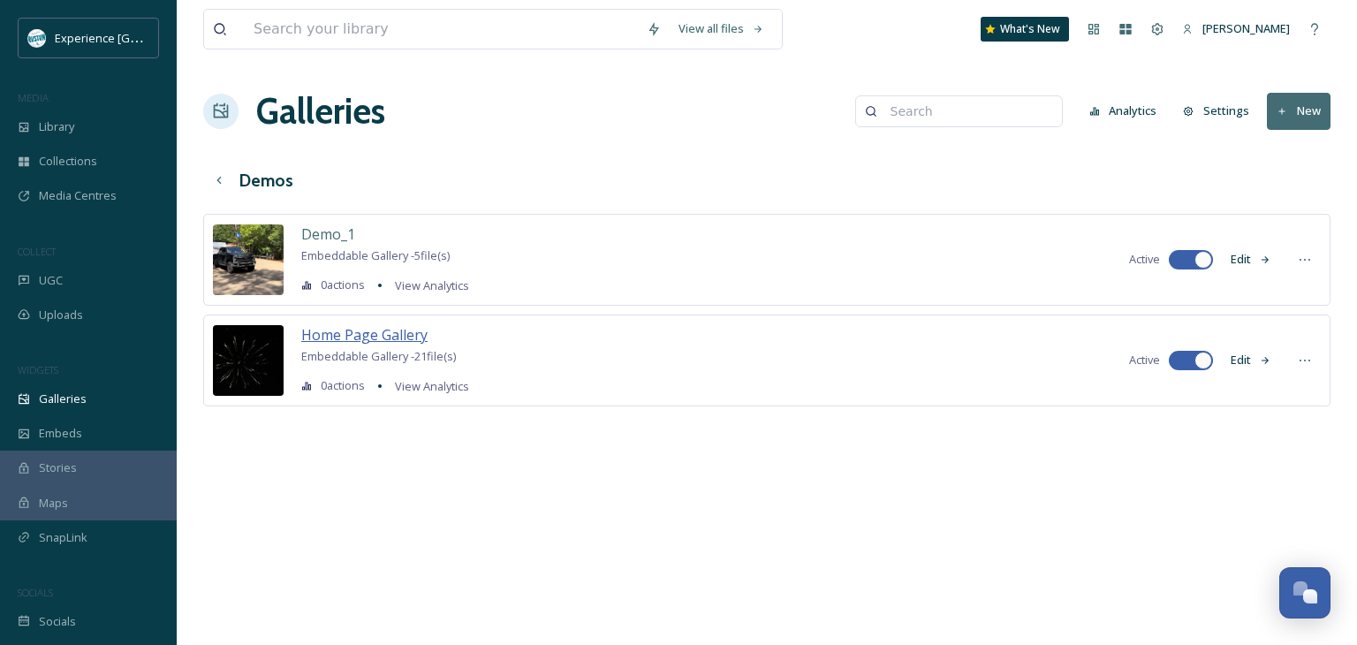
click at [361, 328] on span "Home Page Gallery" at bounding box center [364, 334] width 126 height 19
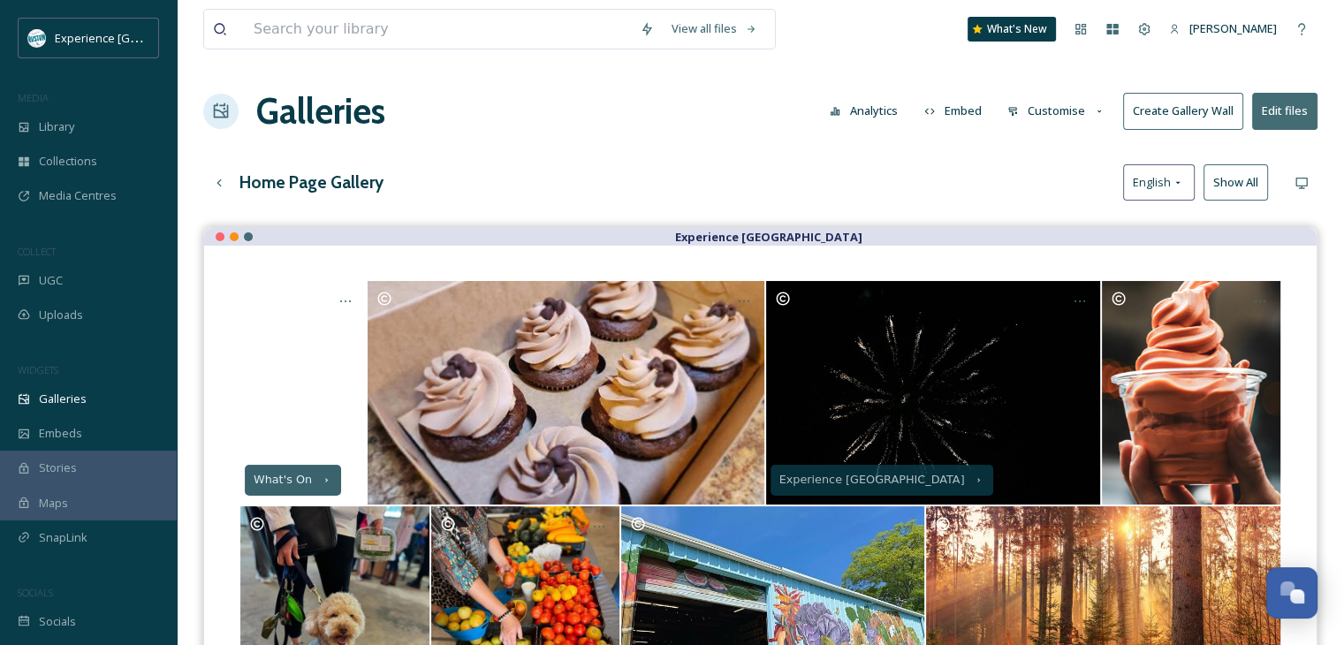
click at [1068, 105] on button "Customise" at bounding box center [1057, 111] width 116 height 34
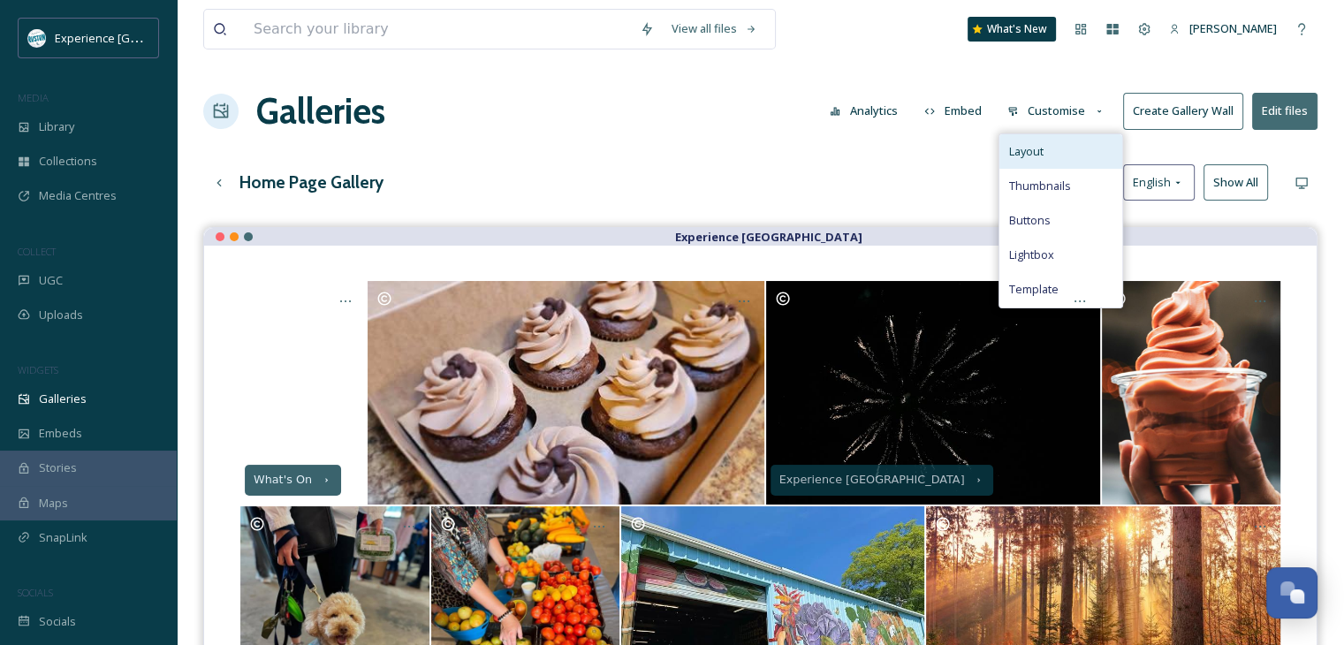
click at [1074, 142] on div "Layout" at bounding box center [1060, 151] width 123 height 34
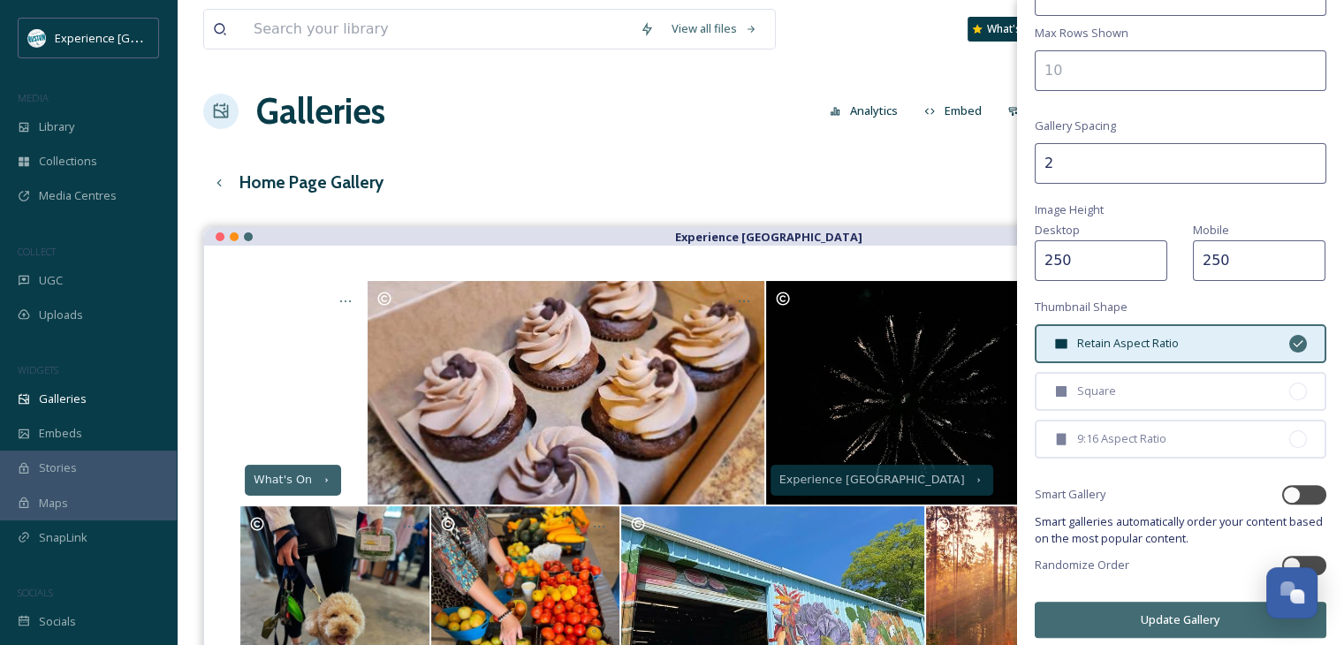
scroll to position [372, 0]
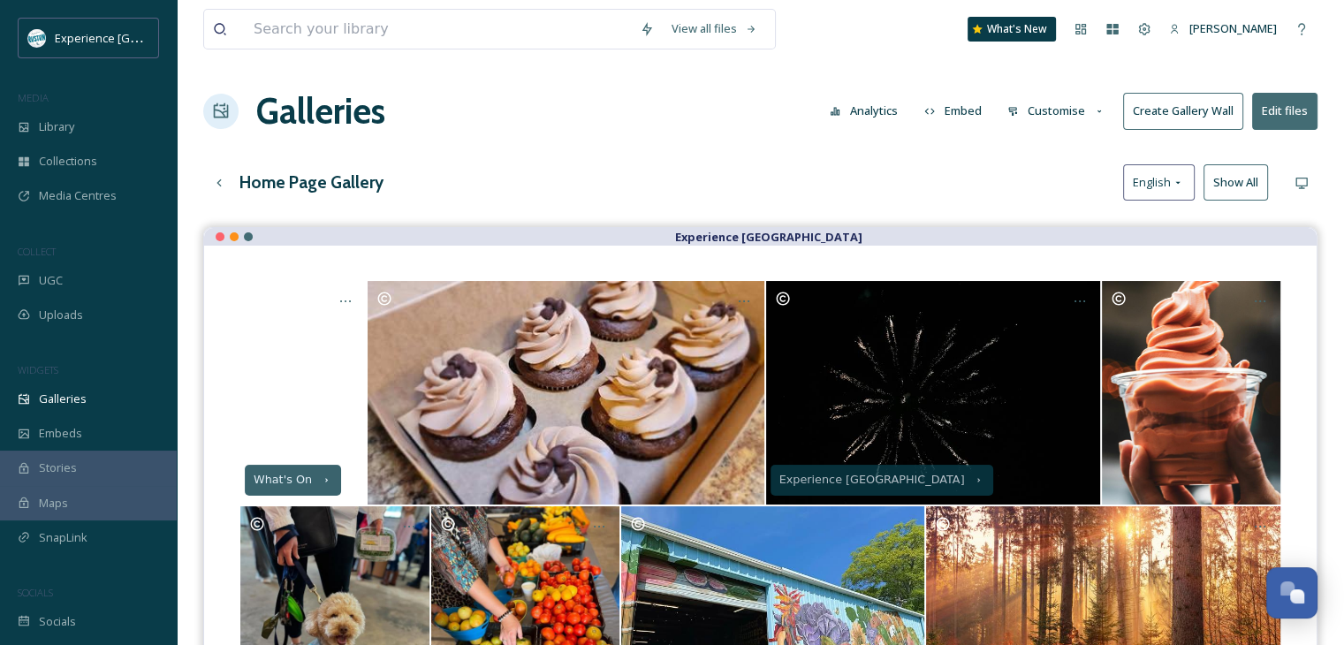
click at [656, 128] on div "Galleries Analytics Embed Customise Create Gallery Wall Edit files" at bounding box center [760, 111] width 1114 height 53
click at [279, 178] on h3 "Home Page Gallery" at bounding box center [311, 183] width 144 height 26
click at [212, 176] on icon at bounding box center [219, 183] width 14 height 14
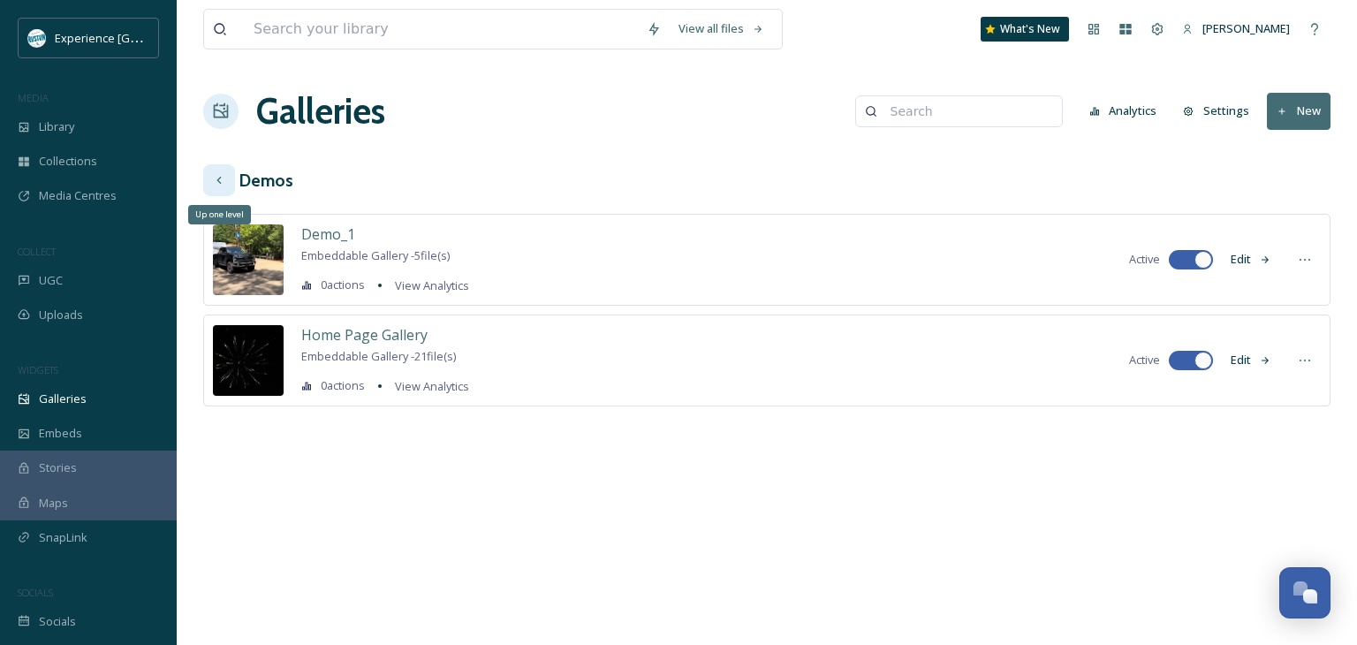
click at [226, 181] on div "Up one level" at bounding box center [219, 180] width 32 height 32
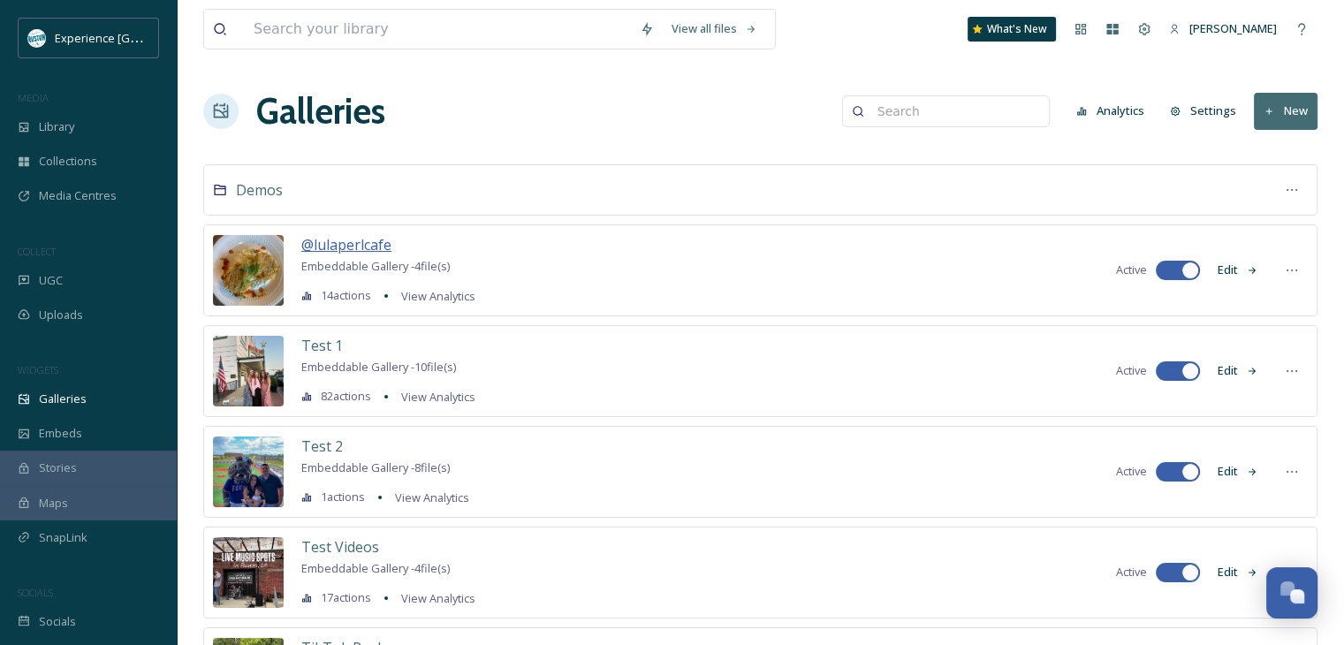
click at [350, 238] on span "@lulaperlcafe" at bounding box center [346, 244] width 90 height 19
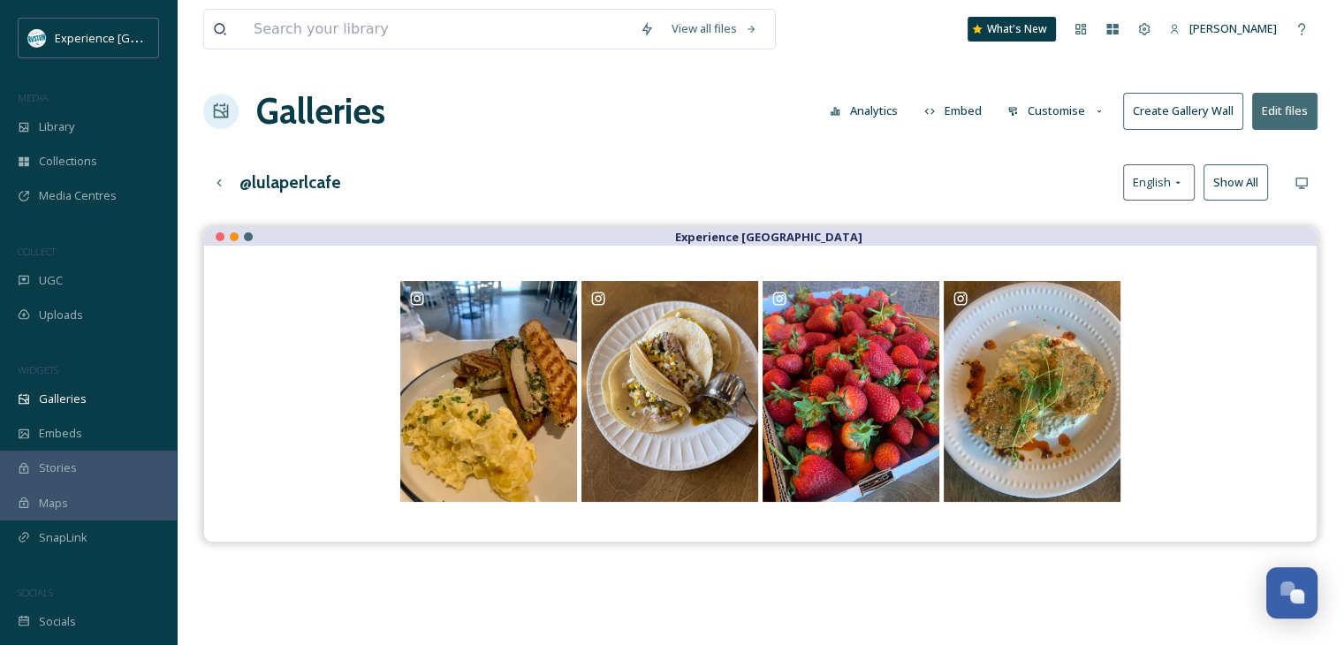
click at [1052, 110] on button "Customise" at bounding box center [1057, 111] width 116 height 34
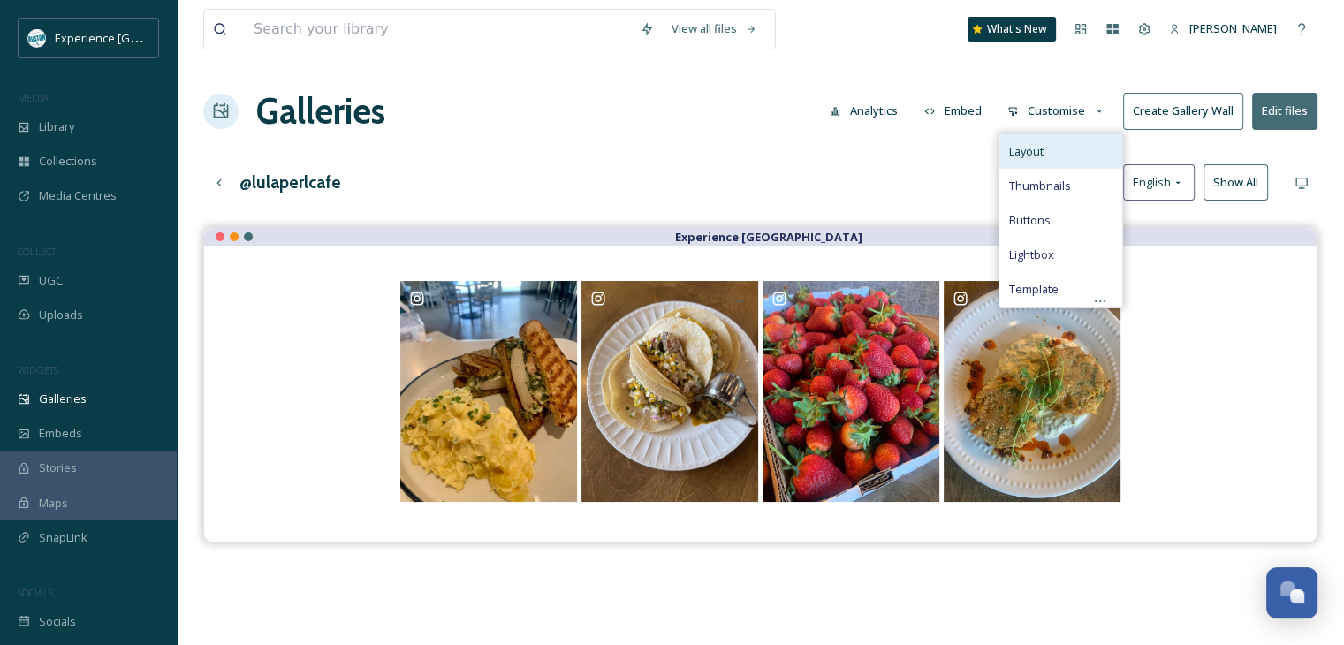
click at [1037, 156] on span "Layout" at bounding box center [1025, 151] width 34 height 17
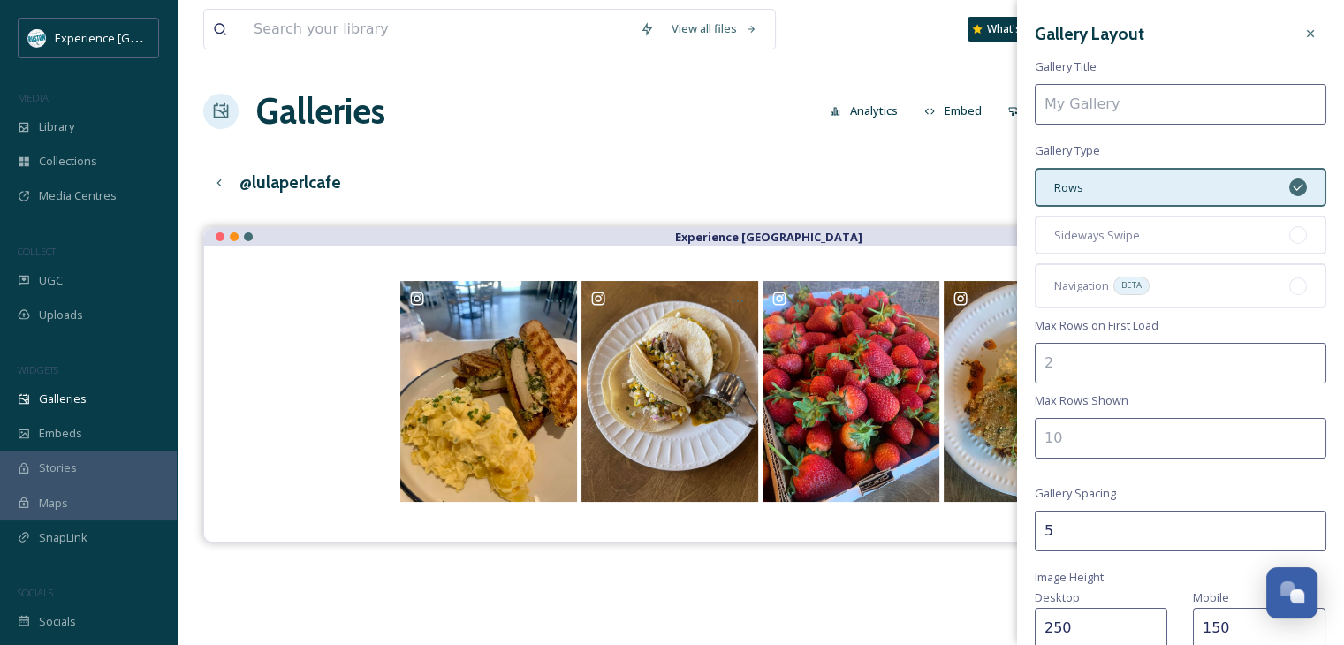
type input "@lulaperlcafe"
type input "2"
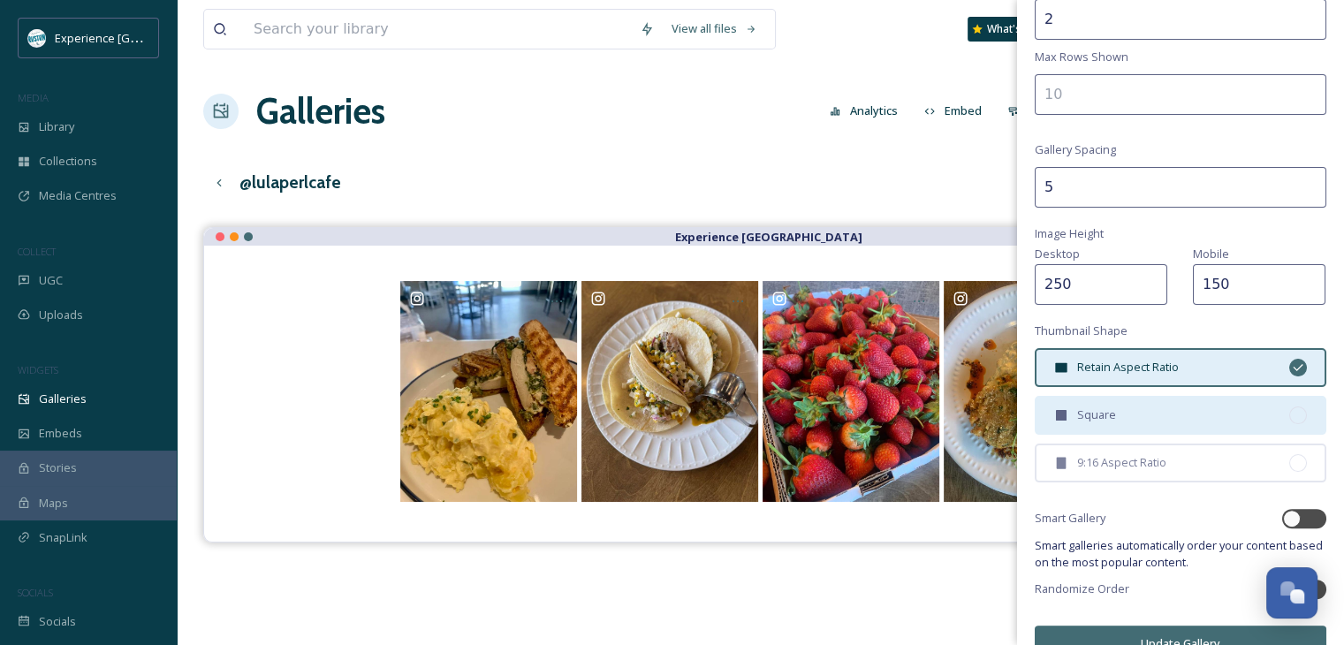
scroll to position [353, 0]
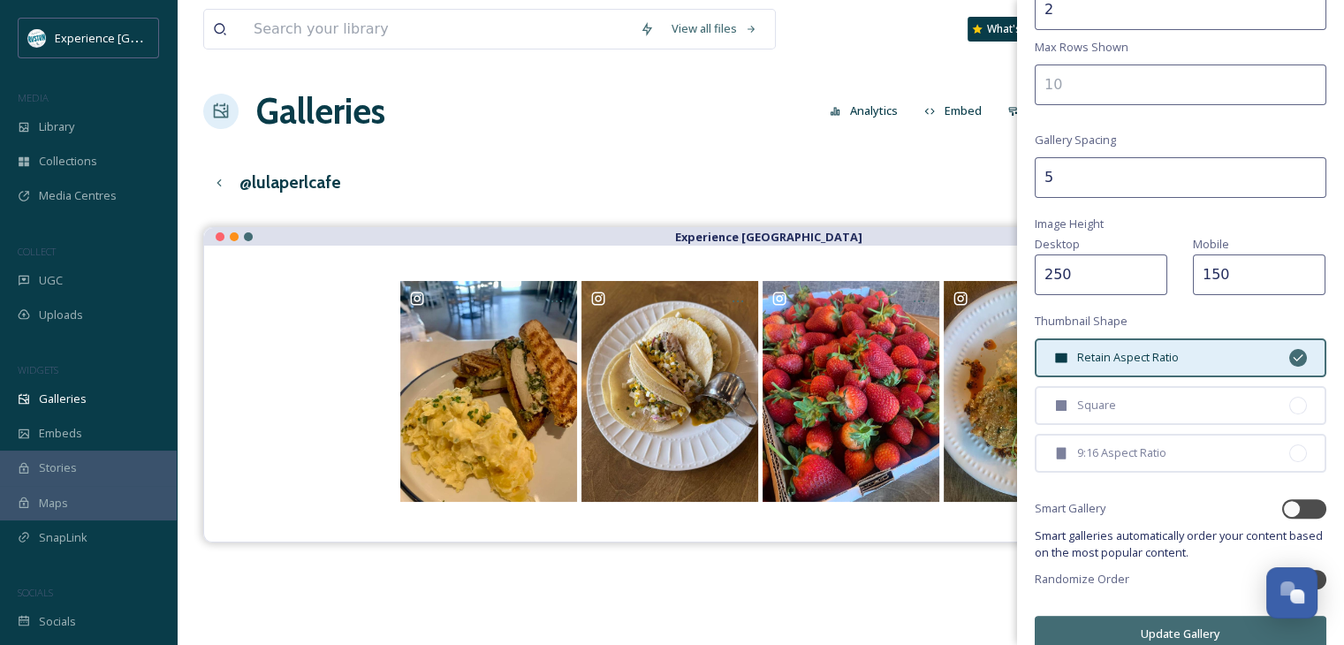
click at [1112, 181] on input "5" at bounding box center [1181, 177] width 292 height 41
type input "2"
click at [1210, 282] on input "150" at bounding box center [1259, 275] width 133 height 41
type input "250"
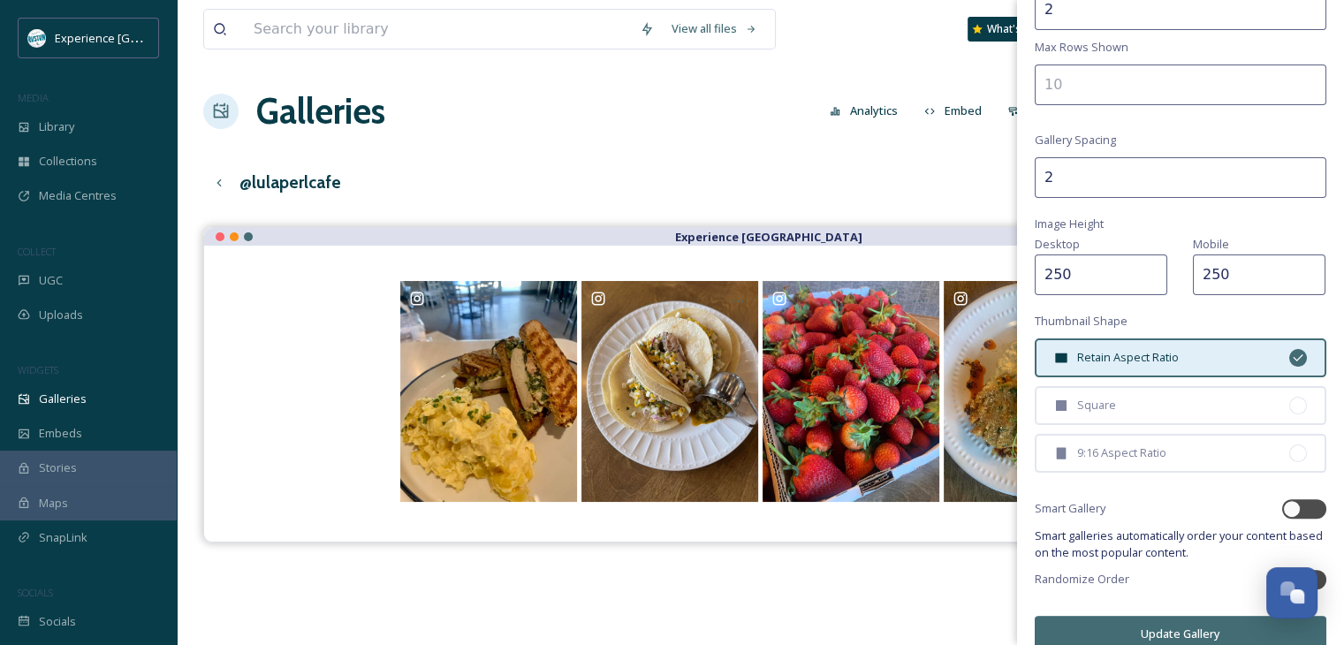
click at [1103, 621] on button "Update Gallery" at bounding box center [1181, 634] width 292 height 36
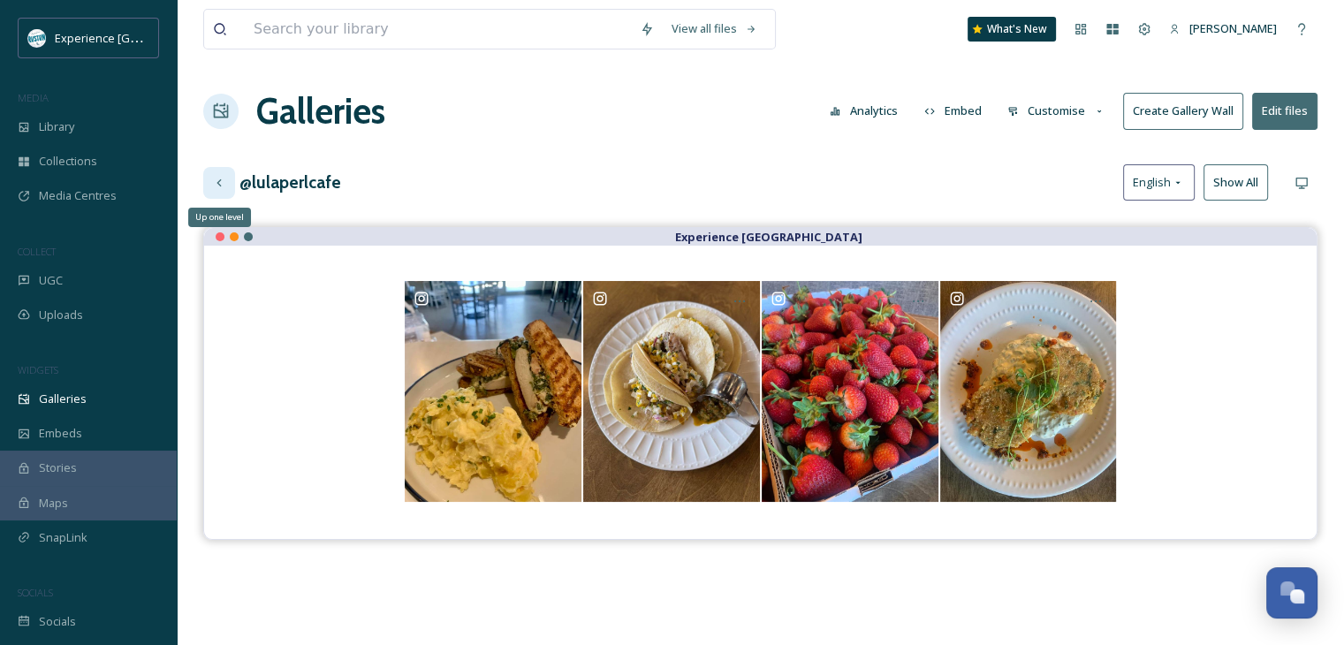
click at [224, 184] on icon at bounding box center [219, 183] width 14 height 14
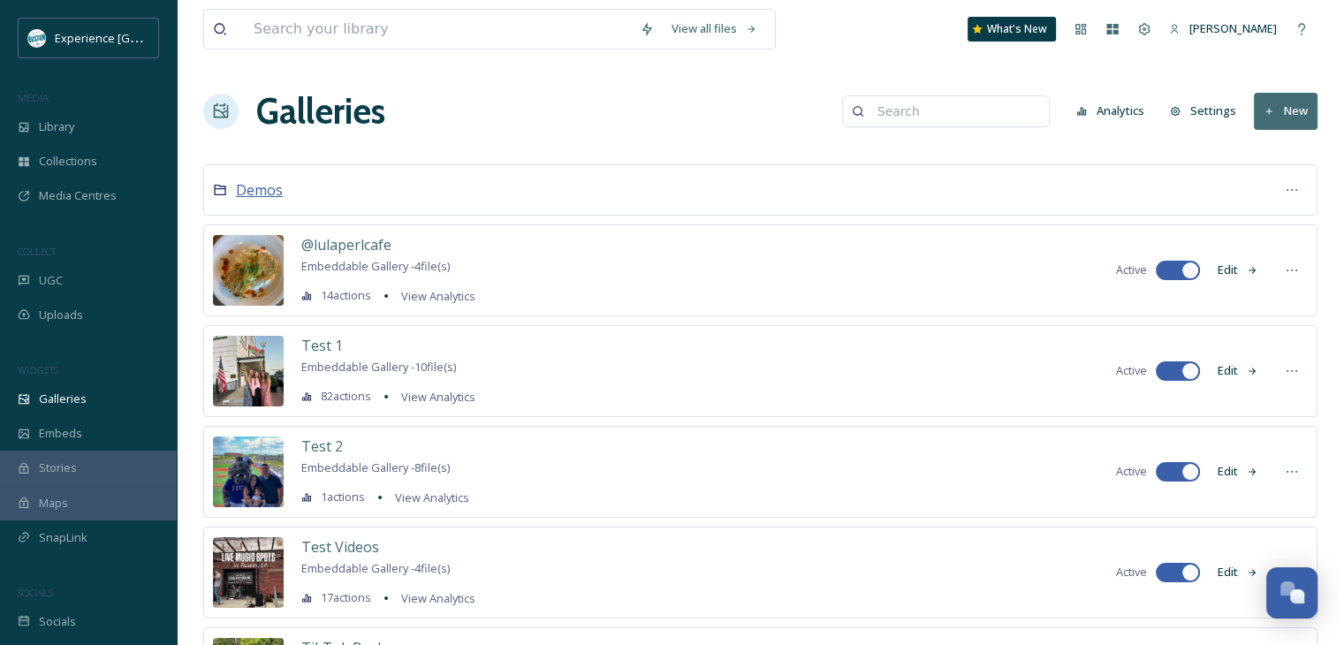
click at [276, 192] on span "Demos" at bounding box center [259, 189] width 47 height 19
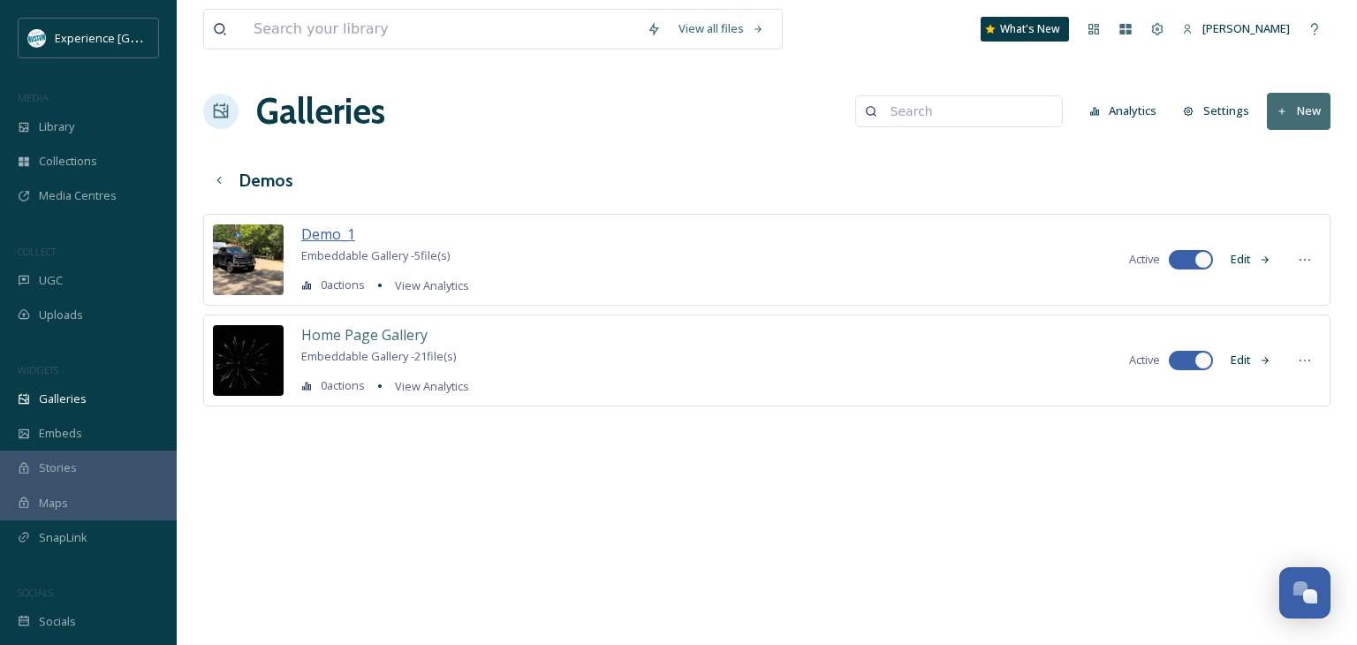
click at [328, 239] on span "Demo_1" at bounding box center [328, 233] width 54 height 19
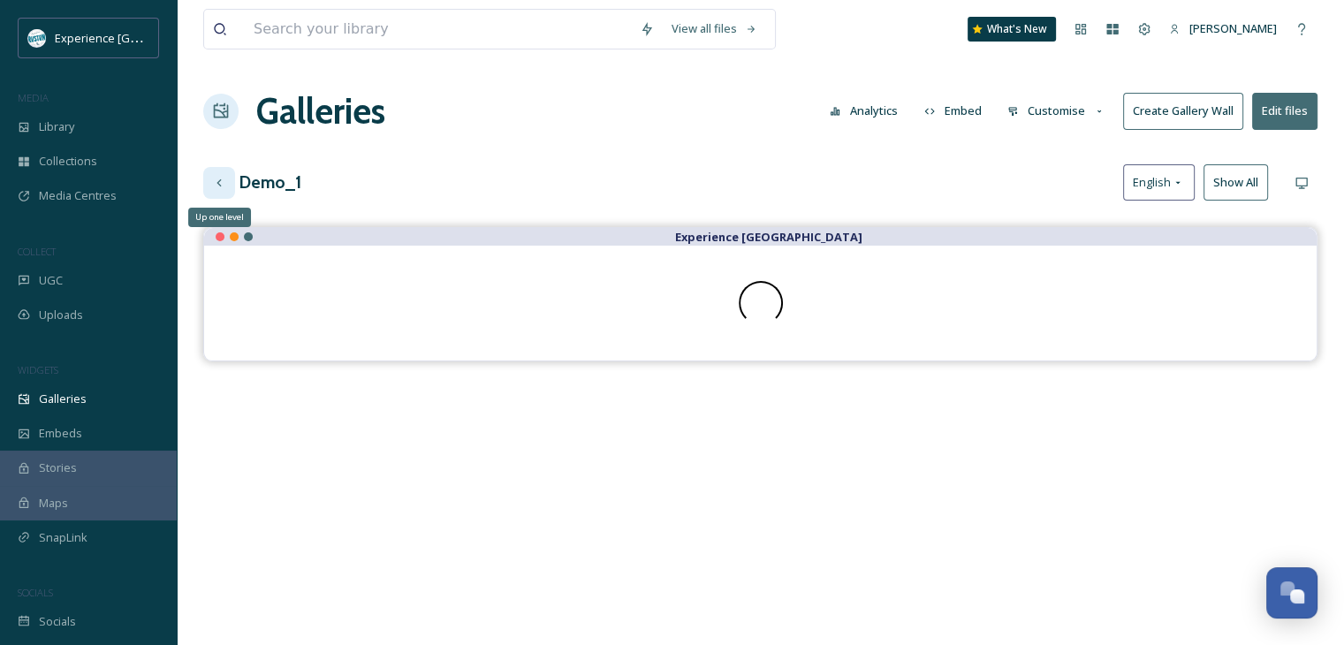
click at [225, 185] on icon at bounding box center [219, 183] width 14 height 14
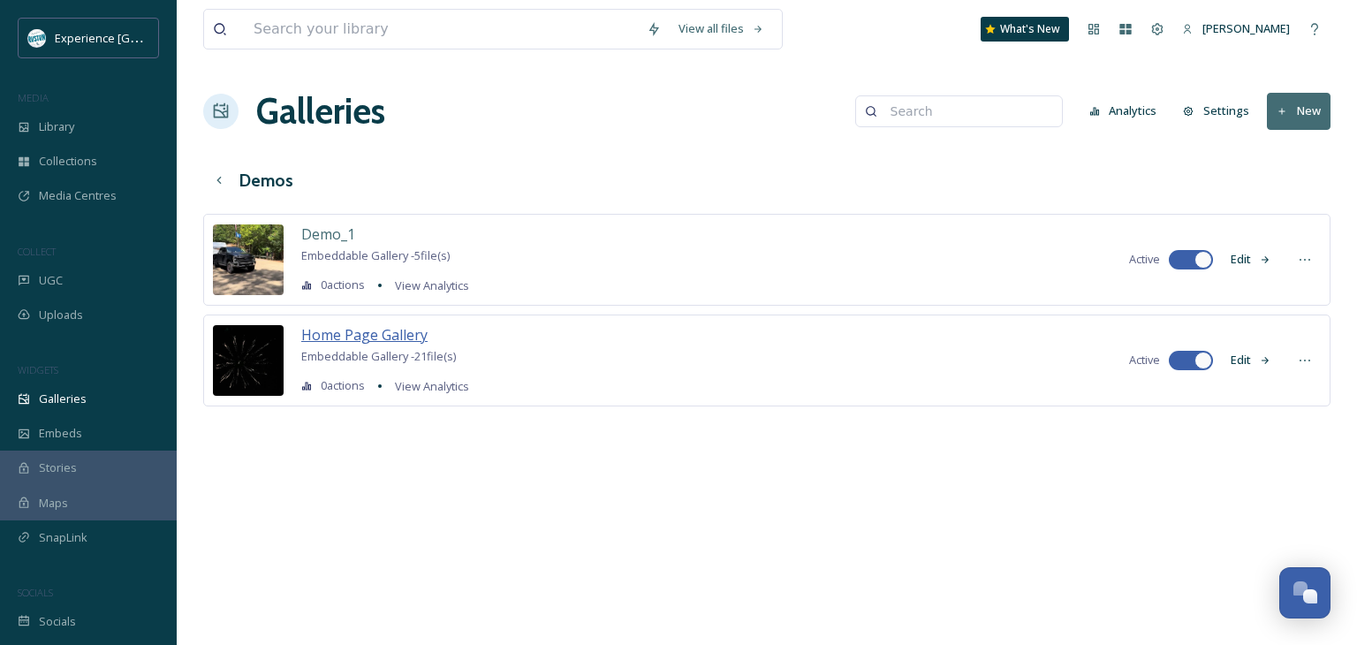
click at [329, 340] on span "Home Page Gallery" at bounding box center [364, 334] width 126 height 19
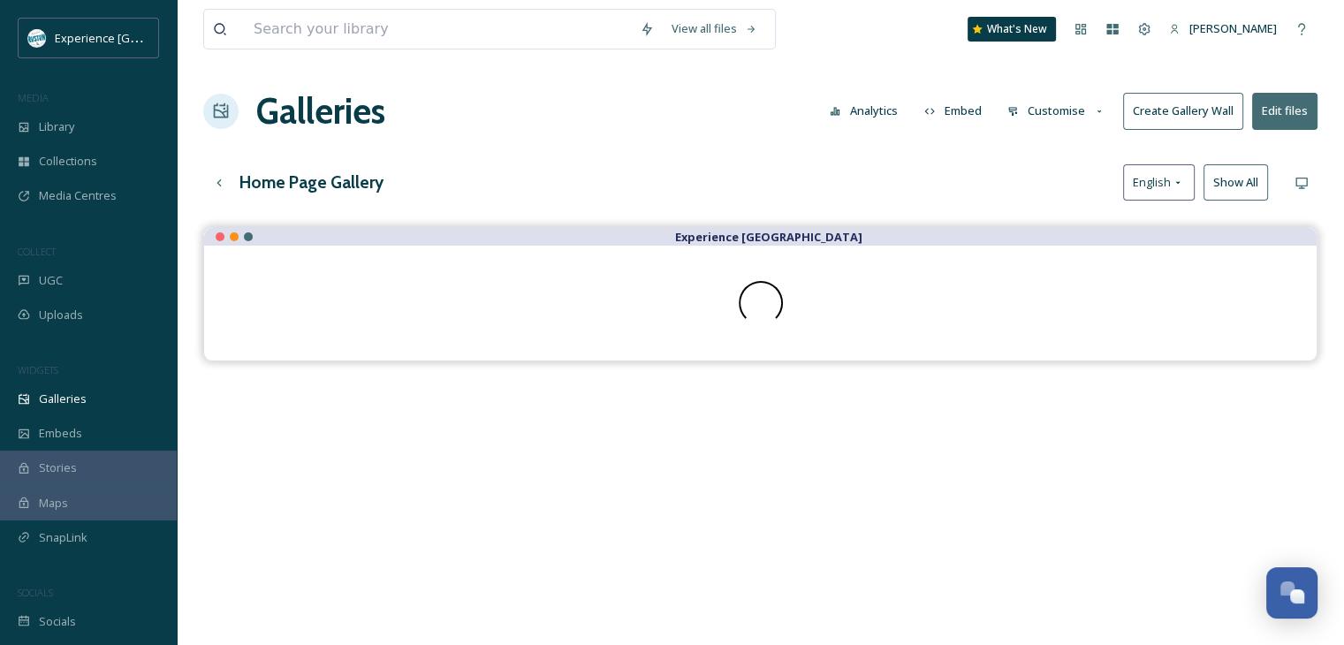
click at [1047, 107] on button "Customise" at bounding box center [1057, 111] width 116 height 34
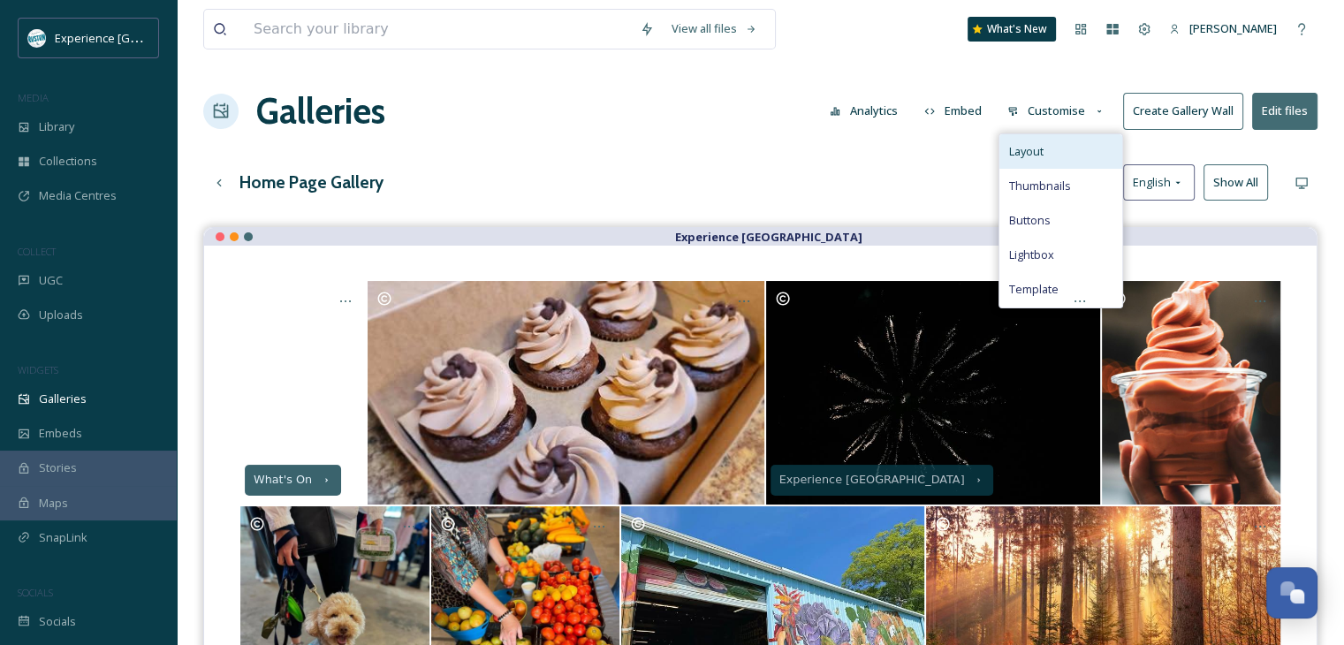
click at [1043, 157] on span "Layout" at bounding box center [1025, 151] width 34 height 17
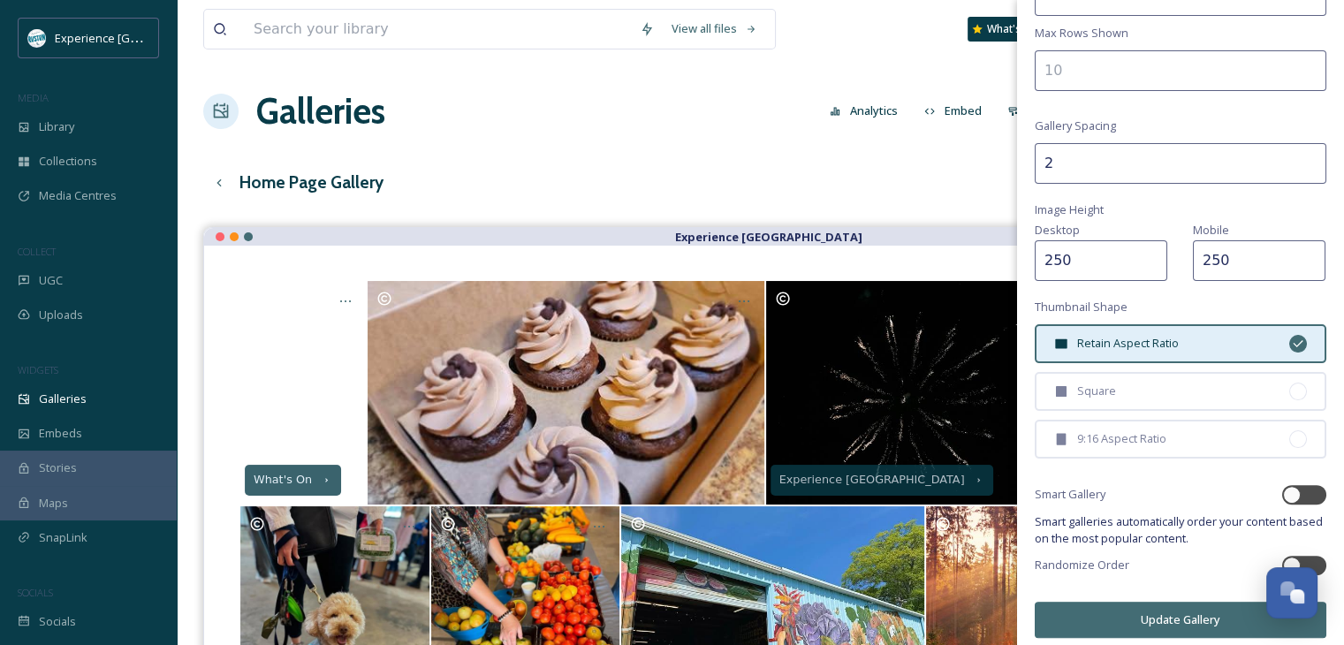
scroll to position [372, 0]
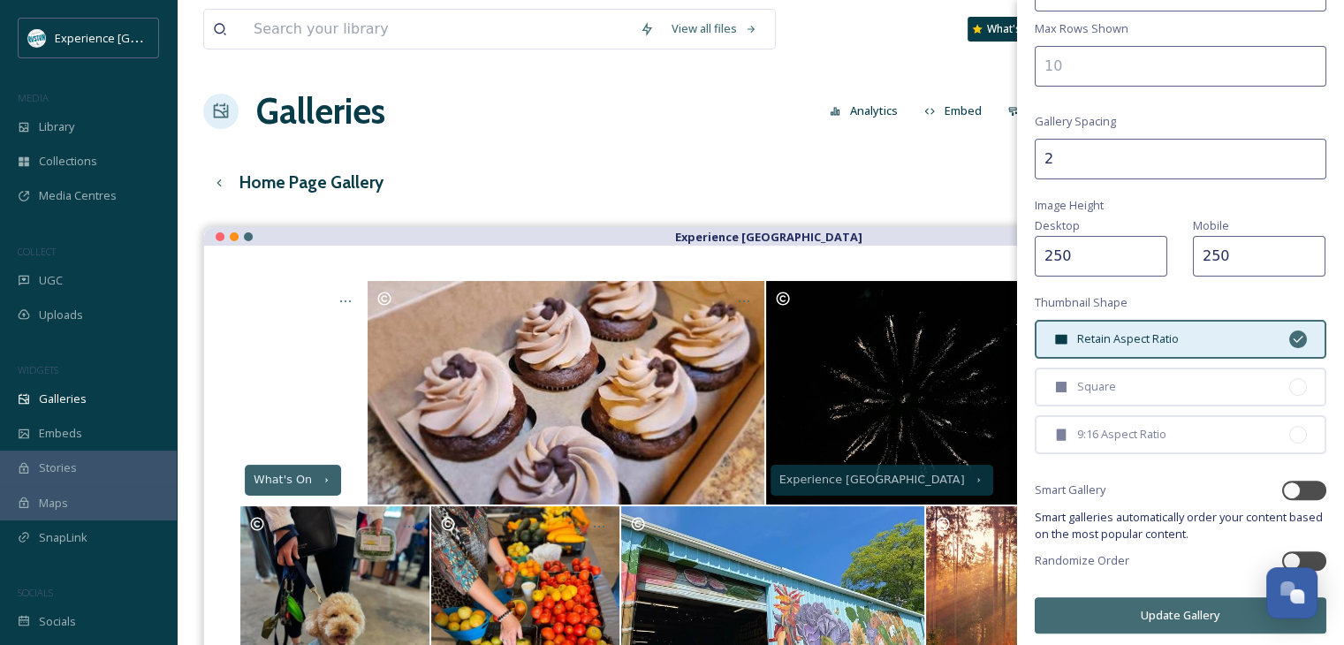
click at [573, 164] on div "Home Page Gallery English Show All" at bounding box center [760, 182] width 1114 height 36
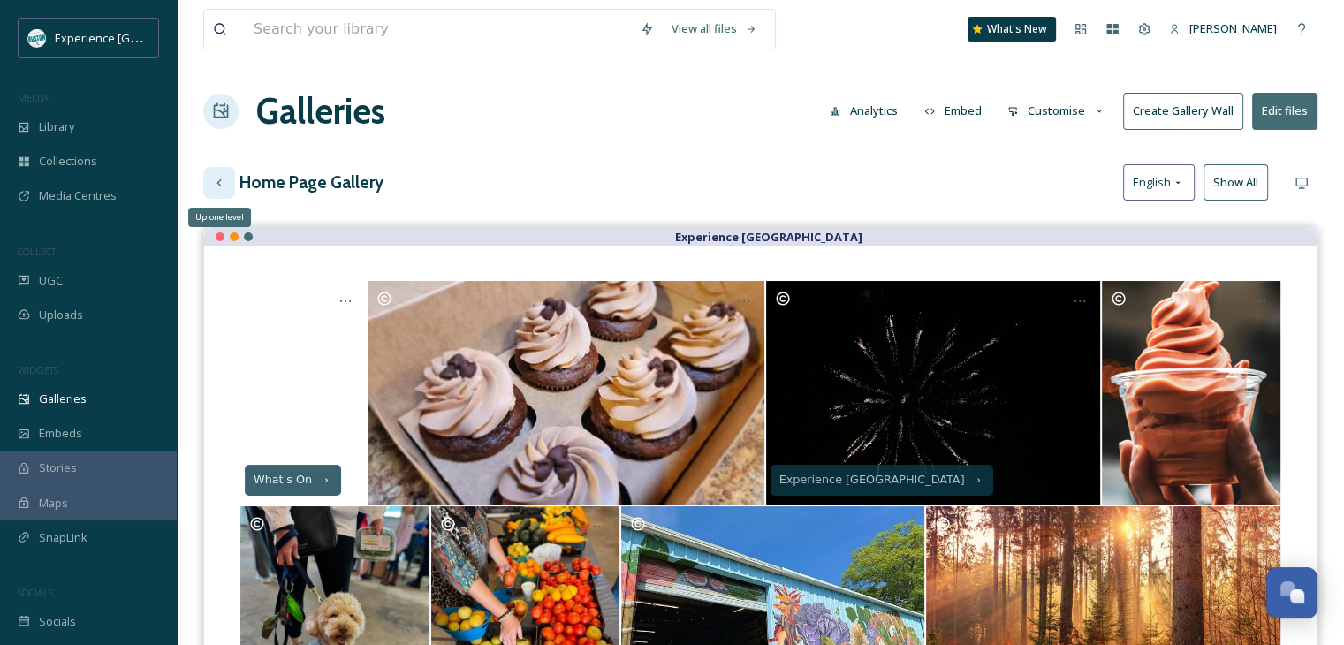
click at [222, 184] on icon at bounding box center [219, 183] width 14 height 14
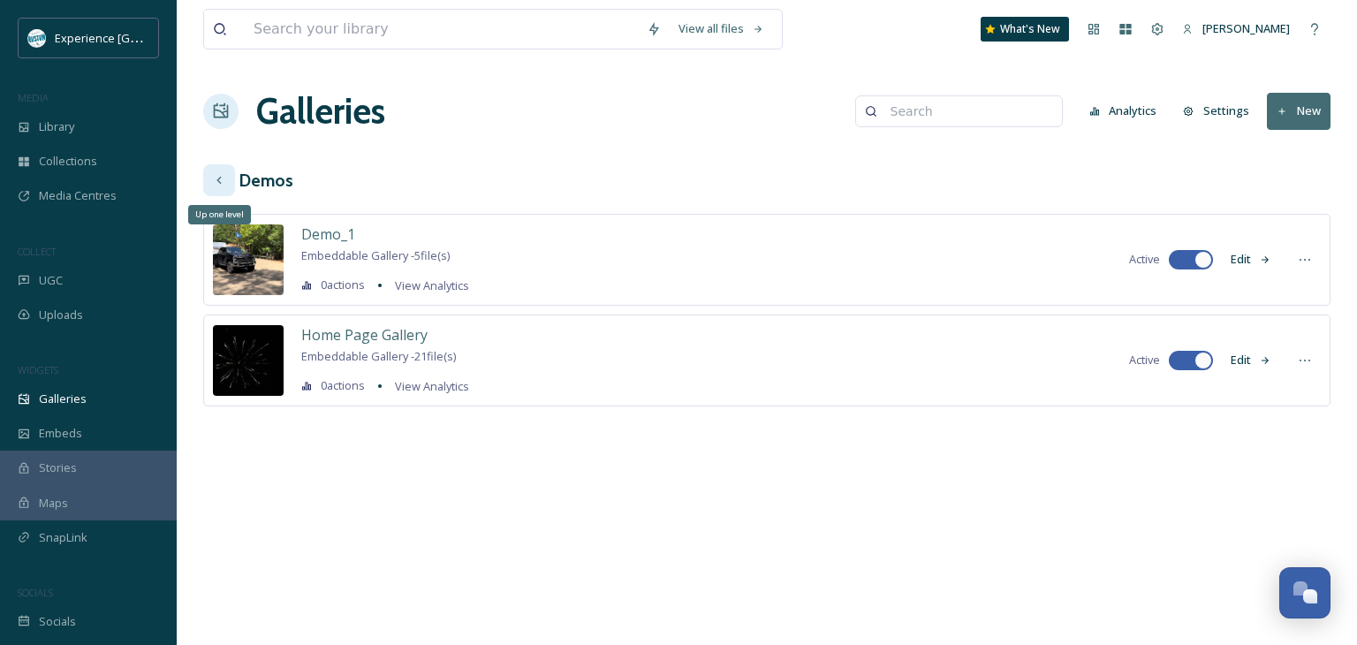
click at [220, 165] on div "Up one level" at bounding box center [219, 180] width 32 height 32
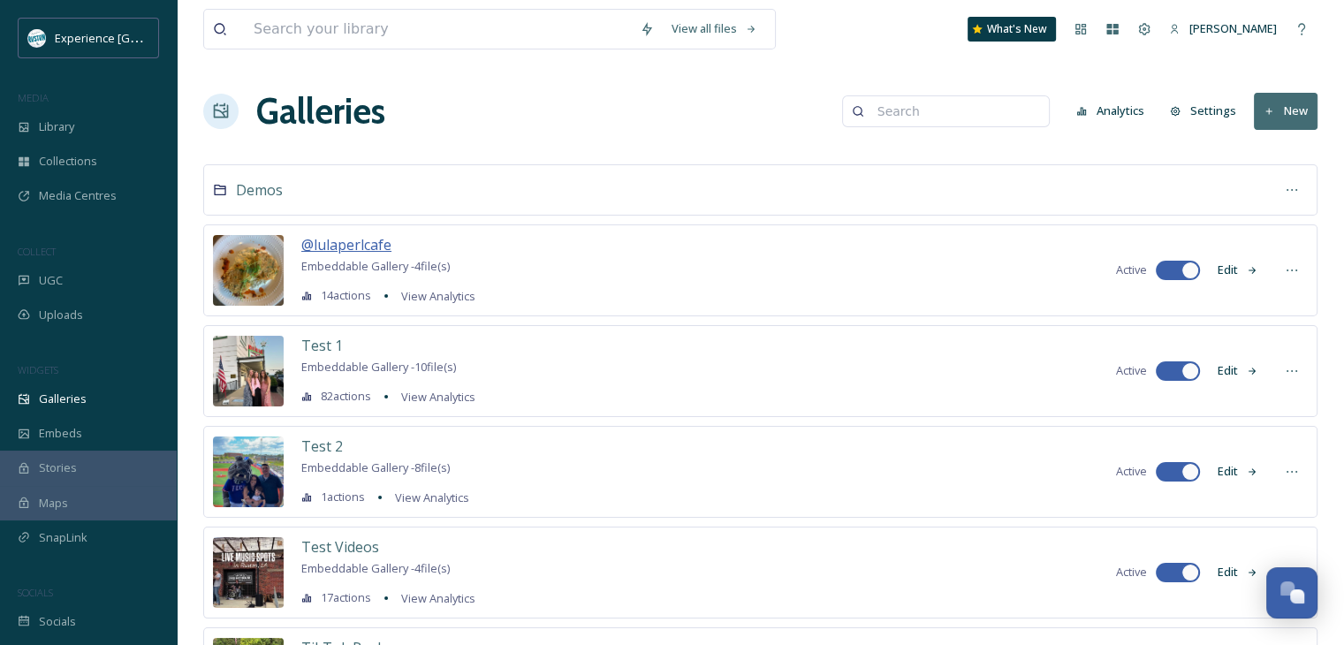
click at [360, 245] on span "@lulaperlcafe" at bounding box center [346, 244] width 90 height 19
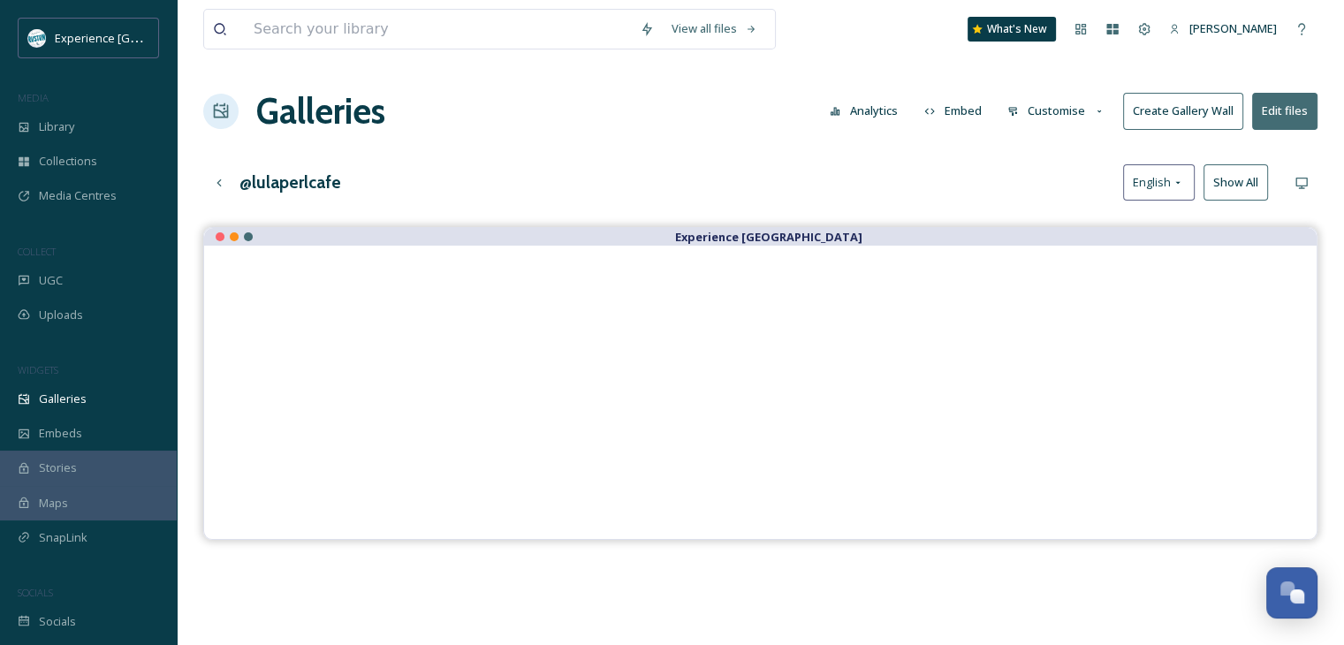
click at [961, 112] on button "Embed" at bounding box center [953, 111] width 75 height 34
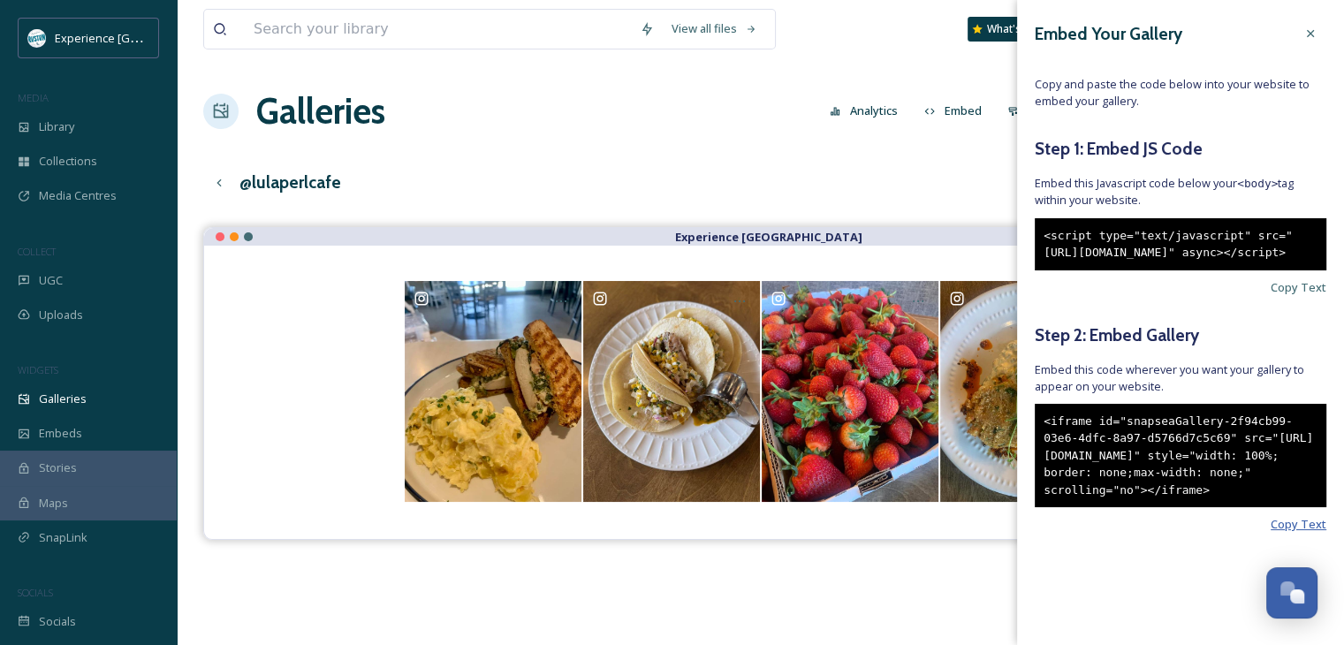
click at [1271, 533] on span "Copy Text" at bounding box center [1299, 524] width 56 height 17
